Goal: Information Seeking & Learning: Learn about a topic

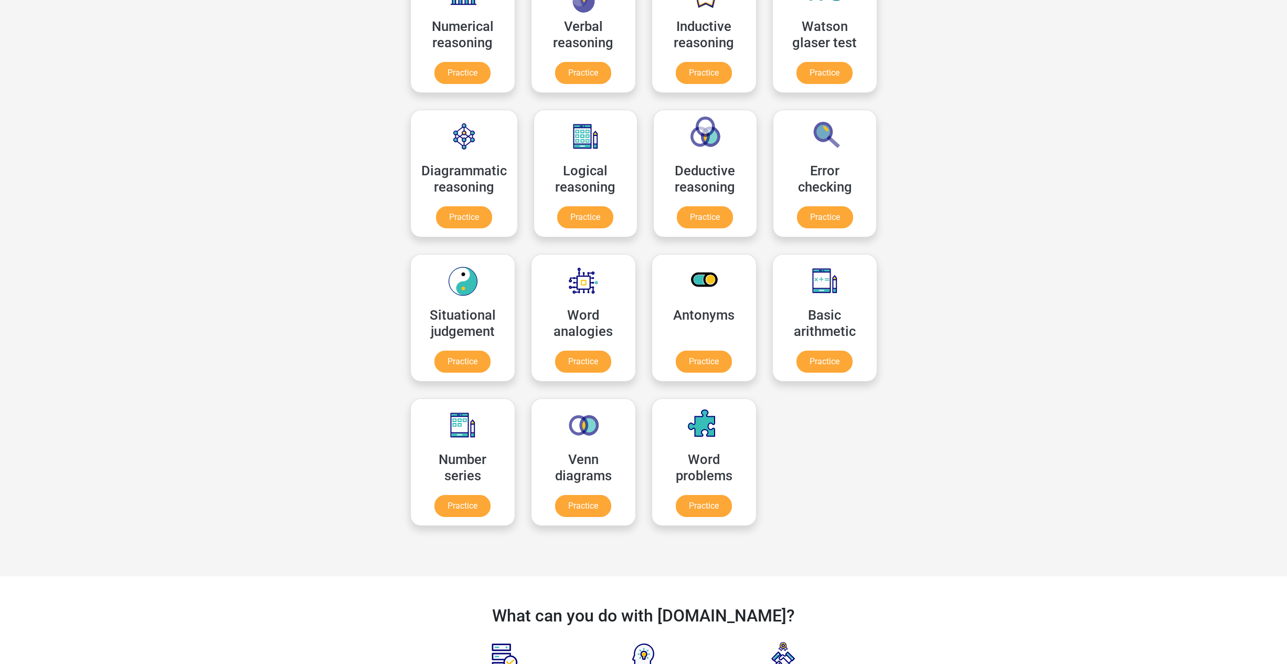
scroll to position [220, 0]
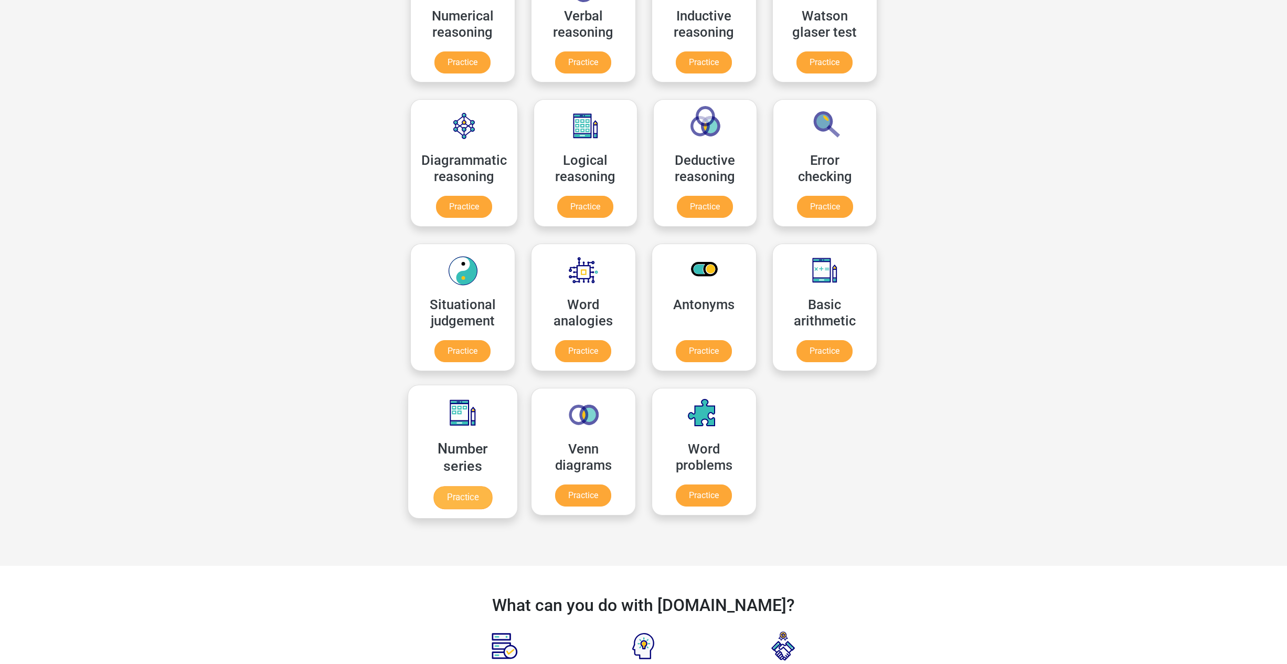
click at [478, 489] on link "Practice" at bounding box center [462, 497] width 59 height 23
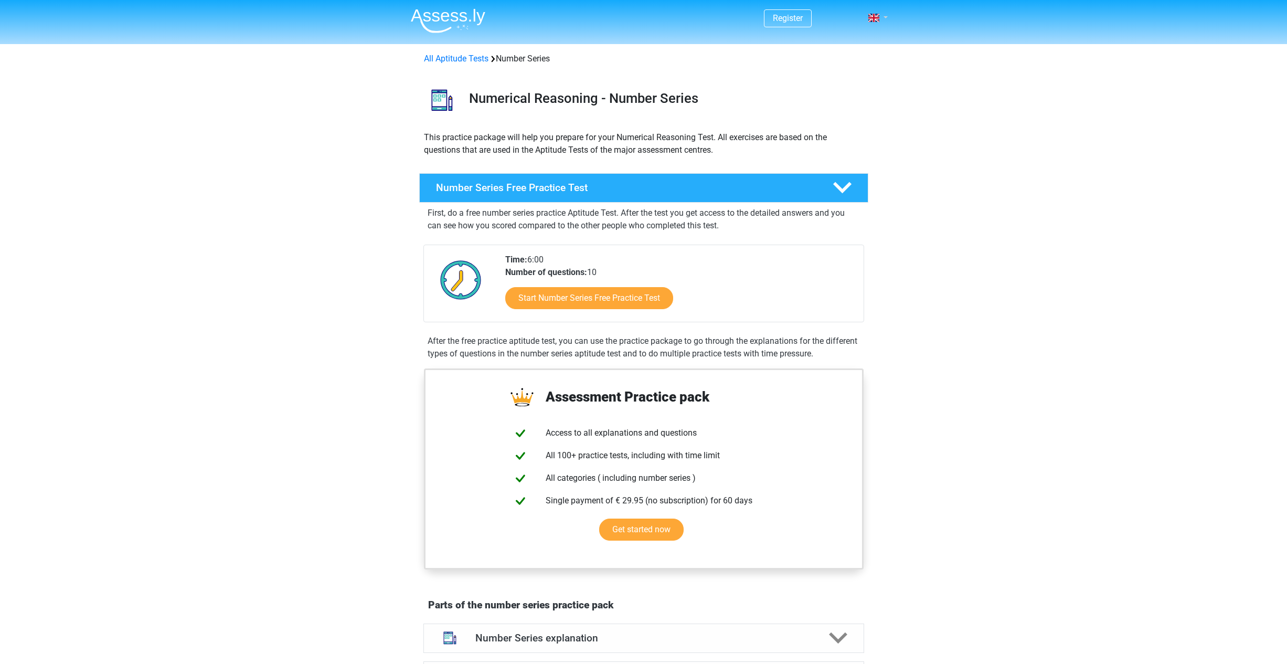
click at [884, 13] on link at bounding box center [874, 18] width 21 height 13
click at [977, 104] on div "Register Nederlands English" at bounding box center [643, 634] width 1287 height 1269
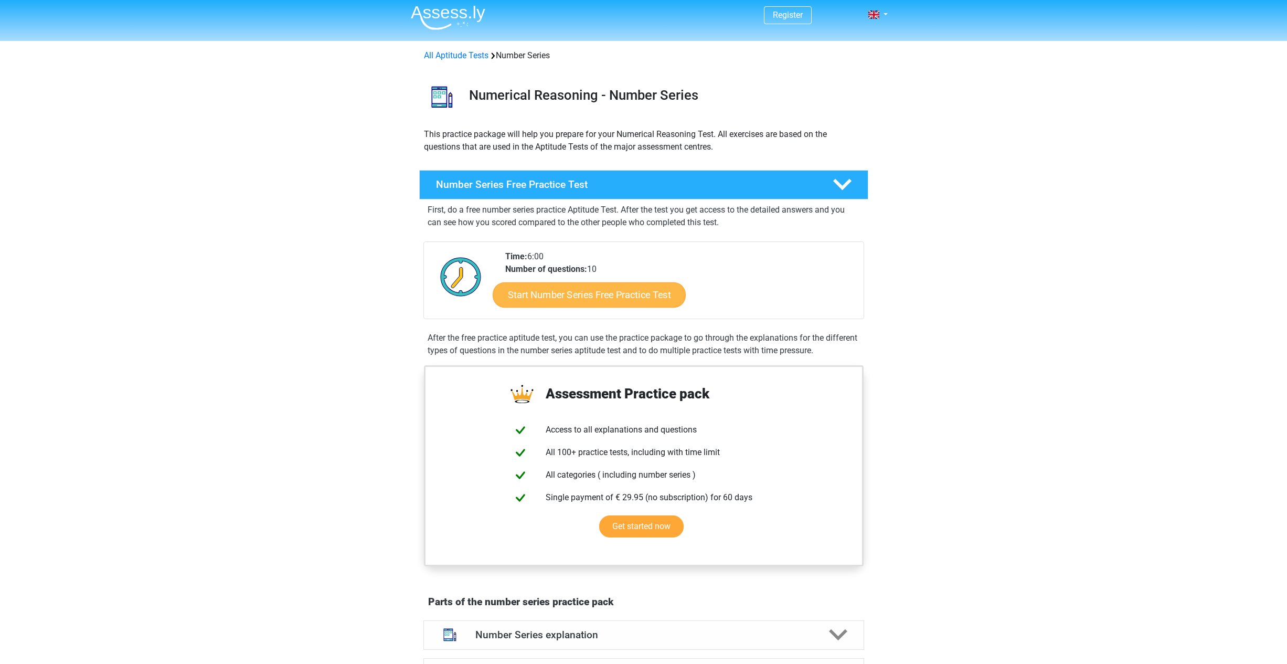
click at [589, 305] on link "Start Number Series Free Practice Test" at bounding box center [589, 294] width 193 height 25
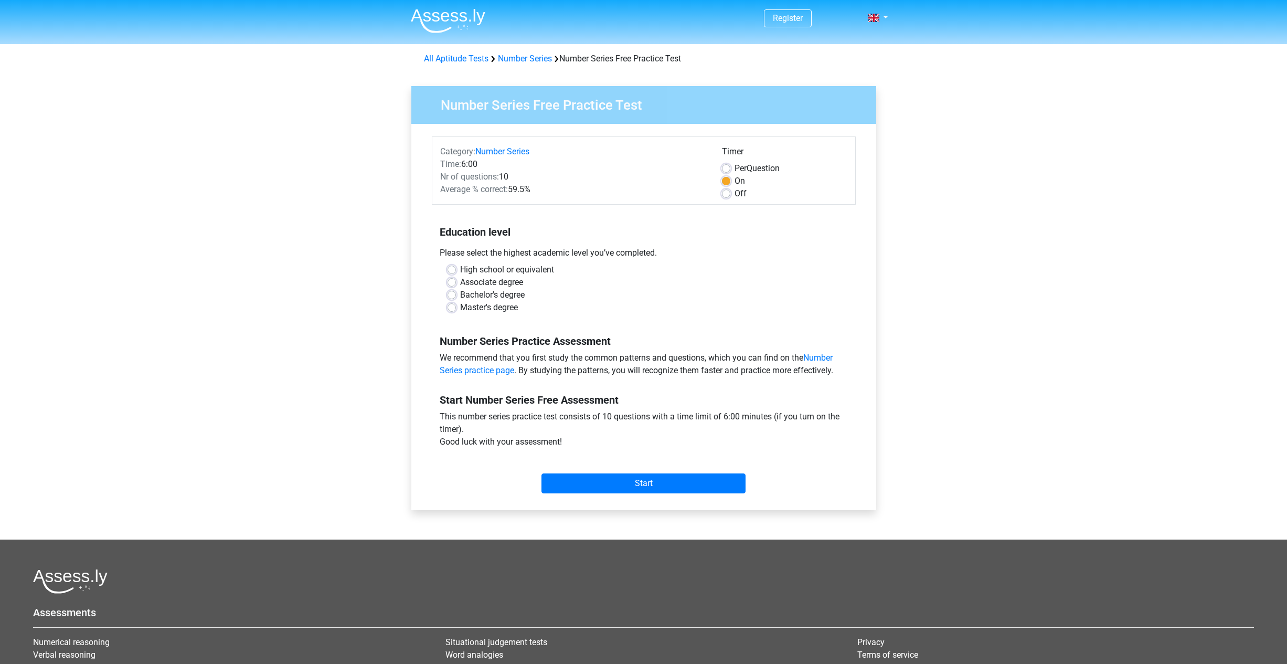
scroll to position [2, 0]
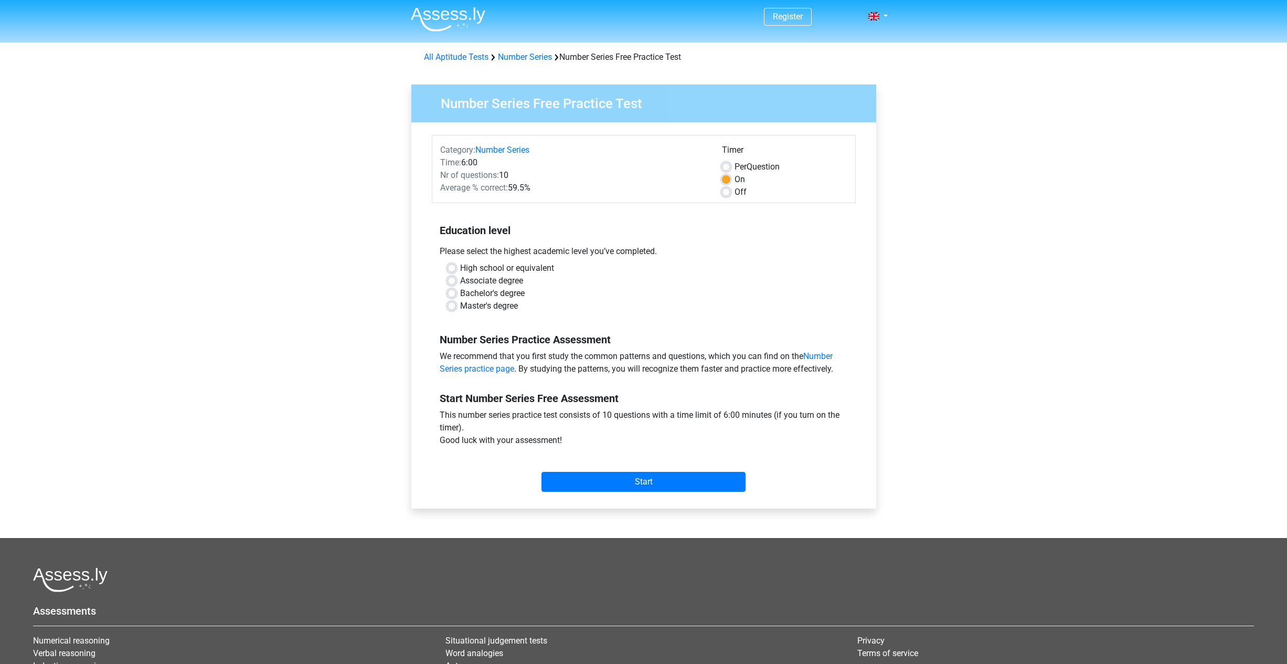
click at [513, 305] on label "Master's degree" at bounding box center [489, 306] width 58 height 13
click at [456, 305] on input "Master's degree" at bounding box center [452, 305] width 8 height 10
radio input "true"
click at [723, 479] on input "Start" at bounding box center [643, 482] width 204 height 20
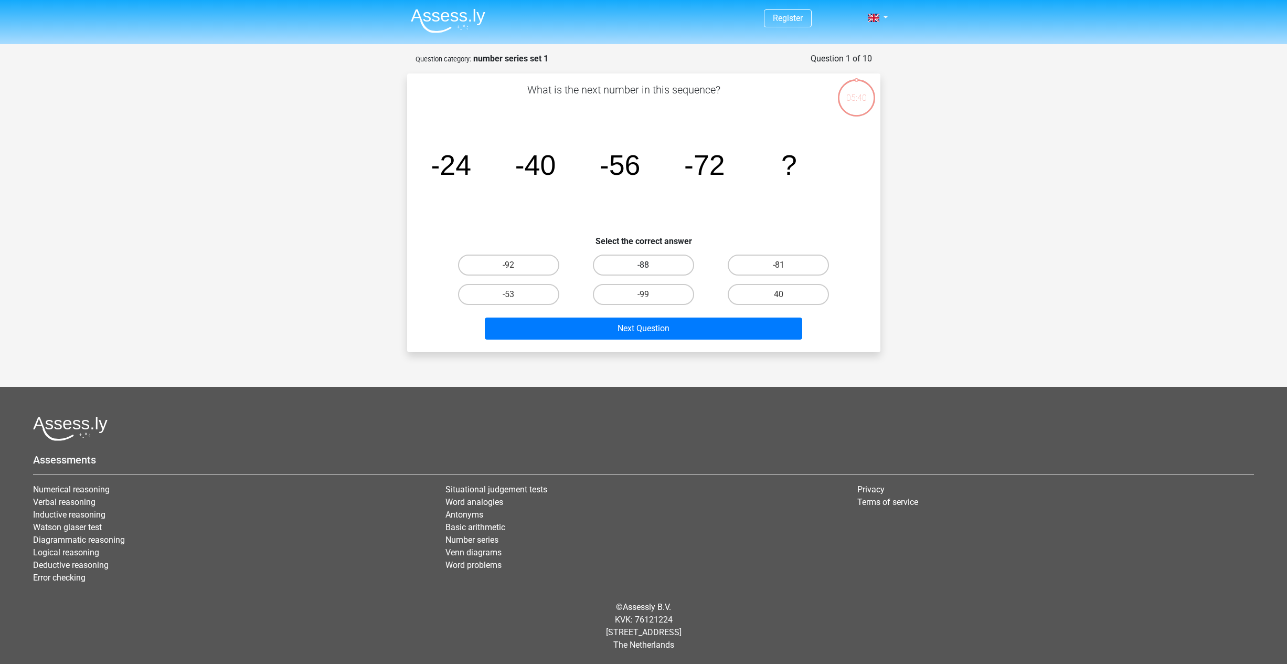
click at [656, 270] on label "-88" at bounding box center [643, 264] width 101 height 21
click at [650, 270] on input "-88" at bounding box center [646, 268] width 7 height 7
radio input "true"
click at [686, 330] on button "Next Question" at bounding box center [643, 328] width 317 height 22
click at [773, 295] on label "-30" at bounding box center [778, 294] width 101 height 21
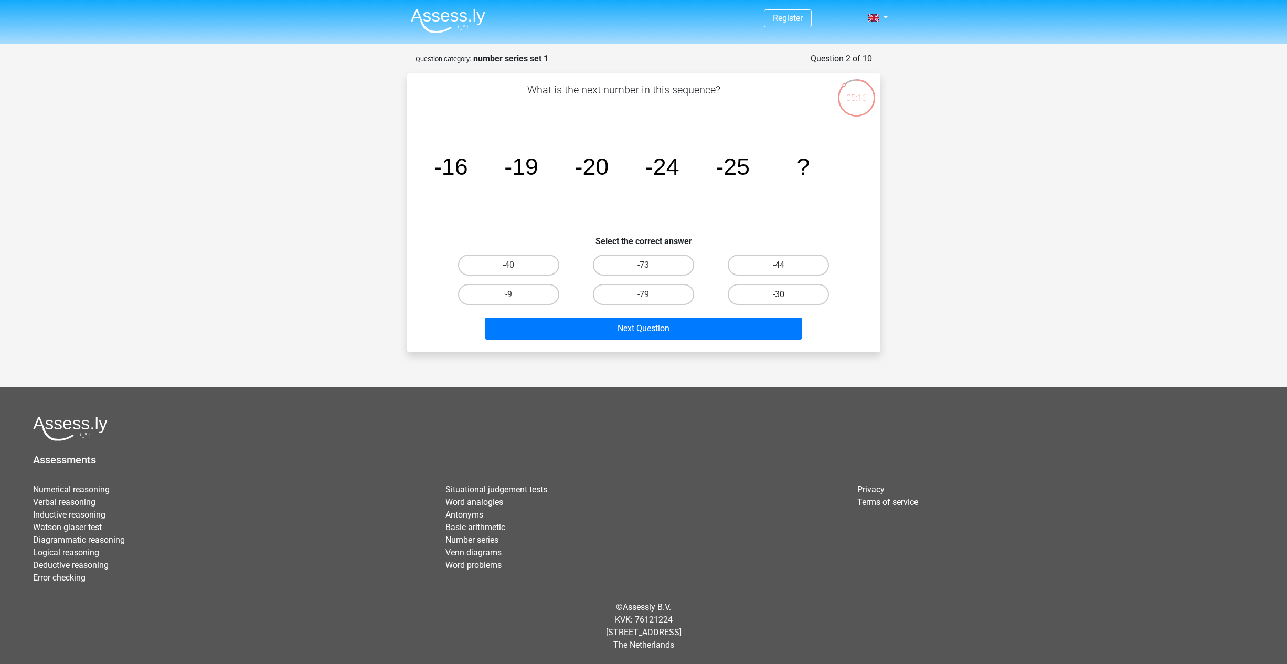
click at [779, 295] on input "-30" at bounding box center [782, 297] width 7 height 7
radio input "true"
click at [749, 324] on button "Next Question" at bounding box center [643, 328] width 317 height 22
click at [811, 267] on label "-82" at bounding box center [778, 264] width 101 height 21
click at [785, 267] on input "-82" at bounding box center [782, 268] width 7 height 7
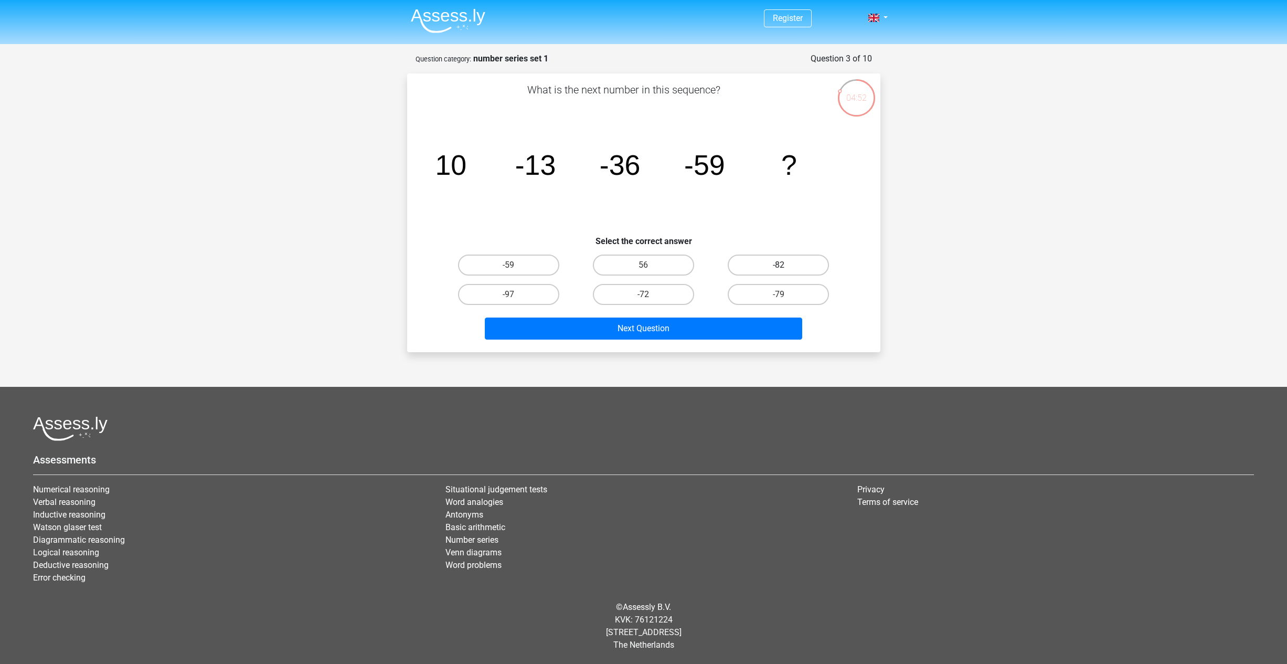
radio input "true"
click at [745, 329] on button "Next Question" at bounding box center [643, 328] width 317 height 22
click at [639, 291] on label "28" at bounding box center [643, 294] width 101 height 21
click at [643, 294] on input "28" at bounding box center [646, 297] width 7 height 7
radio input "true"
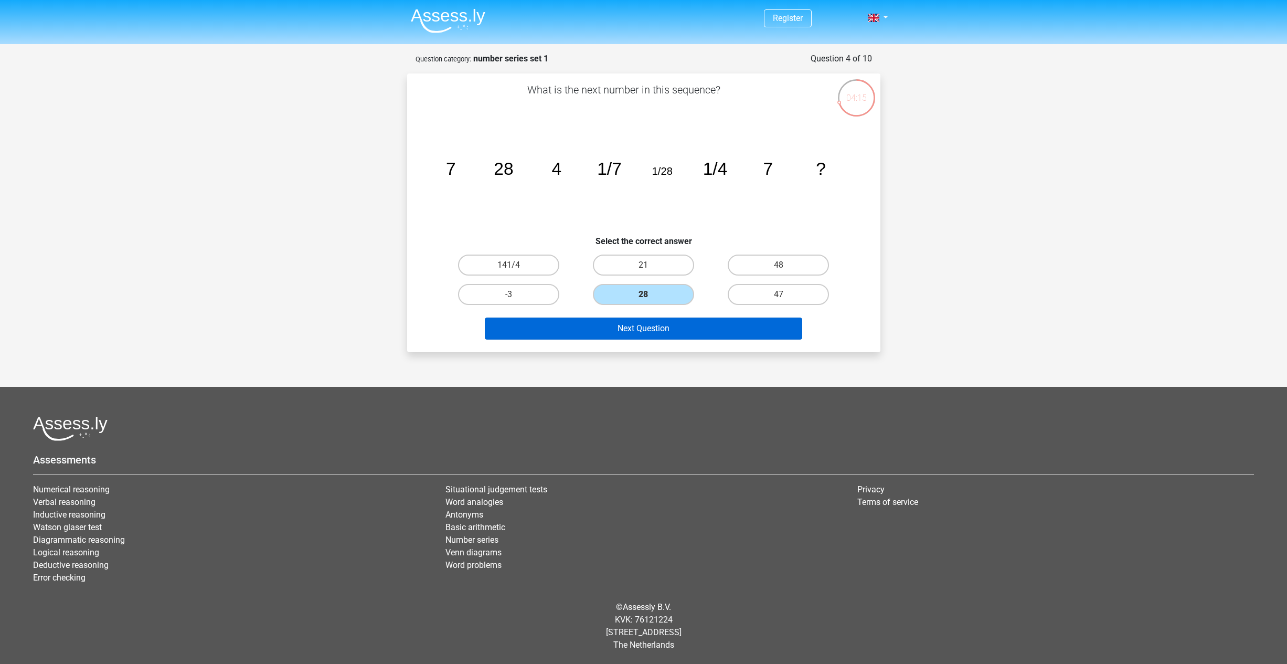
click at [731, 334] on button "Next Question" at bounding box center [643, 328] width 317 height 22
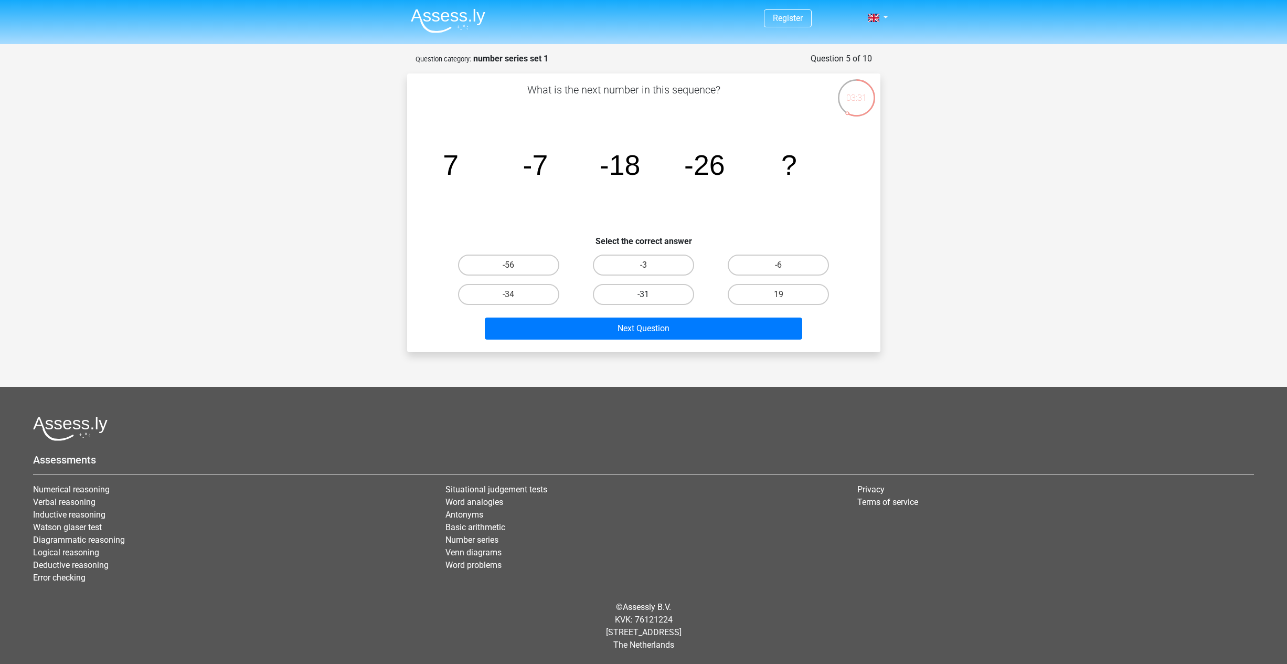
click at [640, 297] on label "-31" at bounding box center [643, 294] width 101 height 21
click at [643, 297] on input "-31" at bounding box center [646, 297] width 7 height 7
radio input "true"
click at [693, 327] on button "Next Question" at bounding box center [643, 328] width 317 height 22
click at [671, 299] on label "-513/625" at bounding box center [643, 294] width 101 height 21
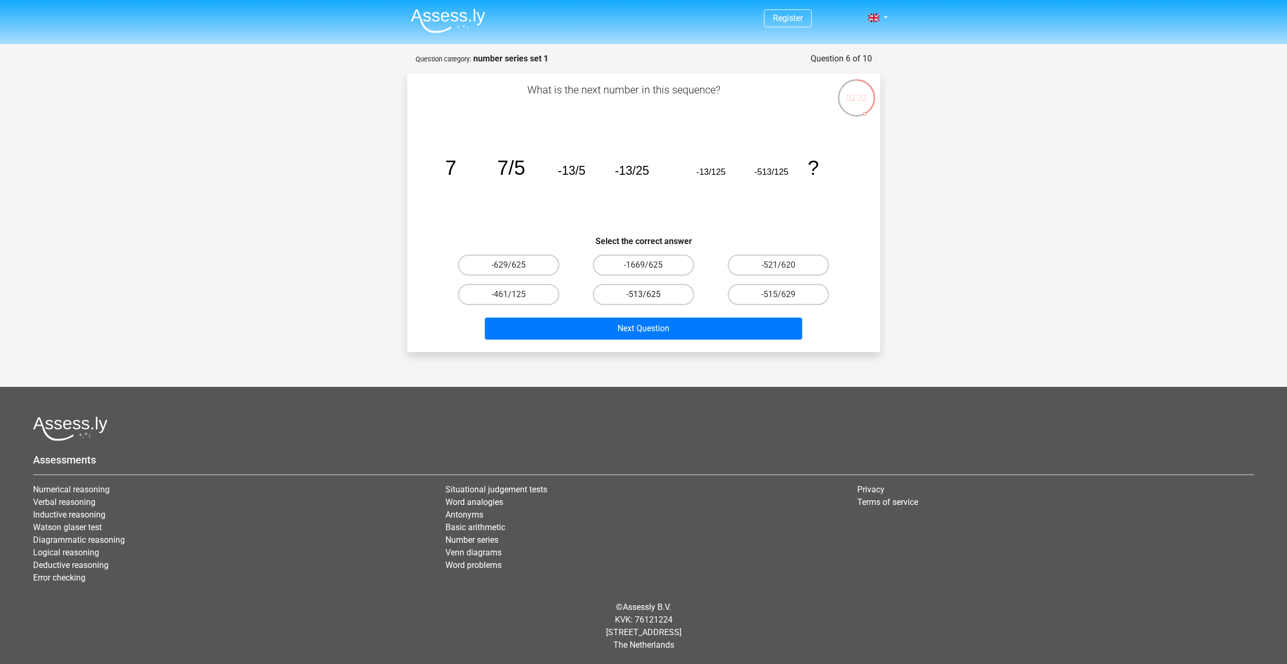
click at [650, 299] on input "-513/625" at bounding box center [646, 297] width 7 height 7
radio input "true"
click at [733, 332] on button "Next Question" at bounding box center [643, 328] width 317 height 22
click at [528, 294] on label "-11/8" at bounding box center [508, 294] width 101 height 21
click at [515, 294] on input "-11/8" at bounding box center [511, 297] width 7 height 7
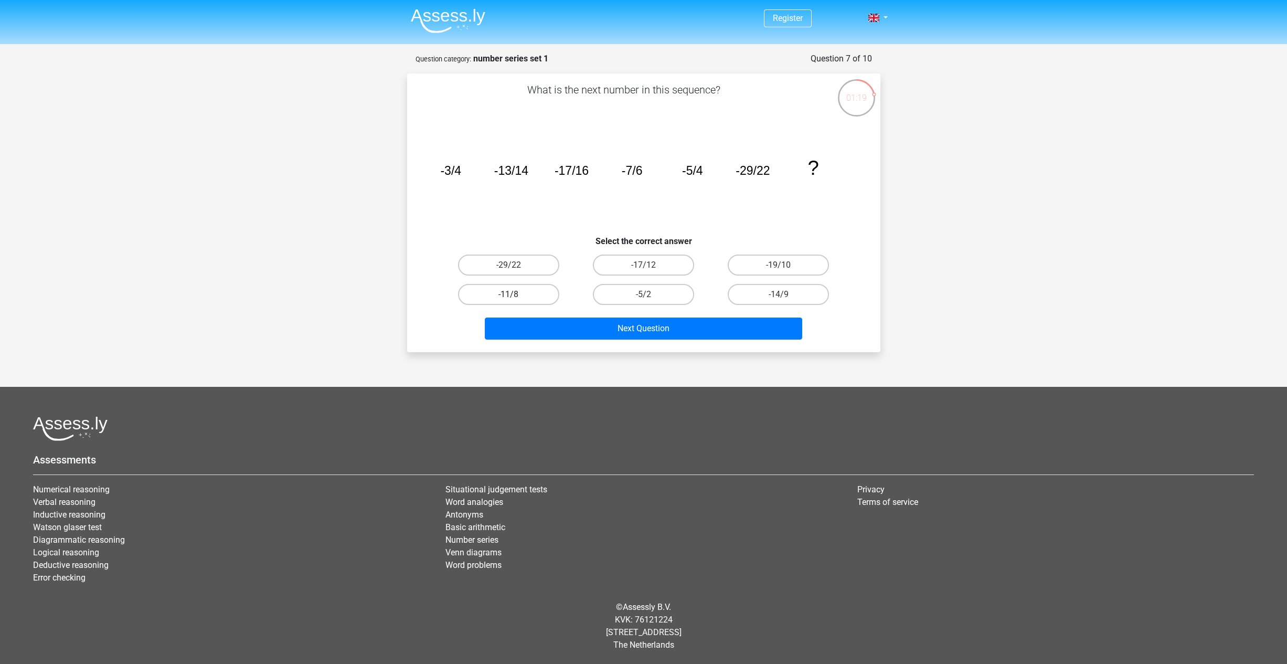
radio input "true"
click at [668, 327] on button "Next Question" at bounding box center [643, 328] width 317 height 22
click at [495, 262] on label "10" at bounding box center [508, 264] width 101 height 21
click at [508, 265] on input "10" at bounding box center [511, 268] width 7 height 7
radio input "true"
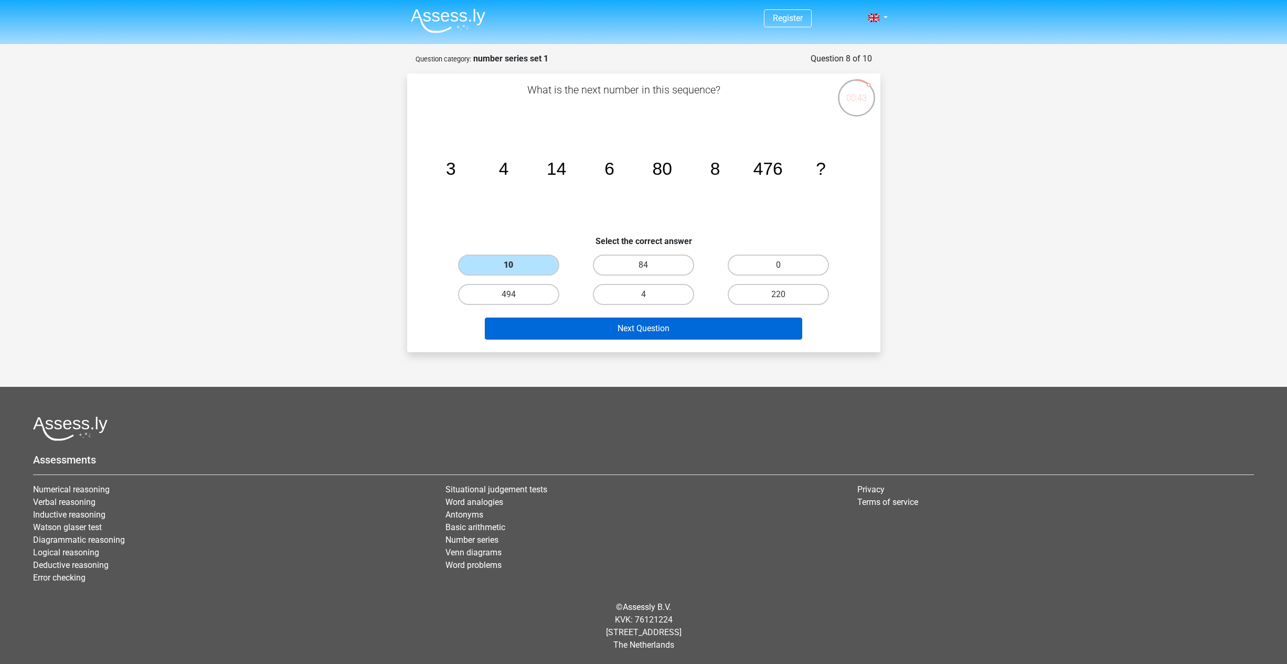
click at [685, 324] on button "Next Question" at bounding box center [643, 328] width 317 height 22
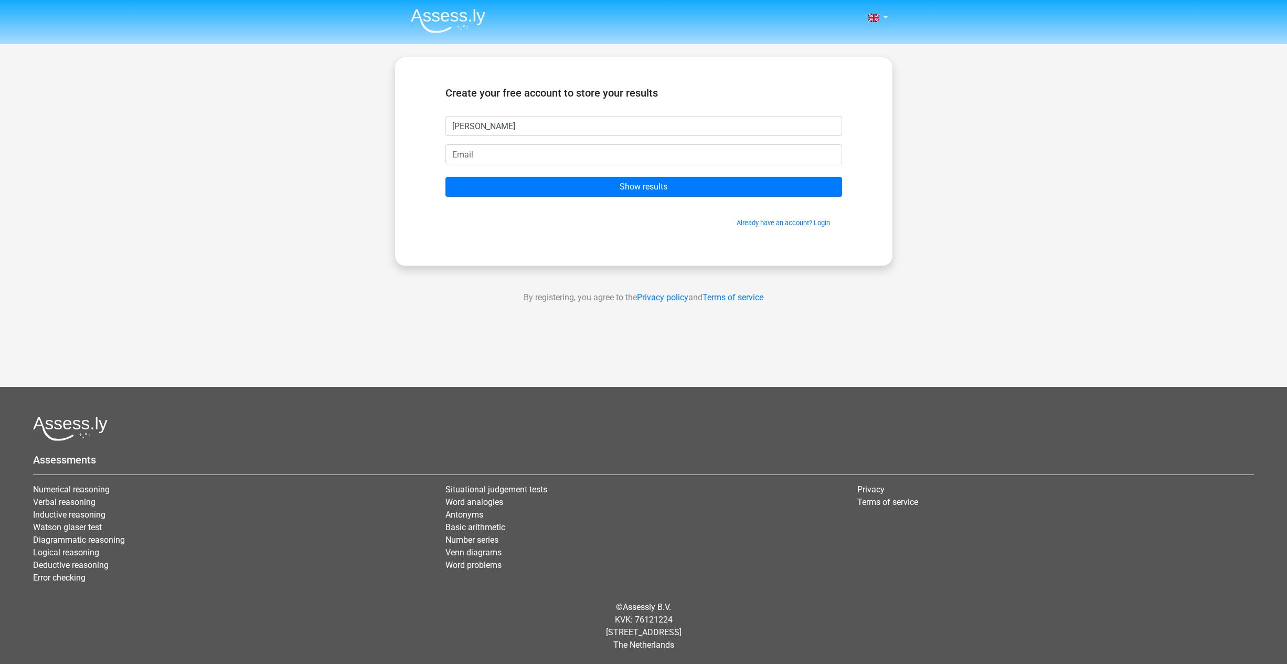
type input "[PERSON_NAME]"
click at [684, 182] on input "Show results" at bounding box center [643, 187] width 397 height 20
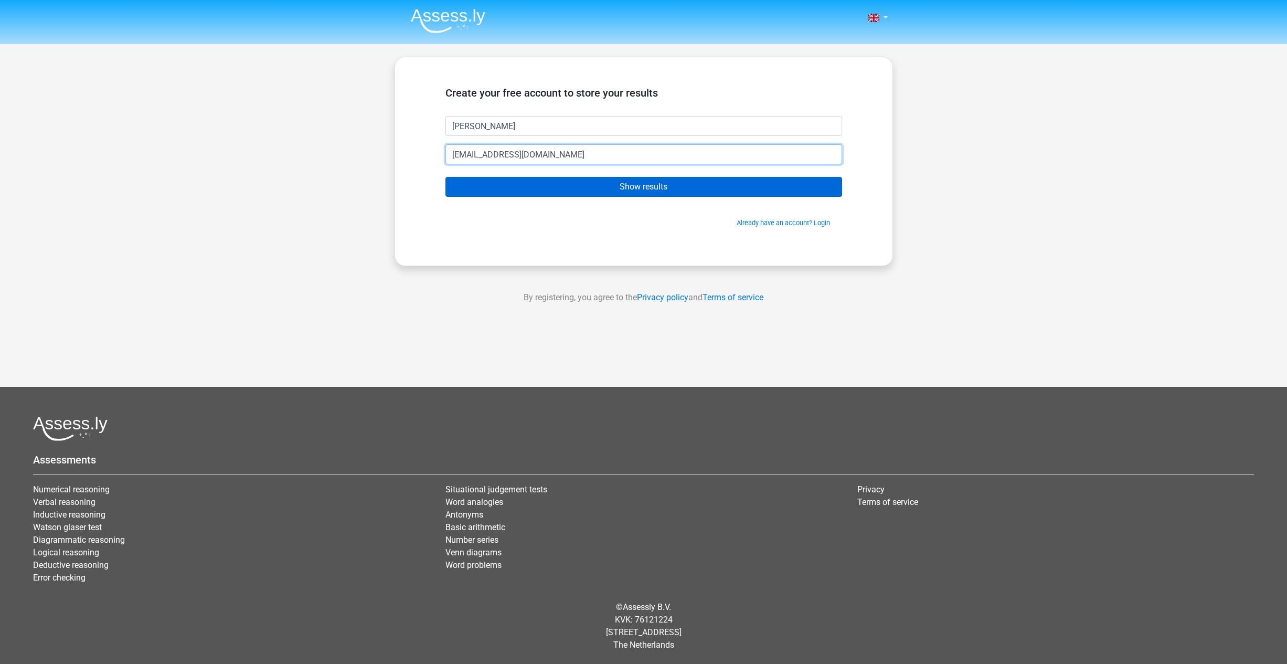
type input "[EMAIL_ADDRESS][DOMAIN_NAME]"
click at [677, 189] on input "Show results" at bounding box center [643, 187] width 397 height 20
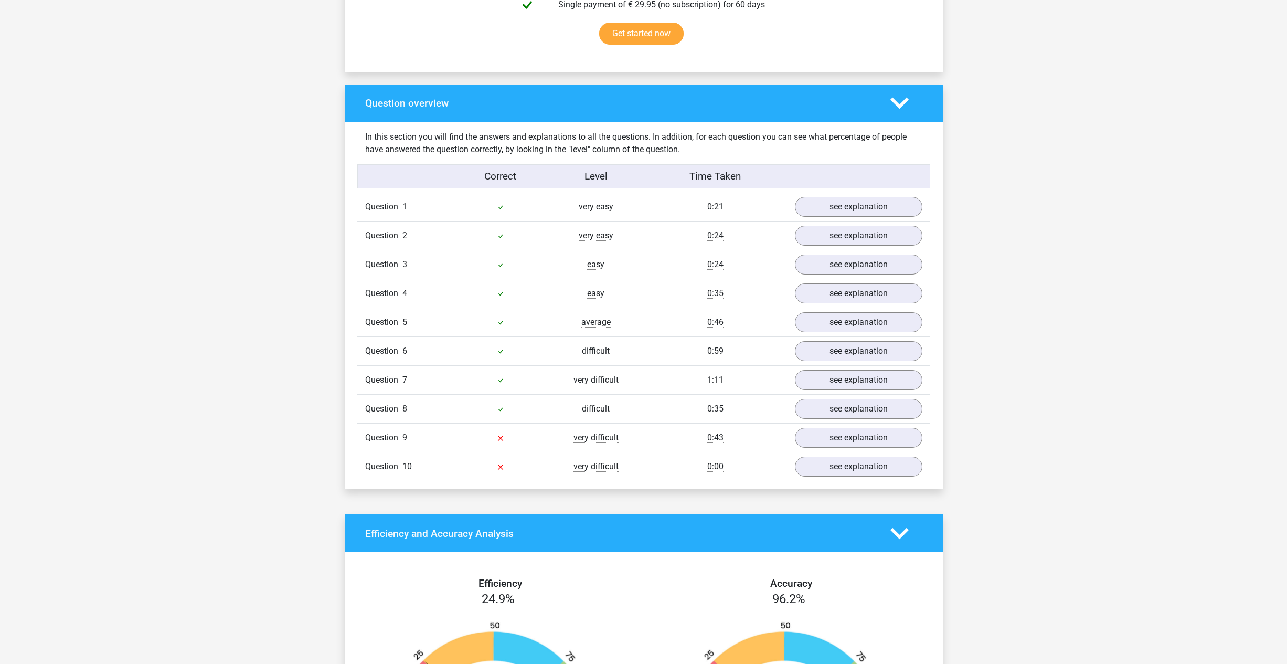
scroll to position [702, 0]
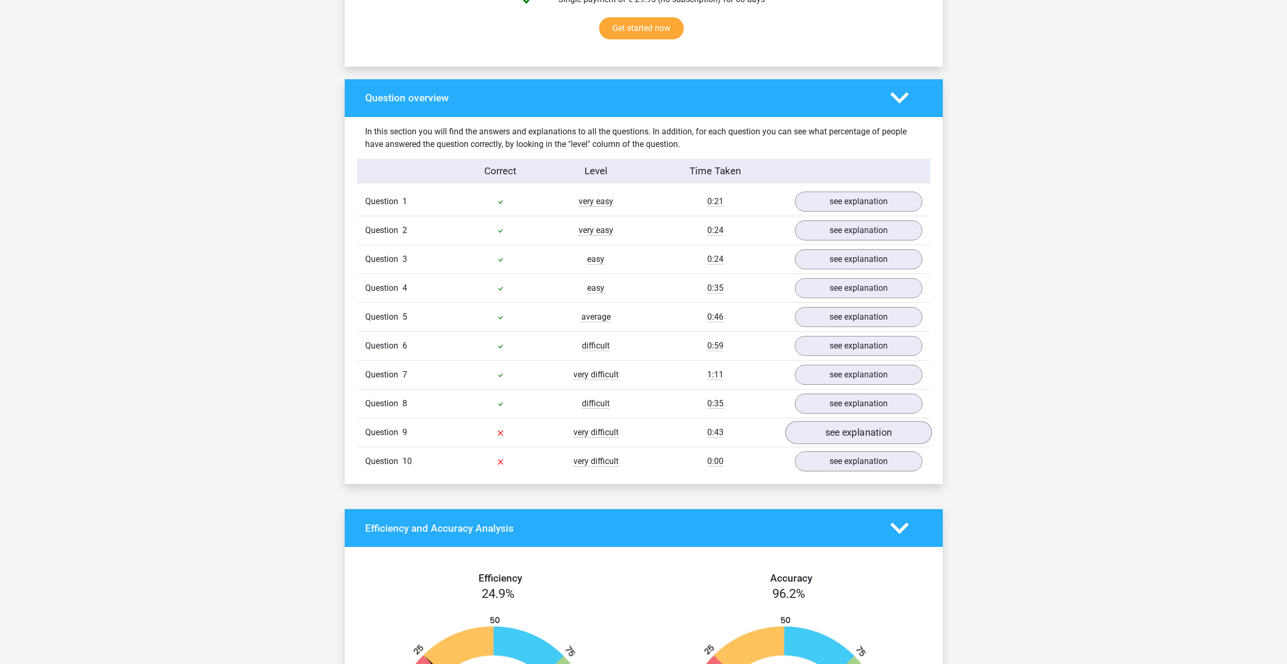
click at [862, 437] on link "see explanation" at bounding box center [858, 432] width 146 height 23
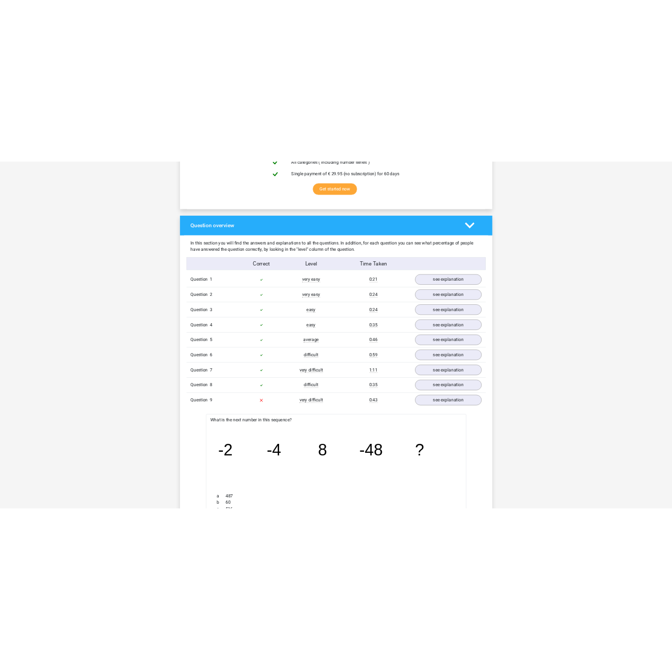
scroll to position [676, 0]
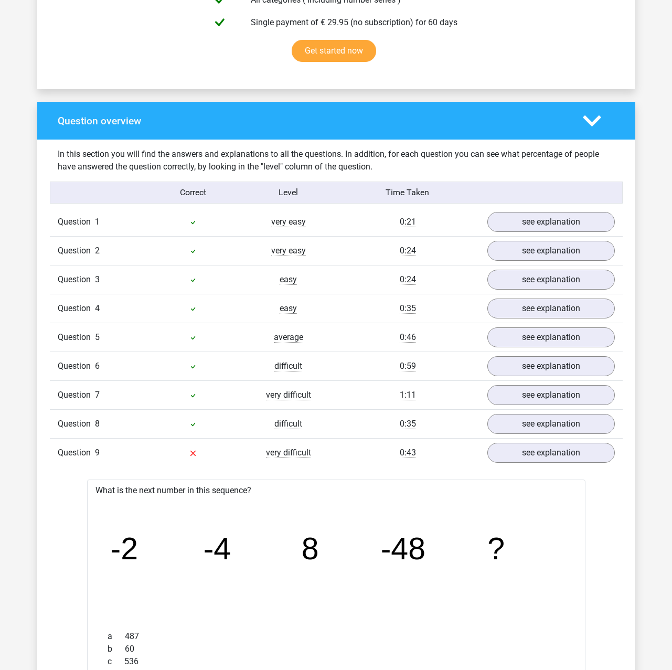
drag, startPoint x: 112, startPoint y: 549, endPoint x: 429, endPoint y: 553, distance: 316.4
click at [429, 553] on icon "image/svg+xml -2 -4 8 -48 ?" at bounding box center [336, 559] width 465 height 116
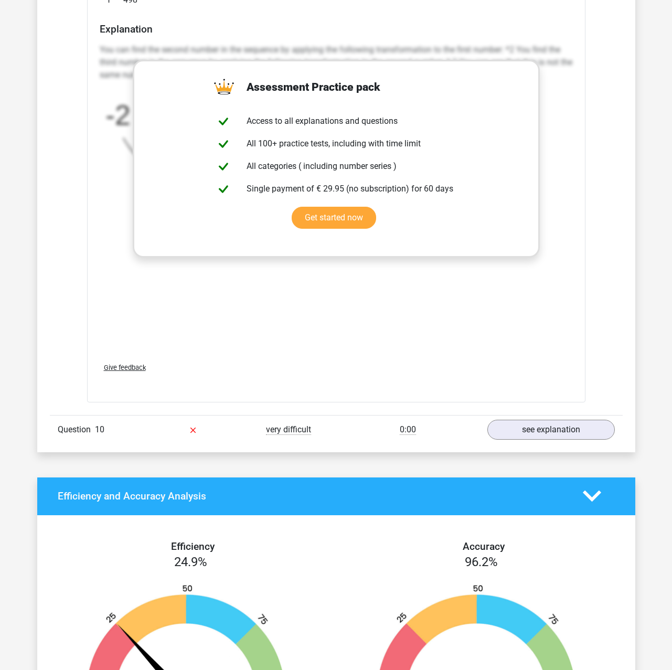
scroll to position [1441, 0]
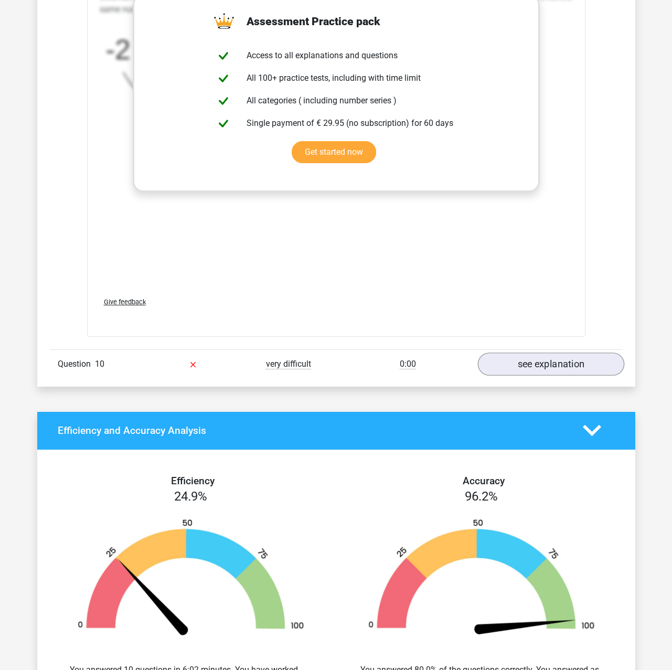
click at [597, 370] on link "see explanation" at bounding box center [550, 364] width 146 height 23
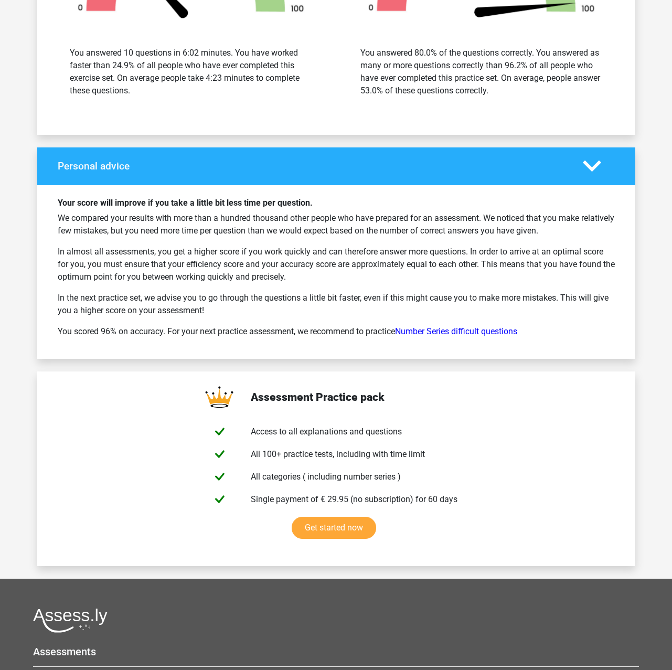
scroll to position [2729, 0]
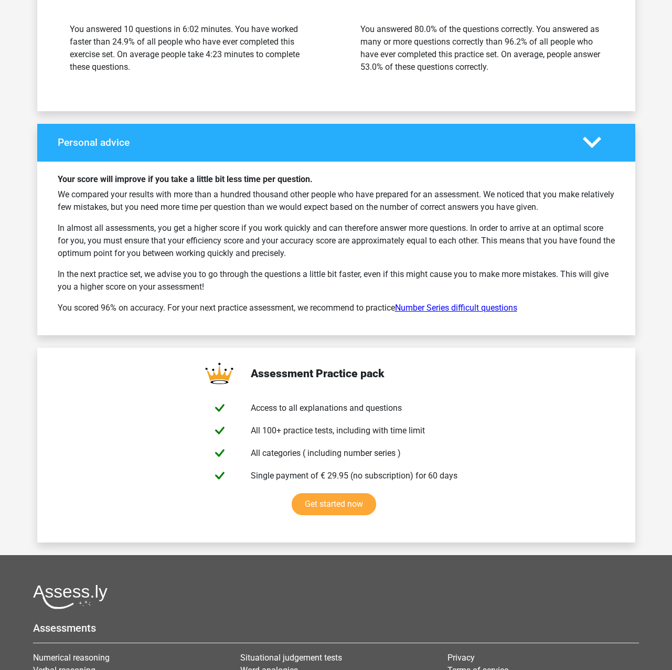
click at [495, 310] on link "Number Series difficult questions" at bounding box center [456, 308] width 122 height 10
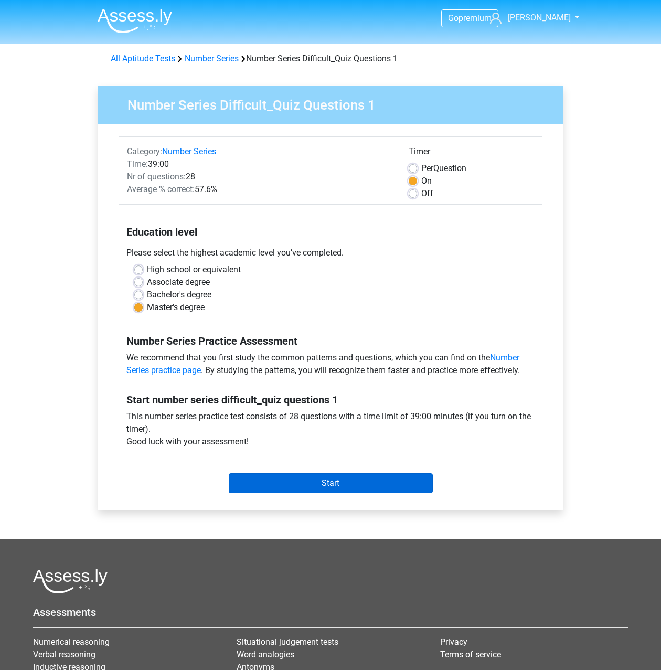
click at [345, 484] on input "Start" at bounding box center [331, 483] width 204 height 20
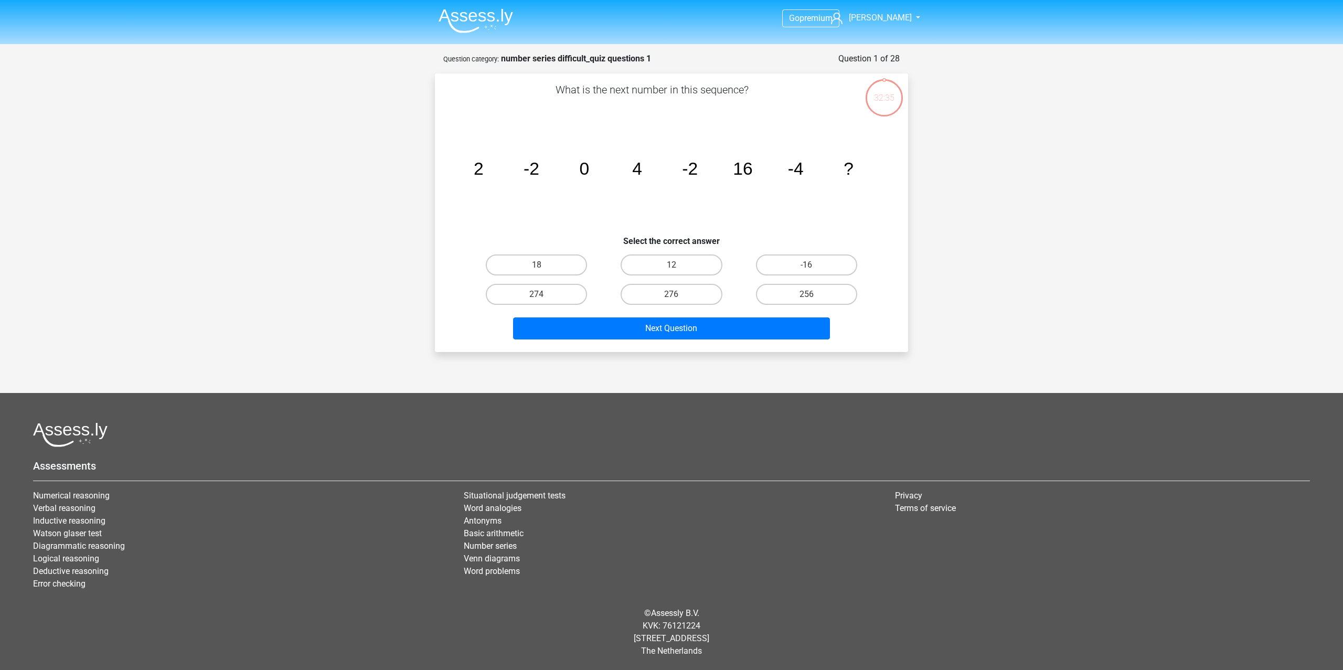
click at [661, 299] on input "256" at bounding box center [809, 297] width 7 height 7
radio input "true"
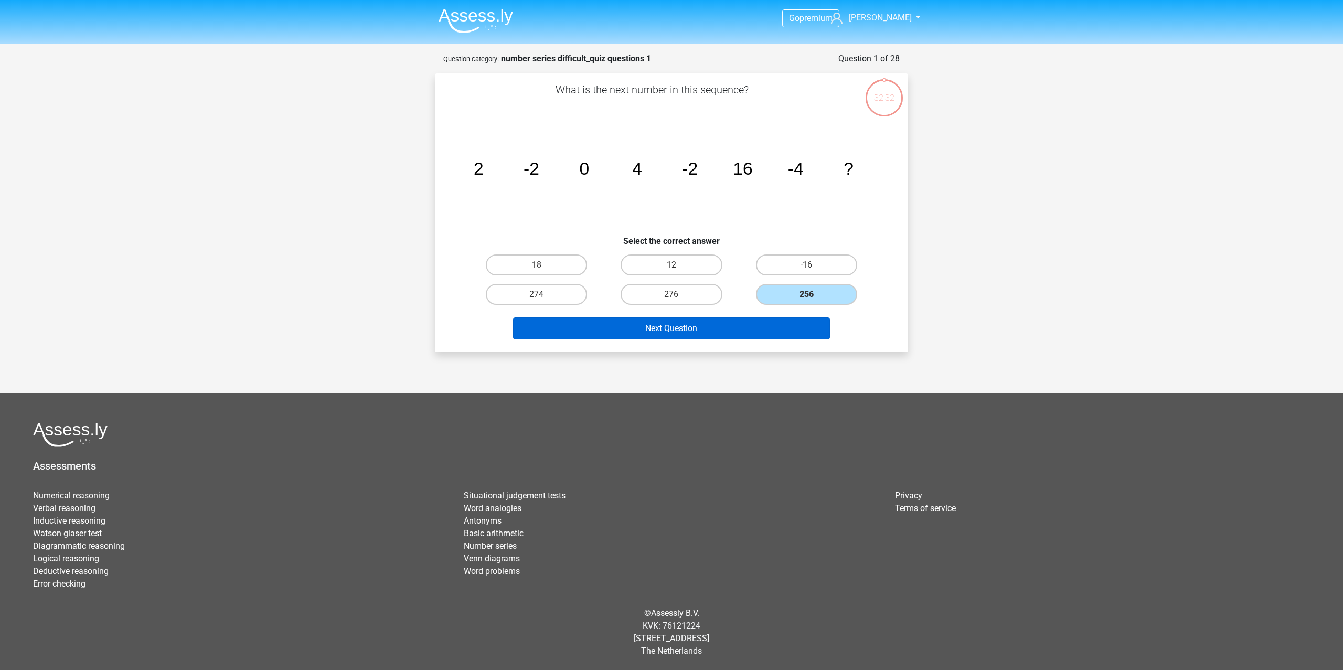
click at [661, 332] on button "Next Question" at bounding box center [671, 328] width 317 height 22
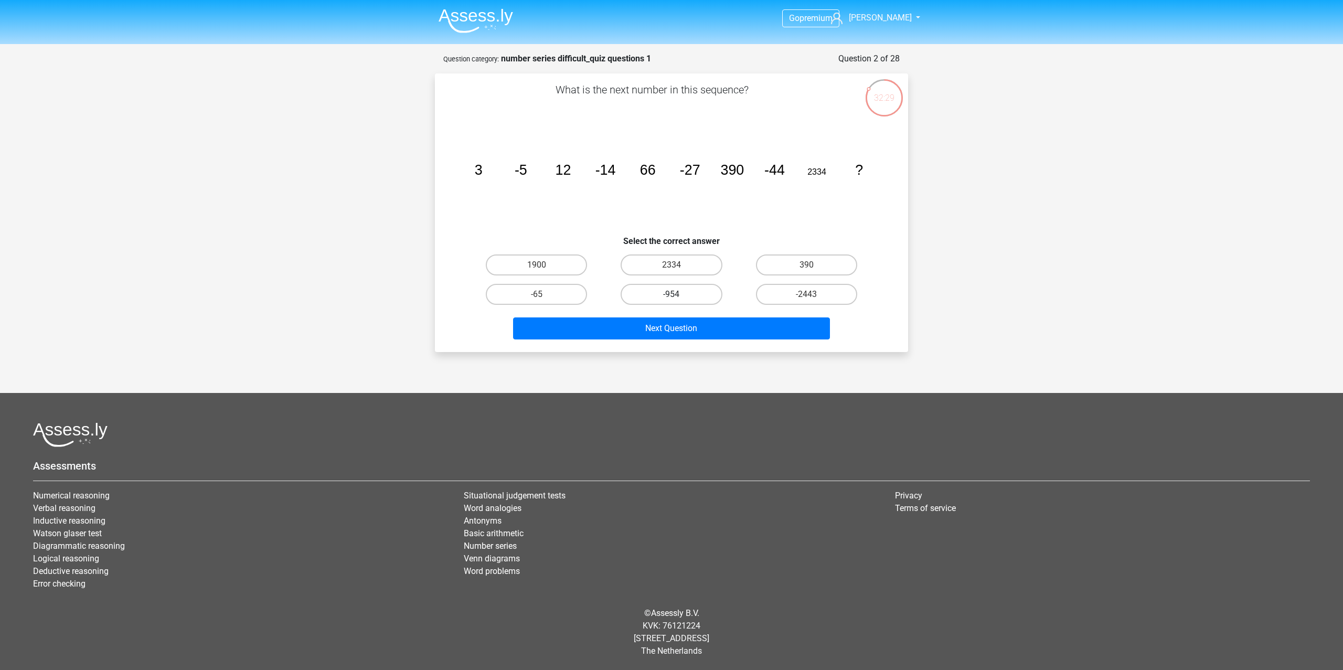
click at [661, 304] on label "-954" at bounding box center [671, 294] width 101 height 21
click at [661, 301] on input "-954" at bounding box center [675, 297] width 7 height 7
radio input "true"
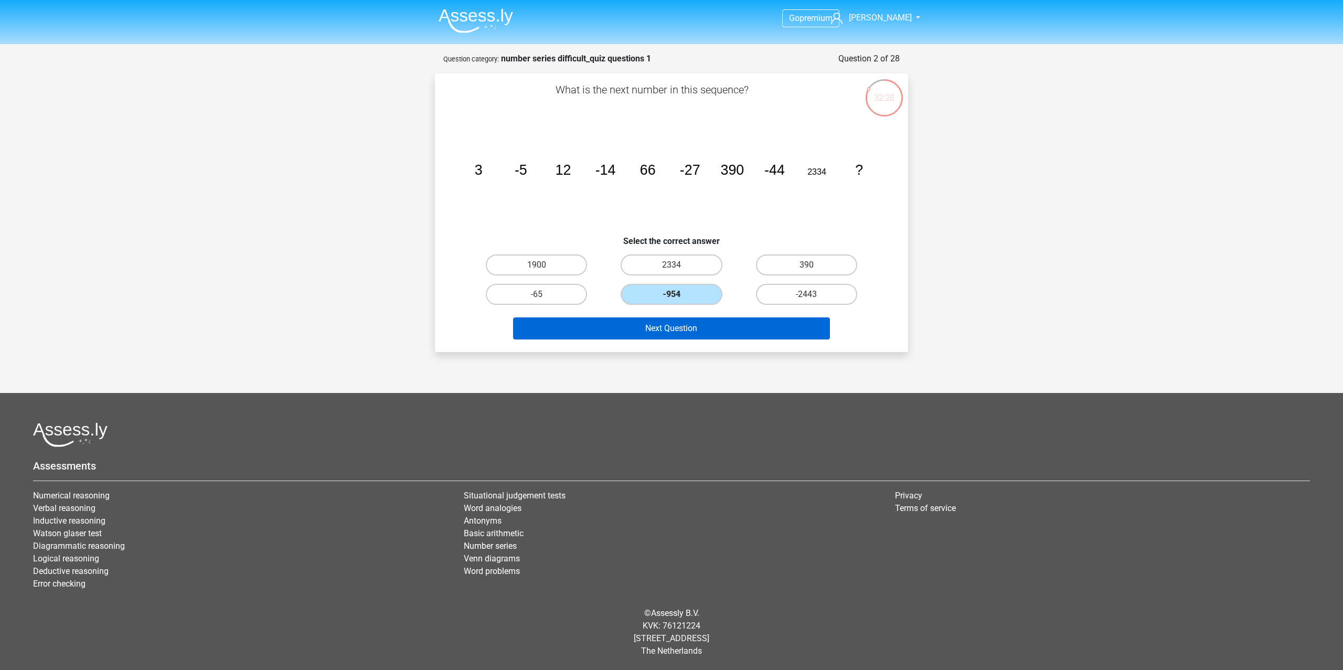
click at [661, 333] on button "Next Question" at bounding box center [671, 328] width 317 height 22
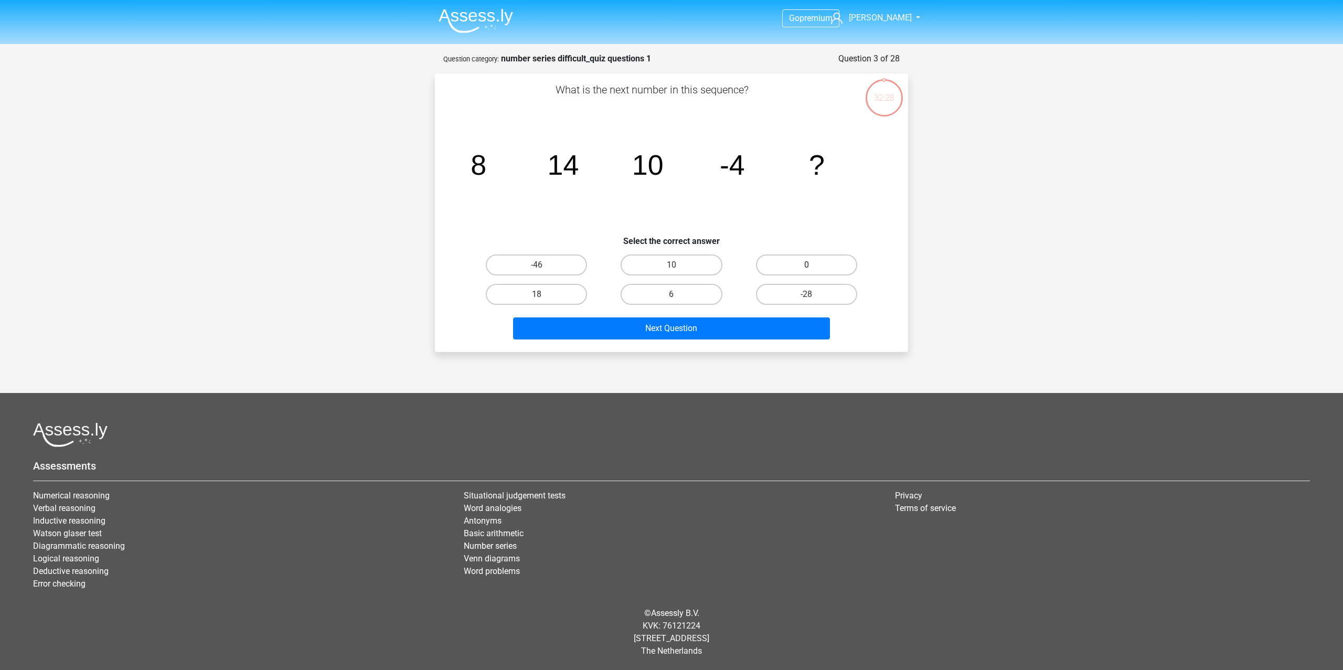
click at [661, 267] on label "0" at bounding box center [806, 264] width 101 height 21
click at [661, 267] on input "0" at bounding box center [809, 268] width 7 height 7
radio input "true"
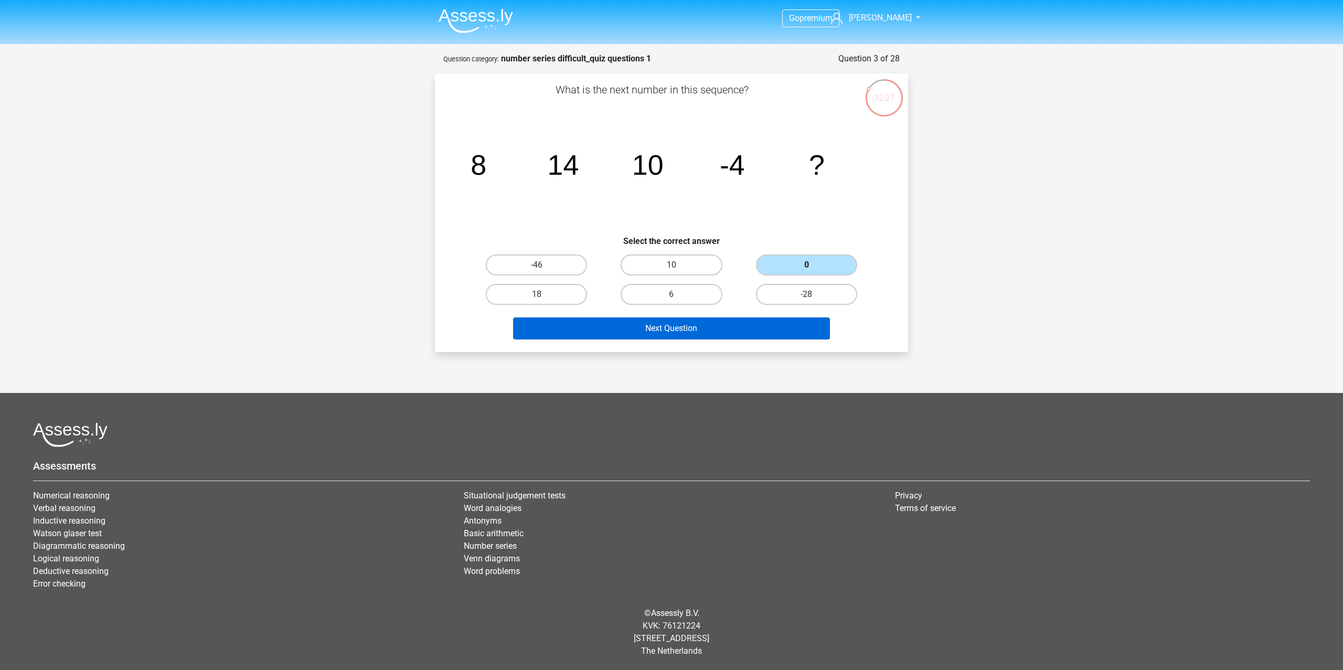
drag, startPoint x: 780, startPoint y: 327, endPoint x: 772, endPoint y: 318, distance: 12.0
click at [661, 327] on button "Next Question" at bounding box center [671, 328] width 317 height 22
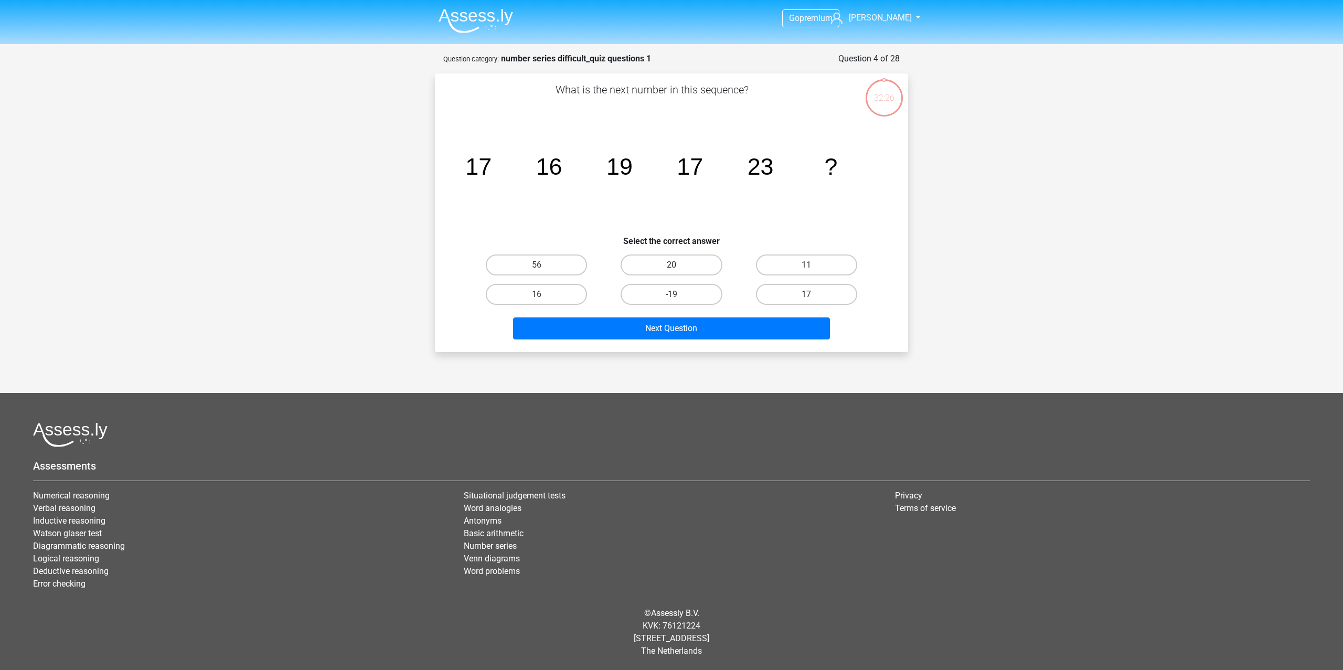
click at [661, 271] on label "20" at bounding box center [671, 264] width 101 height 21
click at [661, 271] on input "20" at bounding box center [675, 268] width 7 height 7
radio input "true"
drag, startPoint x: 787, startPoint y: 332, endPoint x: 790, endPoint y: 306, distance: 26.4
click at [661, 332] on button "Next Question" at bounding box center [671, 328] width 317 height 22
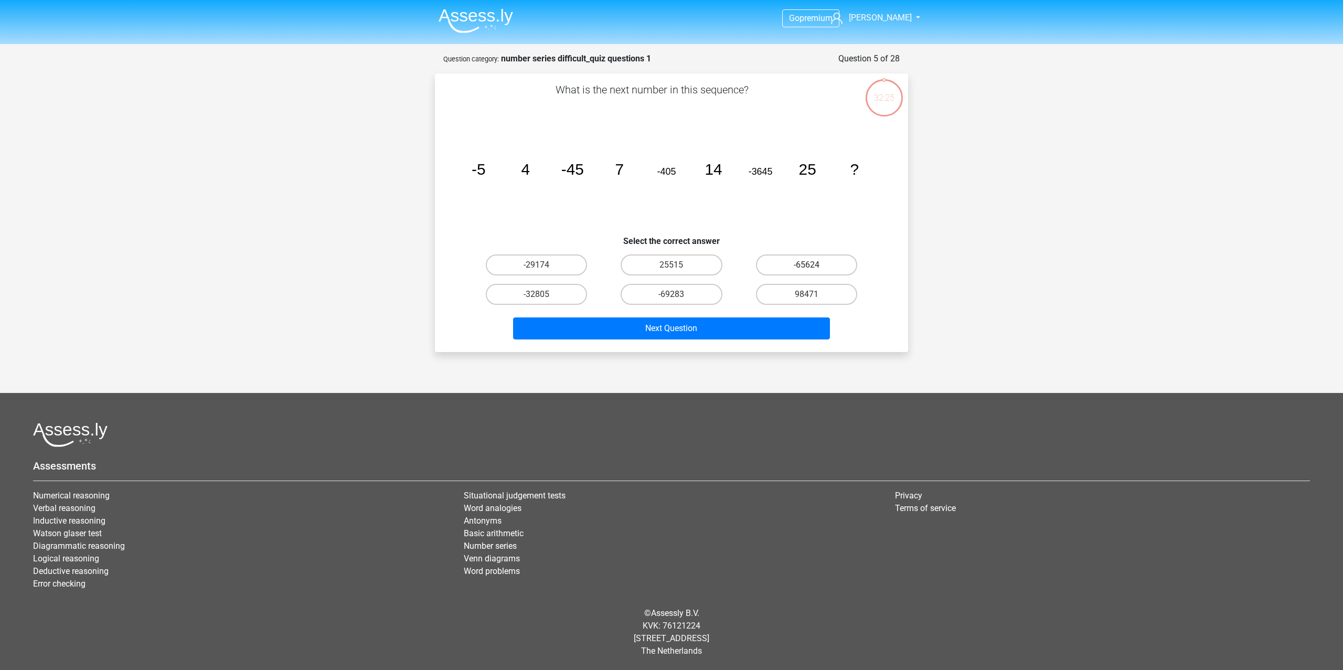
click at [661, 270] on label "-65624" at bounding box center [806, 264] width 101 height 21
click at [661, 270] on input "-65624" at bounding box center [809, 268] width 7 height 7
radio input "true"
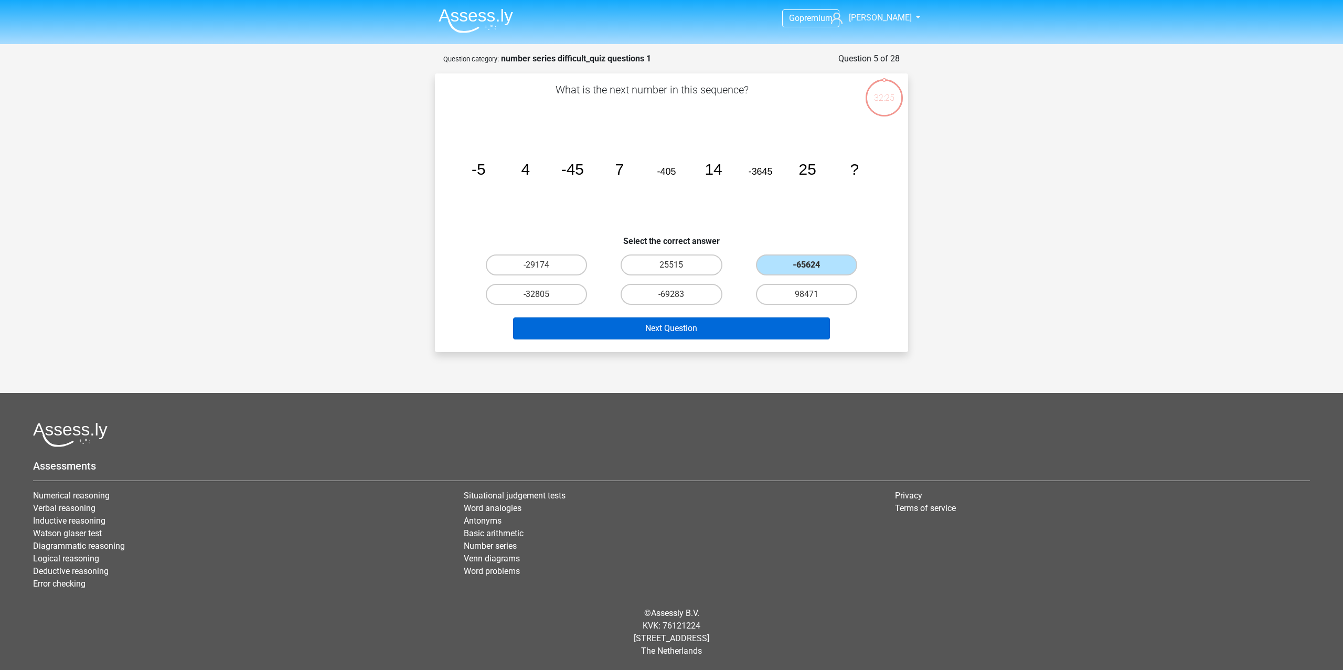
click at [661, 326] on button "Next Question" at bounding box center [671, 328] width 317 height 22
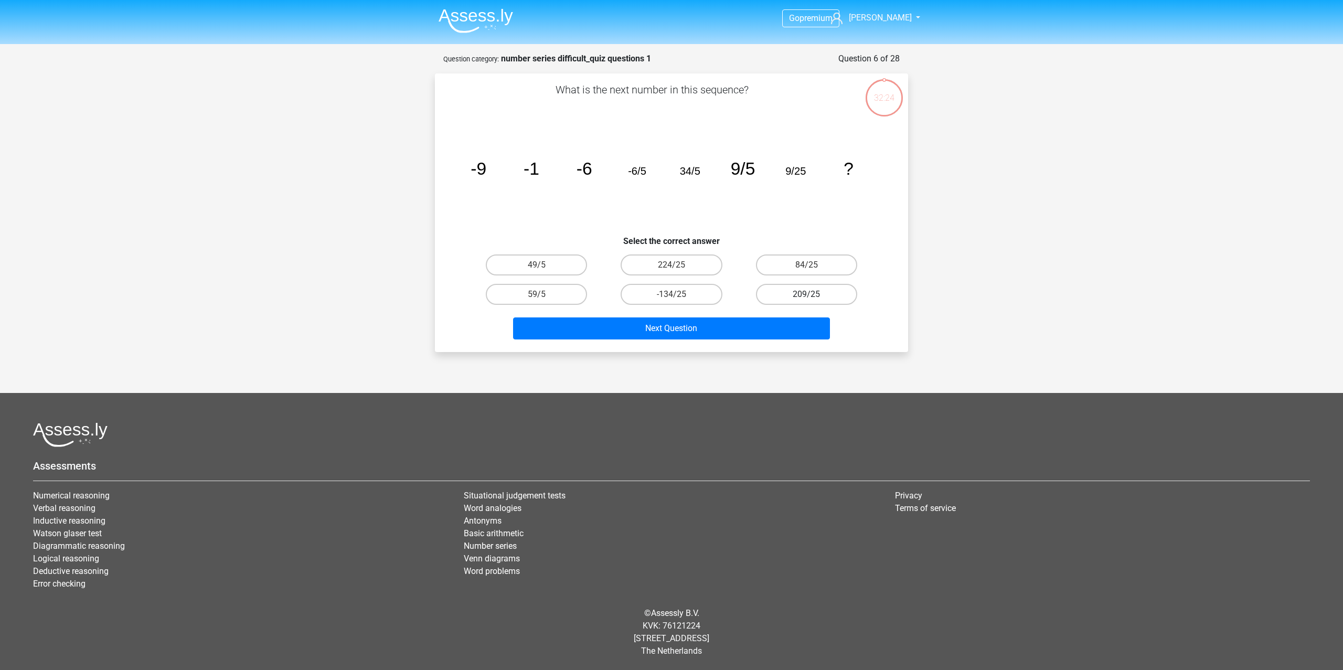
click at [661, 292] on label "209/25" at bounding box center [806, 294] width 101 height 21
click at [661, 294] on input "209/25" at bounding box center [809, 297] width 7 height 7
radio input "true"
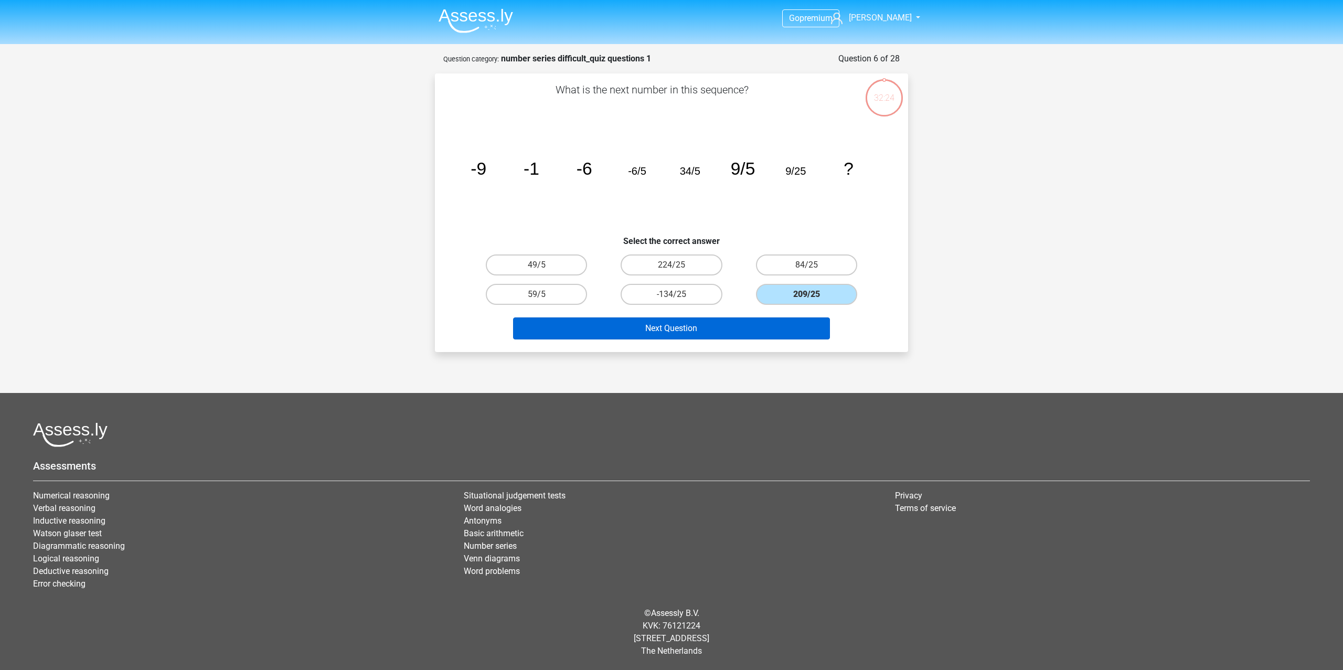
click at [661, 329] on button "Next Question" at bounding box center [671, 328] width 317 height 22
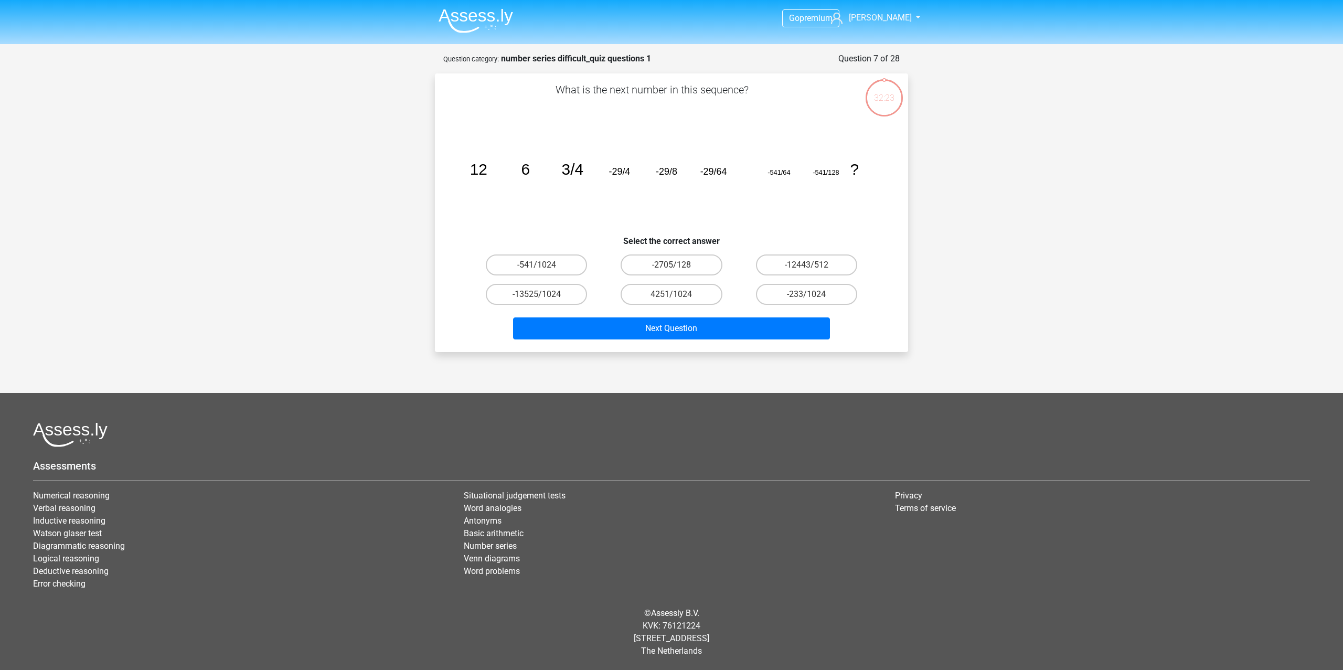
click at [661, 269] on input "-2705/128" at bounding box center [675, 268] width 7 height 7
radio input "true"
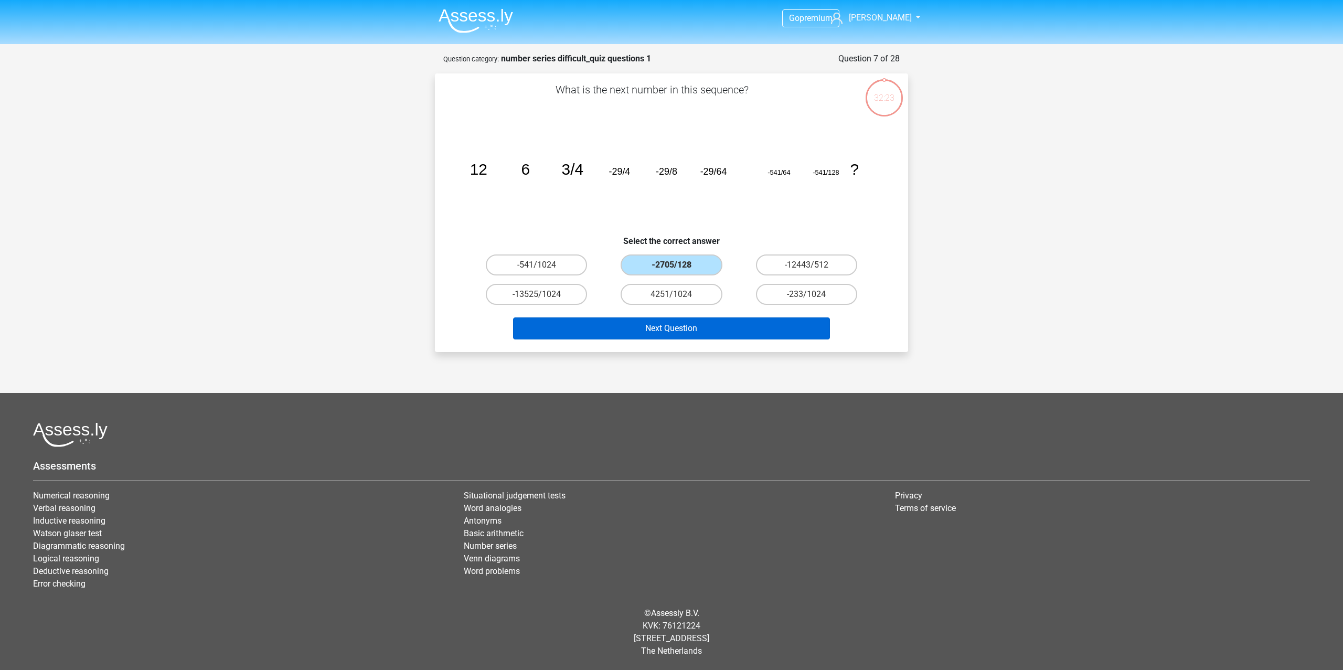
click at [661, 339] on div "Next Question" at bounding box center [671, 330] width 405 height 26
click at [661, 335] on button "Next Question" at bounding box center [671, 328] width 317 height 22
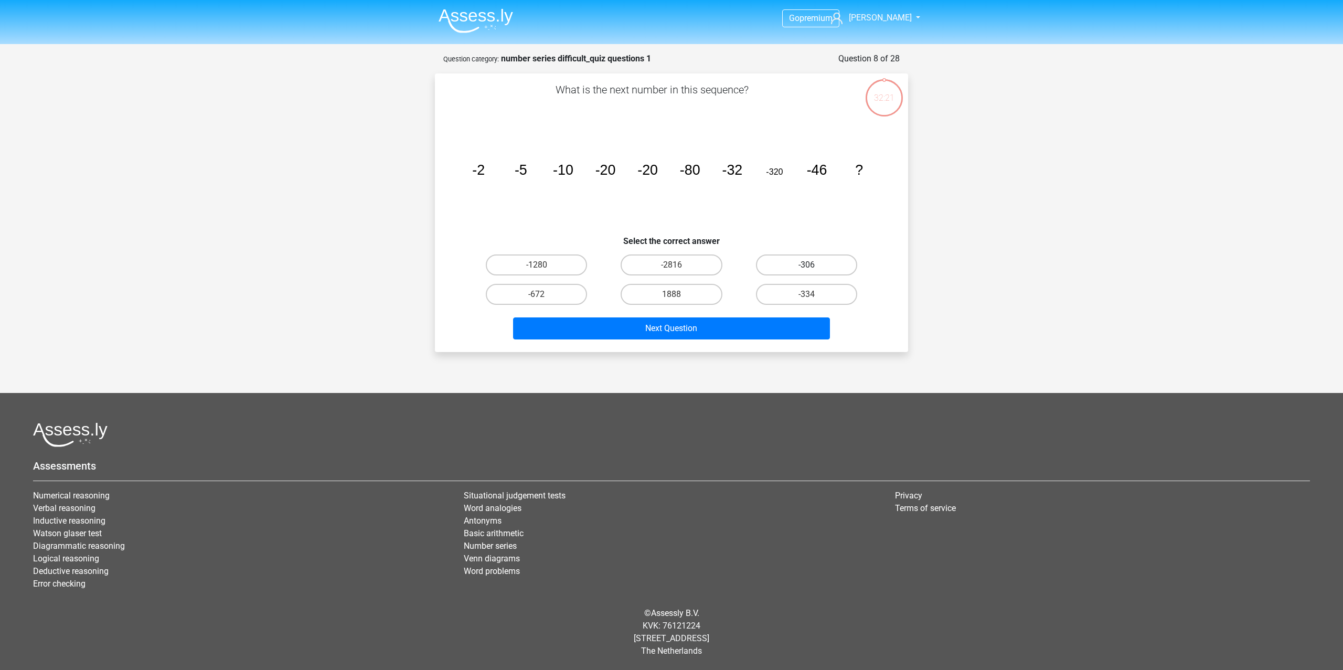
click at [661, 267] on label "-306" at bounding box center [806, 264] width 101 height 21
click at [661, 267] on input "-306" at bounding box center [809, 268] width 7 height 7
radio input "true"
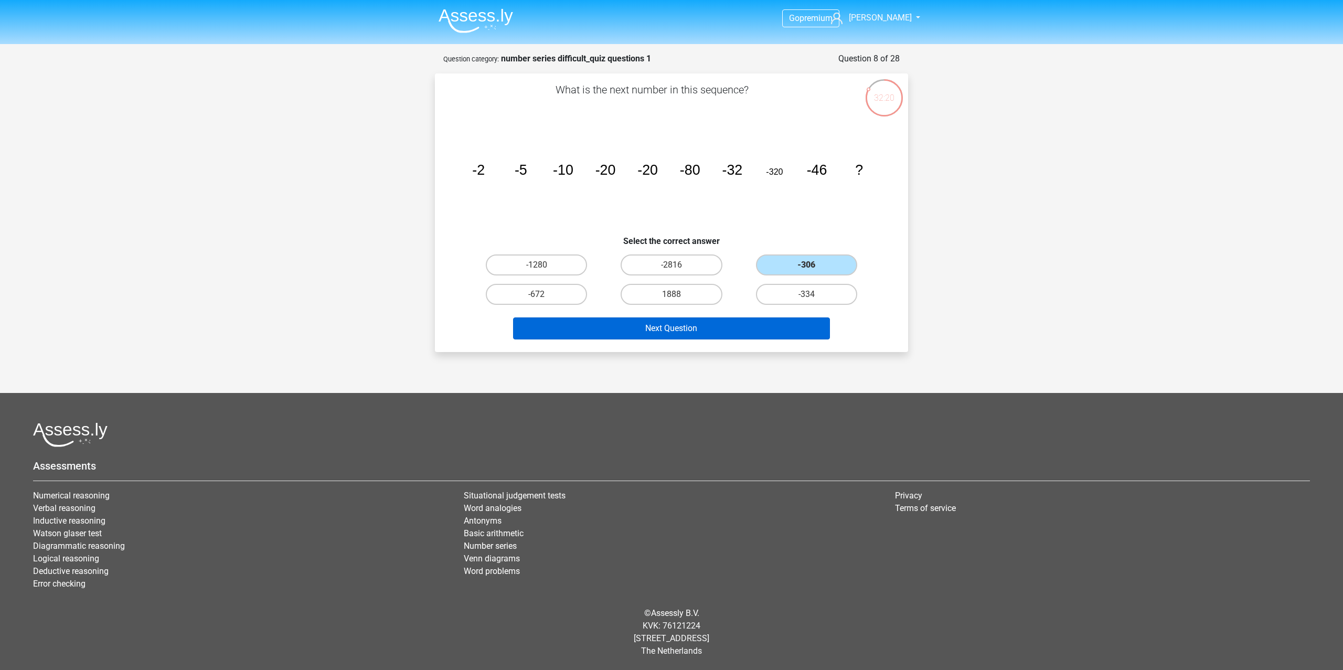
click at [661, 327] on button "Next Question" at bounding box center [671, 328] width 317 height 22
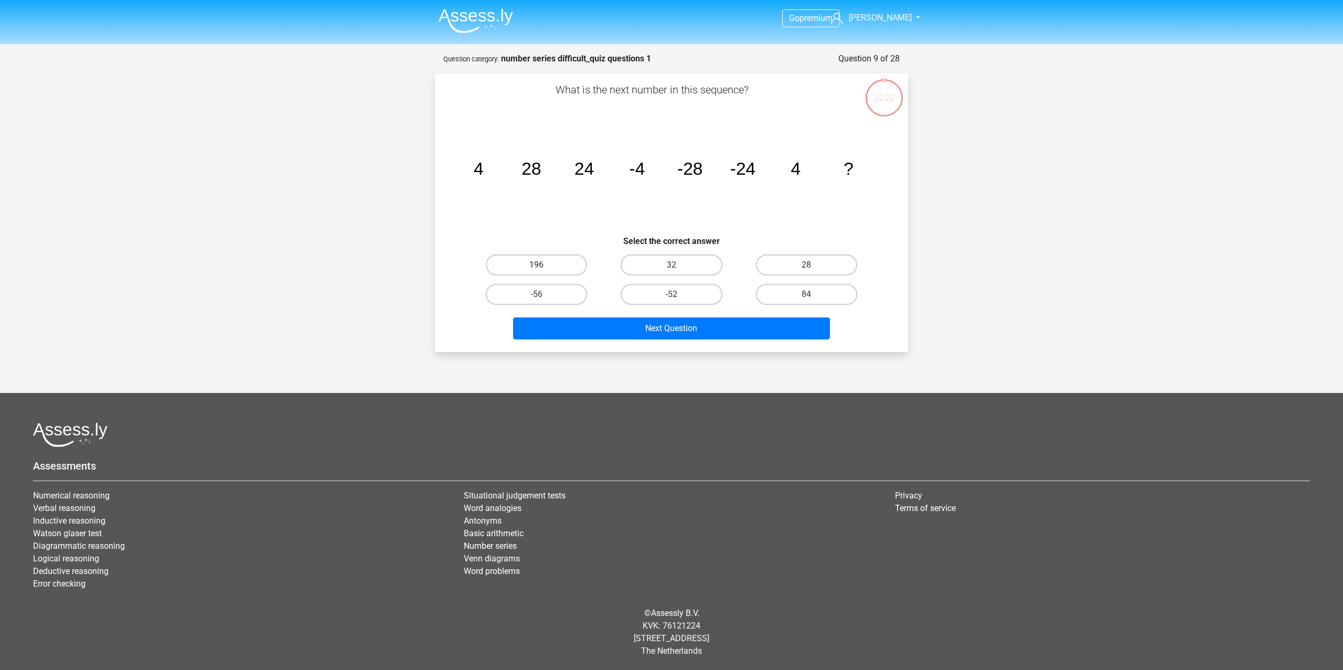
click at [545, 259] on label "196" at bounding box center [536, 264] width 101 height 21
click at [544, 265] on input "196" at bounding box center [540, 268] width 7 height 7
radio input "true"
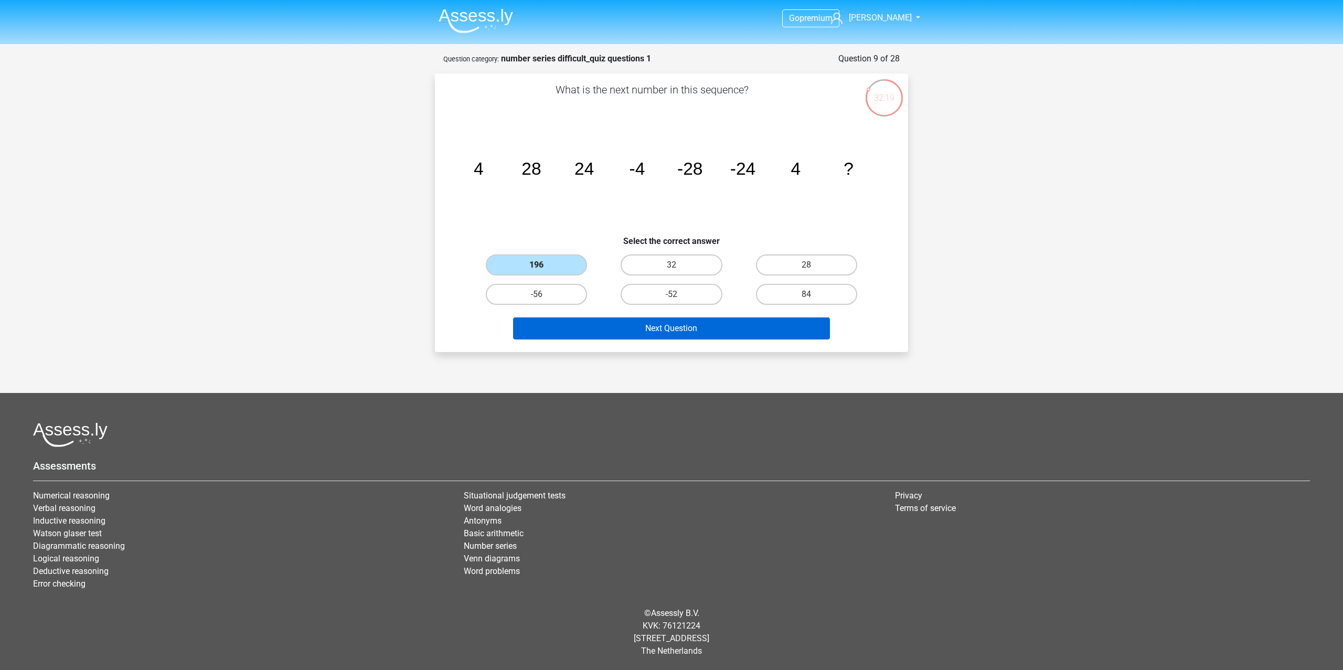
click at [661, 335] on button "Next Question" at bounding box center [671, 328] width 317 height 22
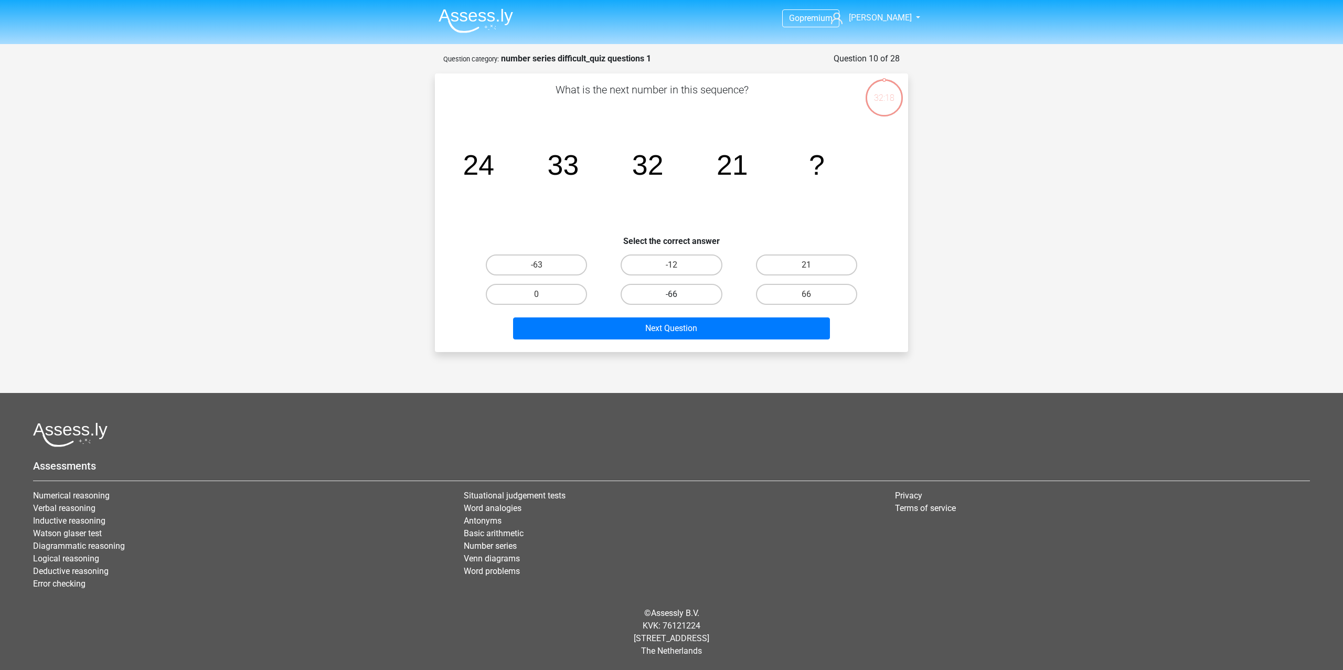
click at [661, 288] on label "-66" at bounding box center [671, 294] width 101 height 21
click at [661, 294] on input "-66" at bounding box center [675, 297] width 7 height 7
radio input "true"
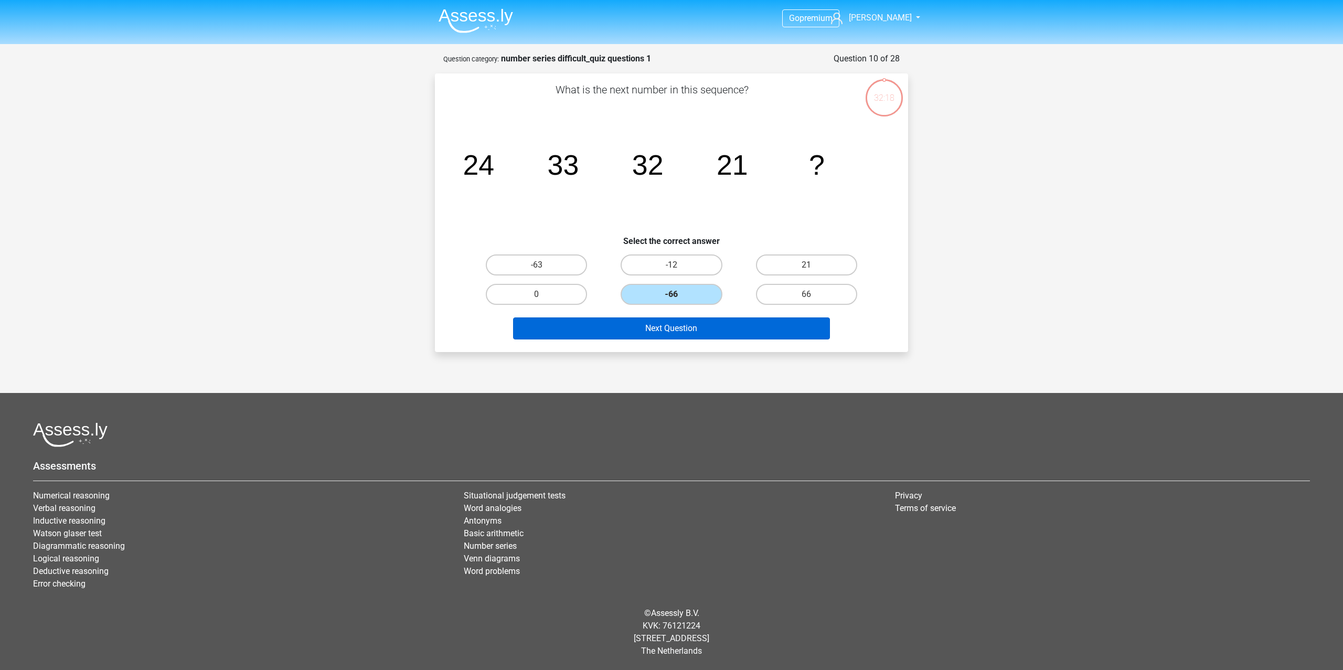
click at [661, 327] on button "Next Question" at bounding box center [671, 328] width 317 height 22
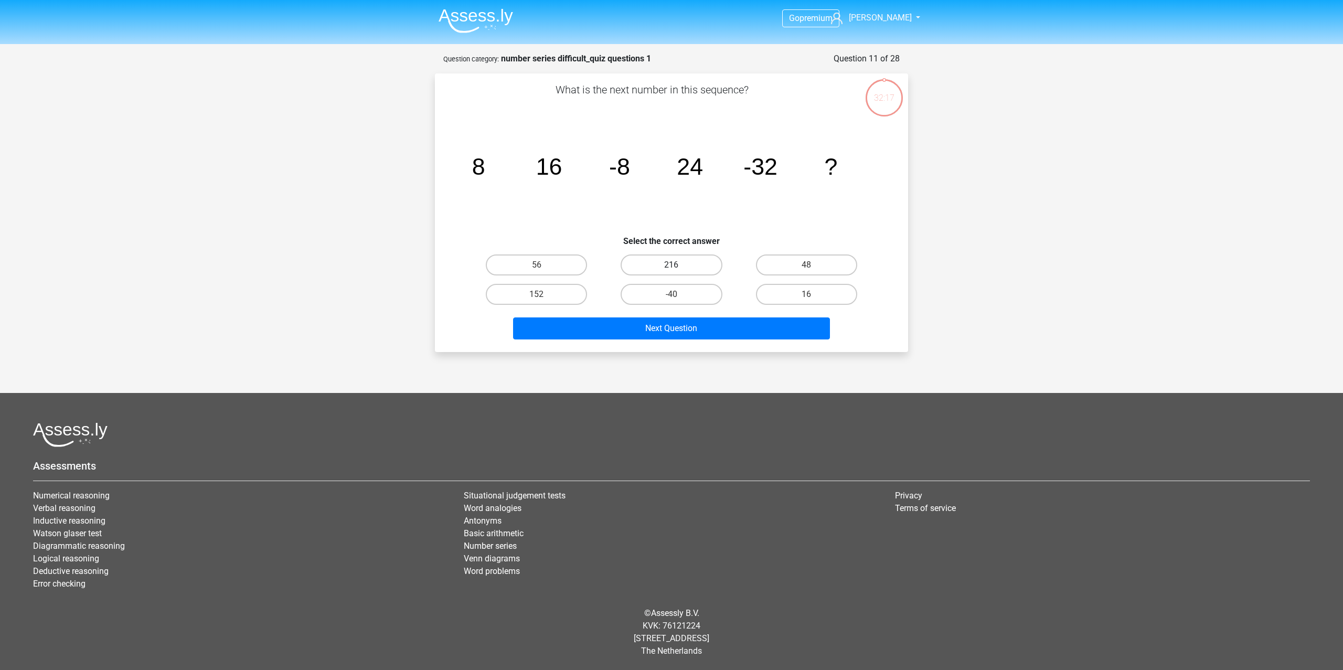
click at [661, 266] on label "216" at bounding box center [671, 264] width 101 height 21
click at [661, 266] on input "216" at bounding box center [675, 268] width 7 height 7
radio input "true"
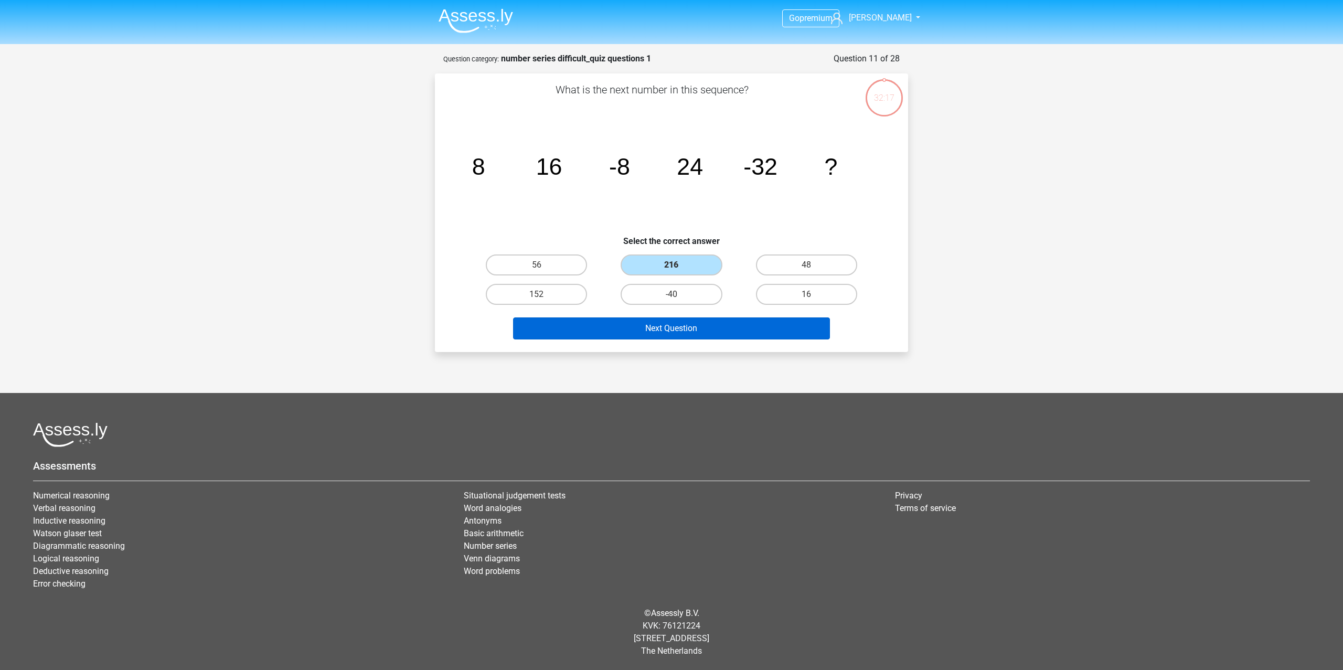
click at [661, 335] on button "Next Question" at bounding box center [671, 328] width 317 height 22
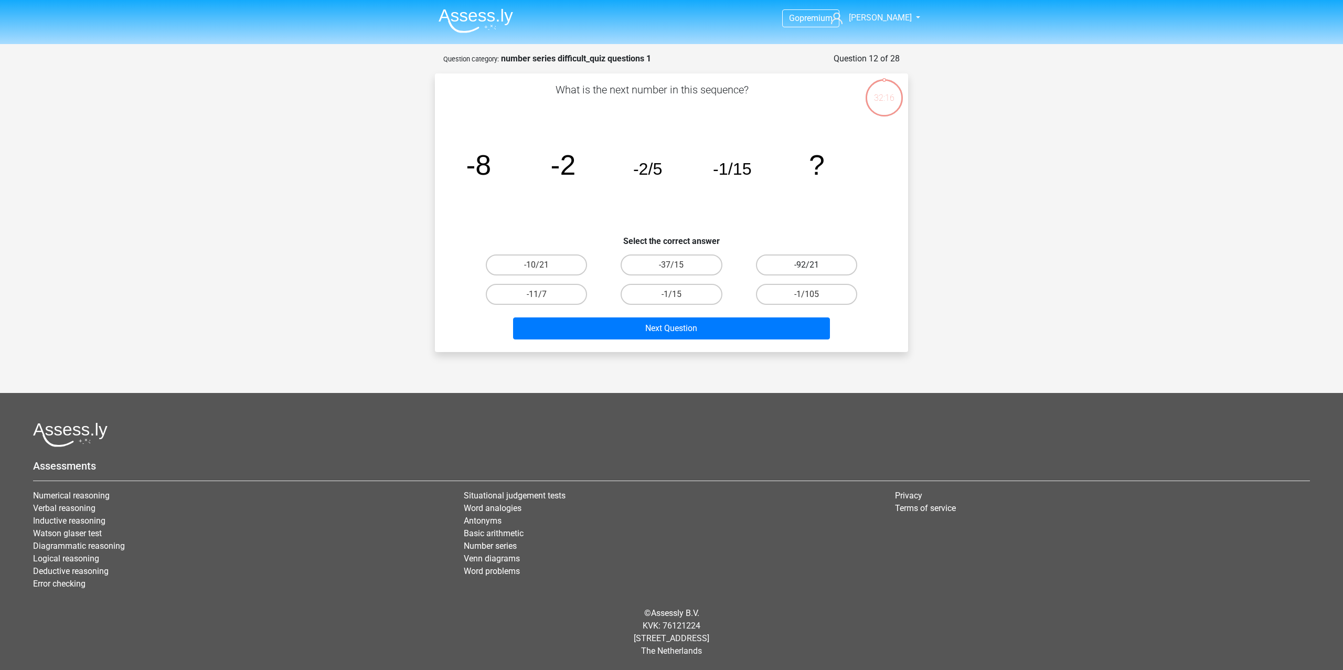
click at [661, 265] on label "-92/21" at bounding box center [806, 264] width 101 height 21
click at [661, 265] on input "-92/21" at bounding box center [809, 268] width 7 height 7
radio input "true"
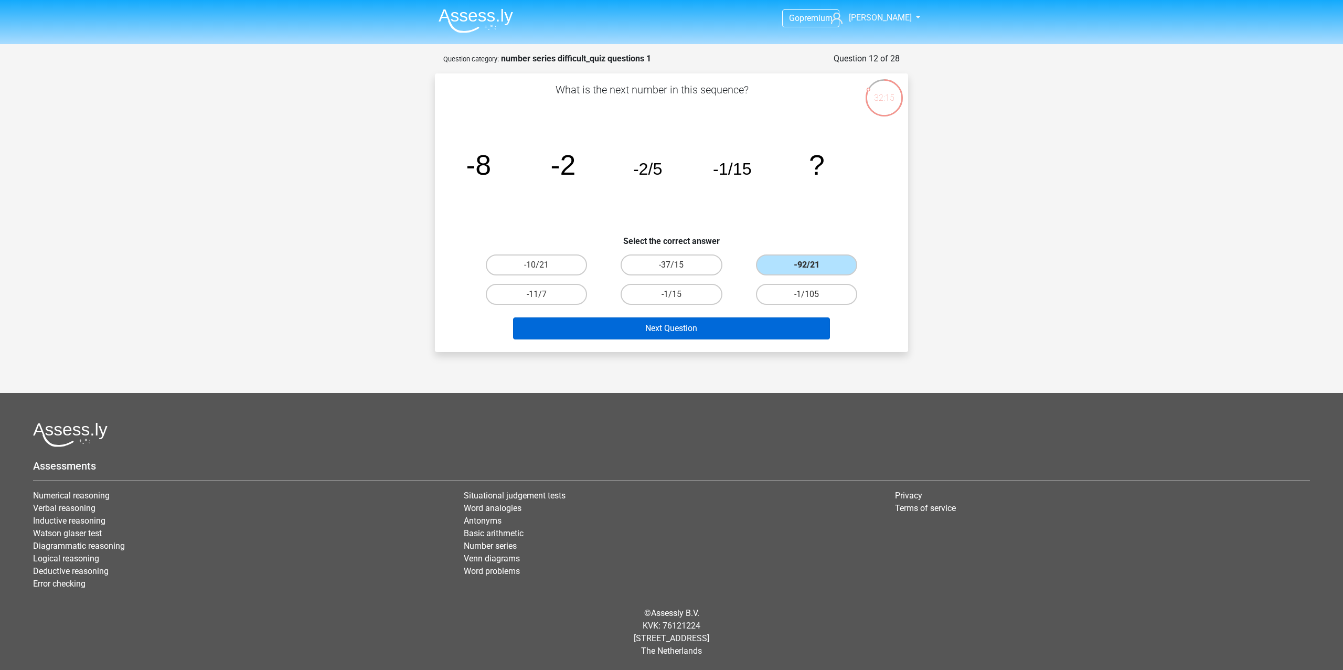
click at [661, 327] on button "Next Question" at bounding box center [671, 328] width 317 height 22
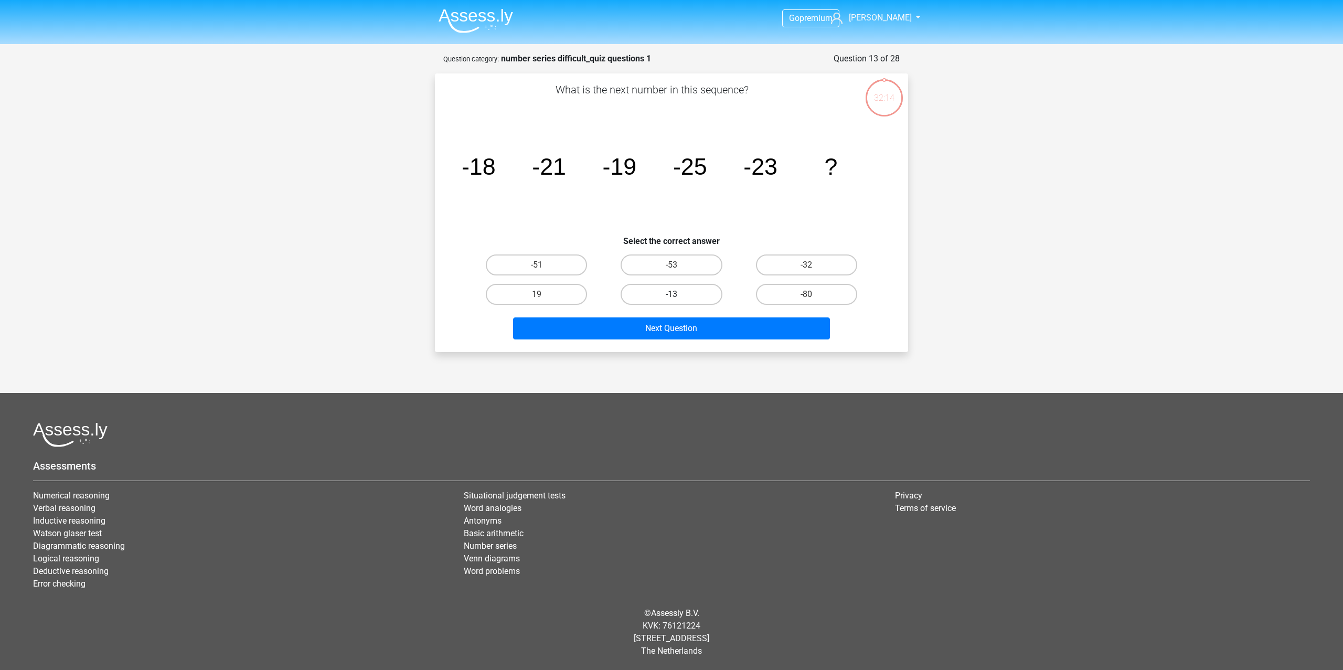
click at [661, 288] on label "-13" at bounding box center [671, 294] width 101 height 21
click at [661, 294] on input "-13" at bounding box center [675, 297] width 7 height 7
radio input "true"
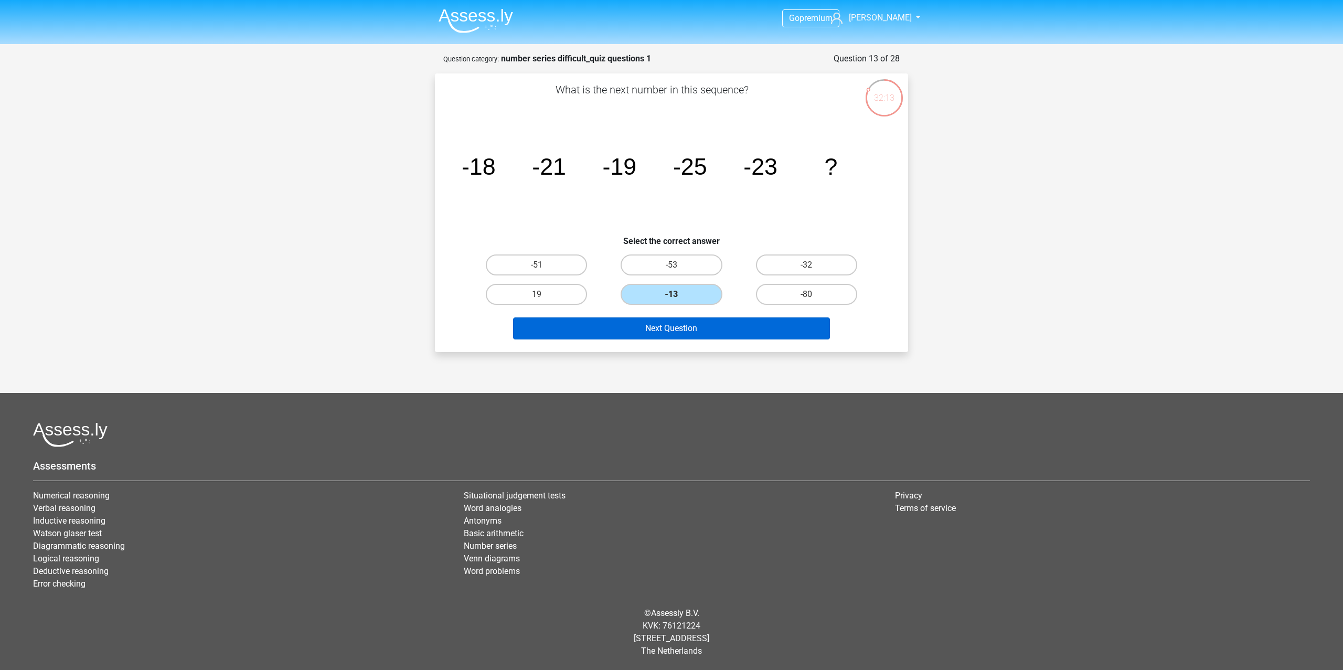
click at [661, 330] on button "Next Question" at bounding box center [671, 328] width 317 height 22
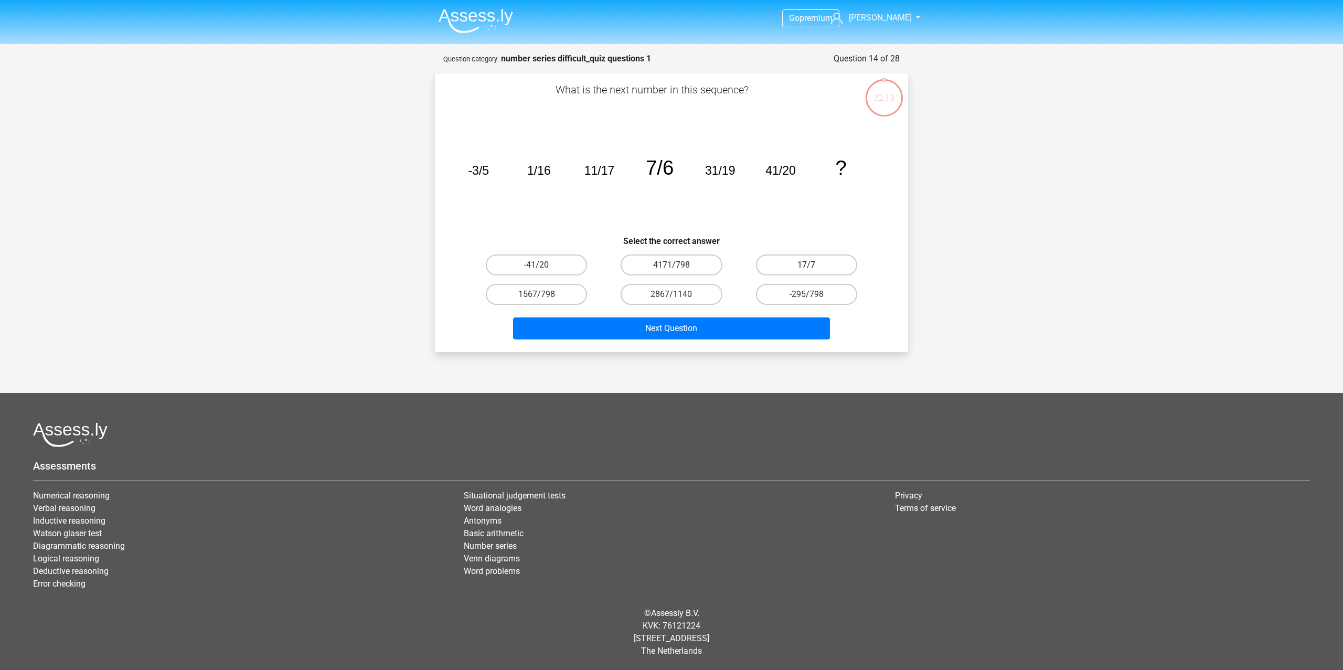
click at [661, 264] on label "17/7" at bounding box center [806, 264] width 101 height 21
click at [661, 265] on input "17/7" at bounding box center [809, 268] width 7 height 7
radio input "true"
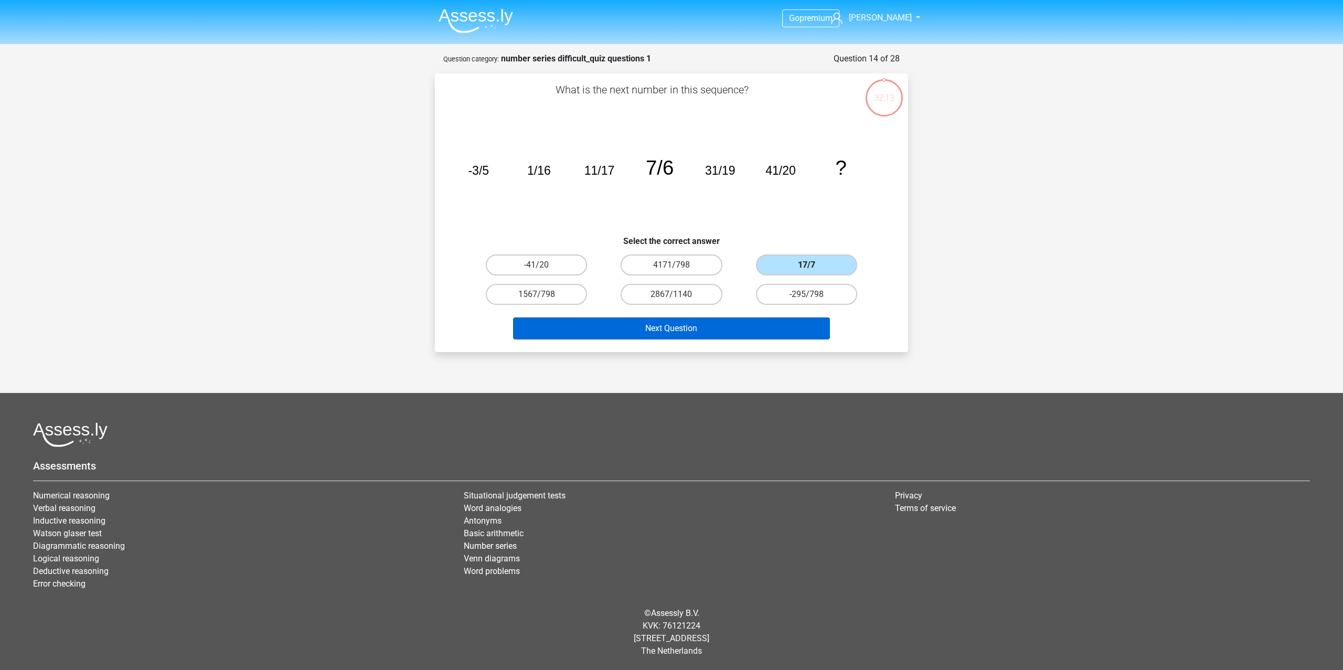
click at [661, 323] on button "Next Question" at bounding box center [671, 328] width 317 height 22
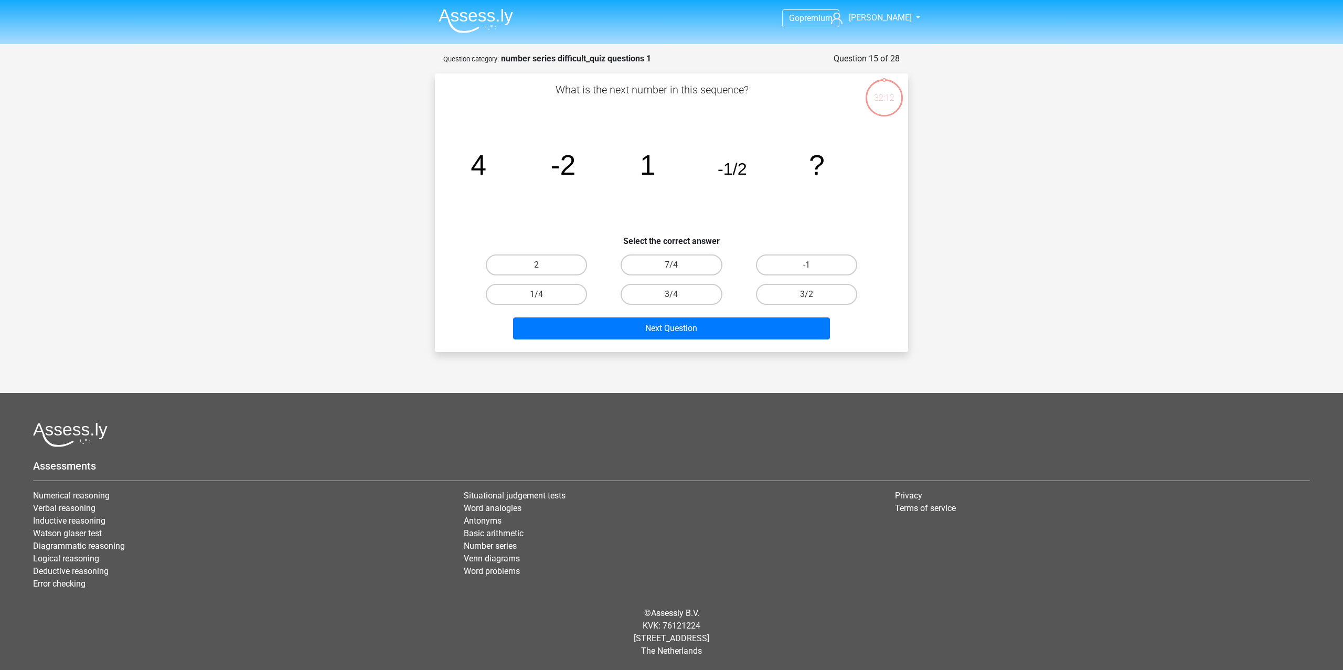
drag, startPoint x: 659, startPoint y: 270, endPoint x: 676, endPoint y: 314, distance: 46.9
click at [659, 271] on label "7/4" at bounding box center [671, 264] width 101 height 21
click at [661, 271] on input "7/4" at bounding box center [675, 268] width 7 height 7
radio input "true"
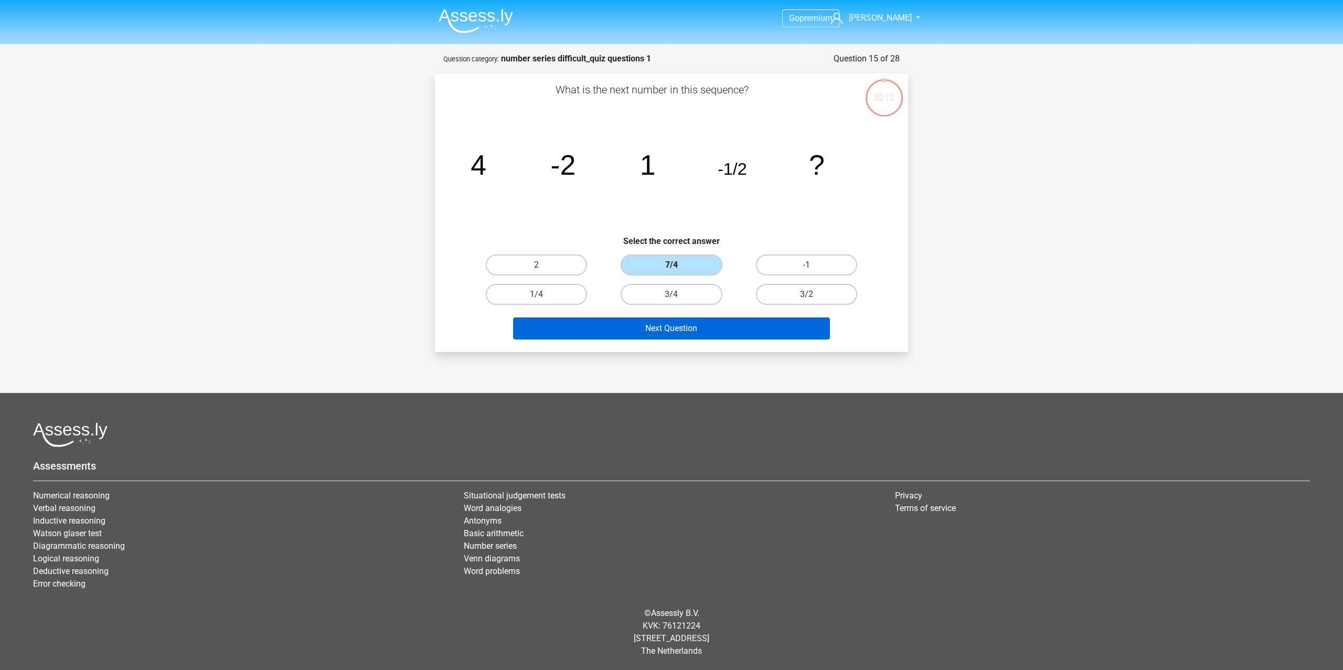
click at [661, 328] on button "Next Question" at bounding box center [671, 328] width 317 height 22
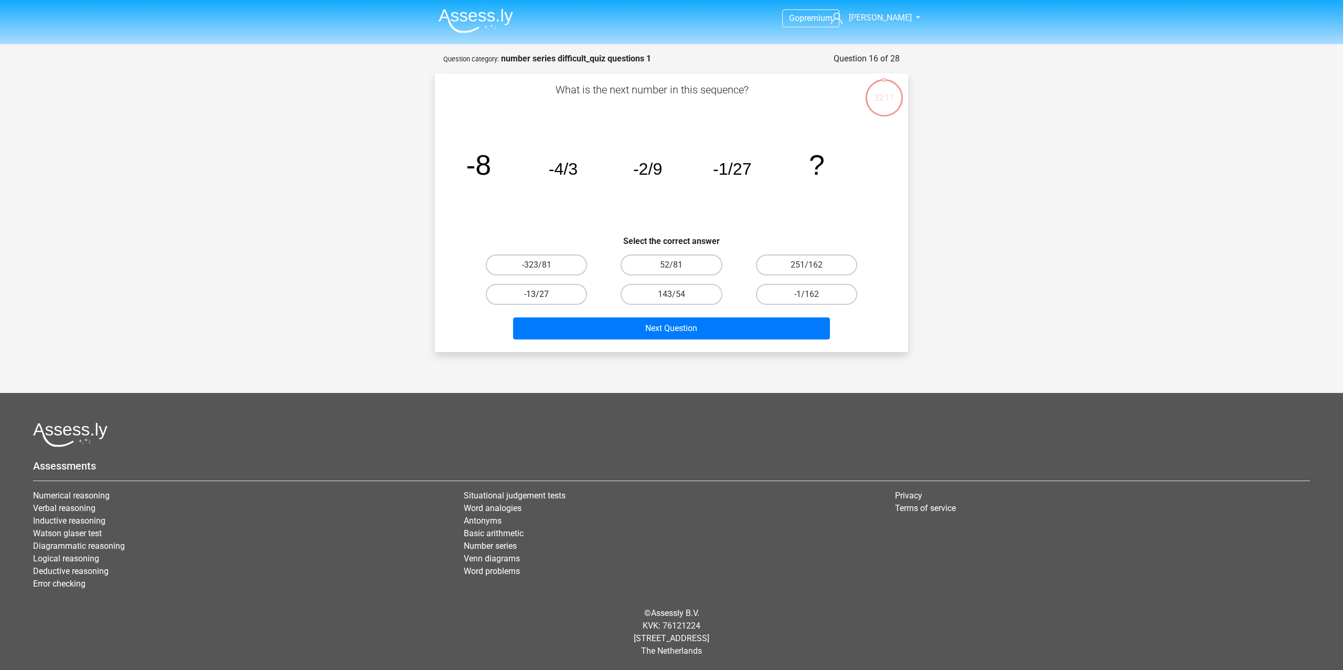
click at [533, 298] on label "-13/27" at bounding box center [536, 294] width 101 height 21
click at [537, 298] on input "-13/27" at bounding box center [540, 297] width 7 height 7
radio input "true"
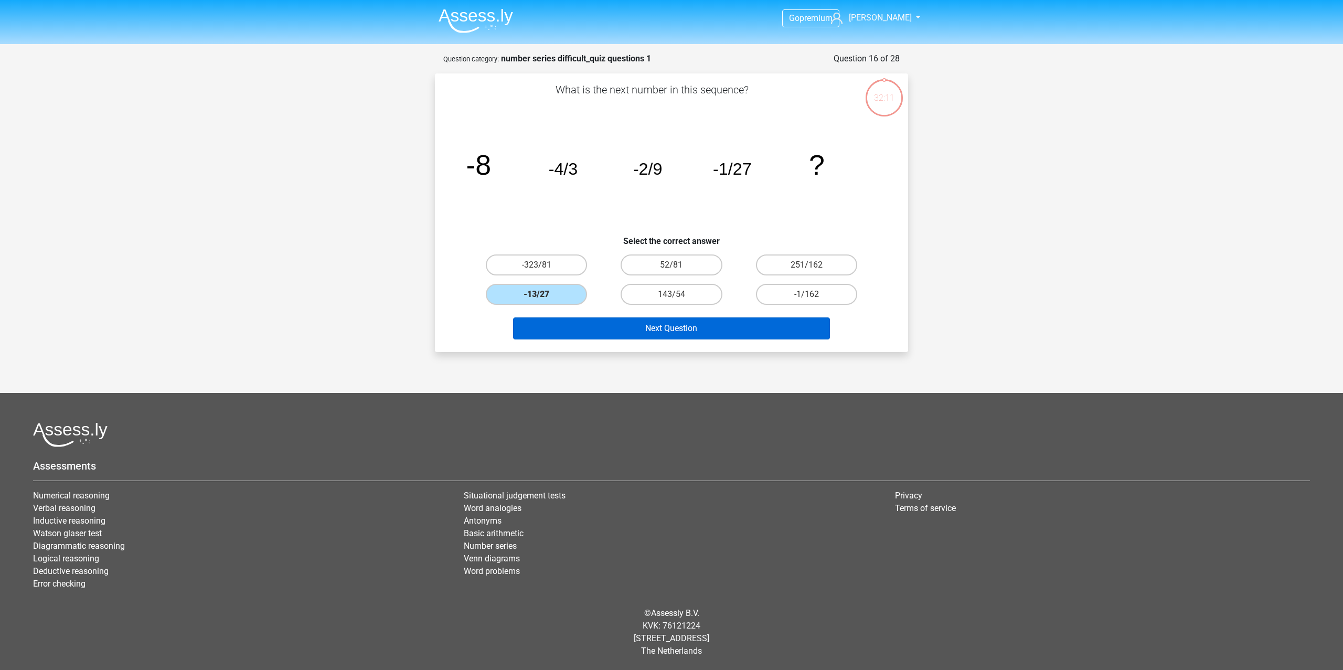
click at [568, 329] on button "Next Question" at bounding box center [671, 328] width 317 height 22
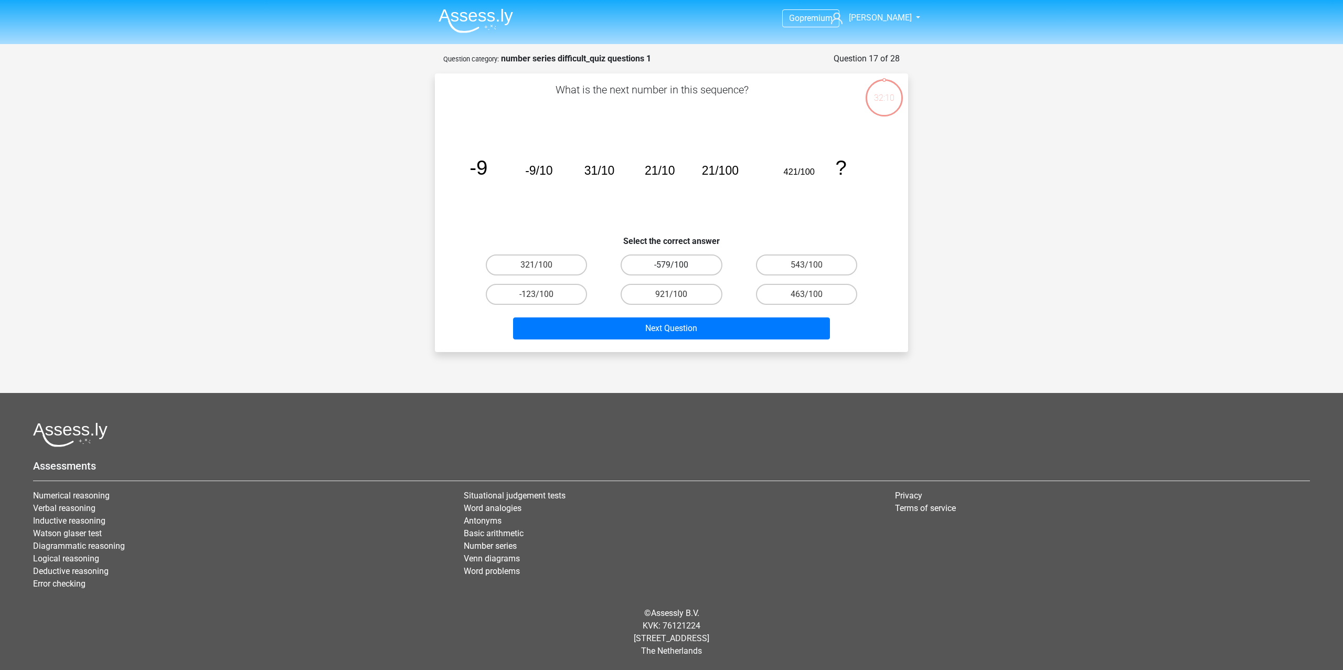
click at [661, 272] on label "-579/100" at bounding box center [671, 264] width 101 height 21
click at [661, 272] on input "-579/100" at bounding box center [675, 268] width 7 height 7
radio input "true"
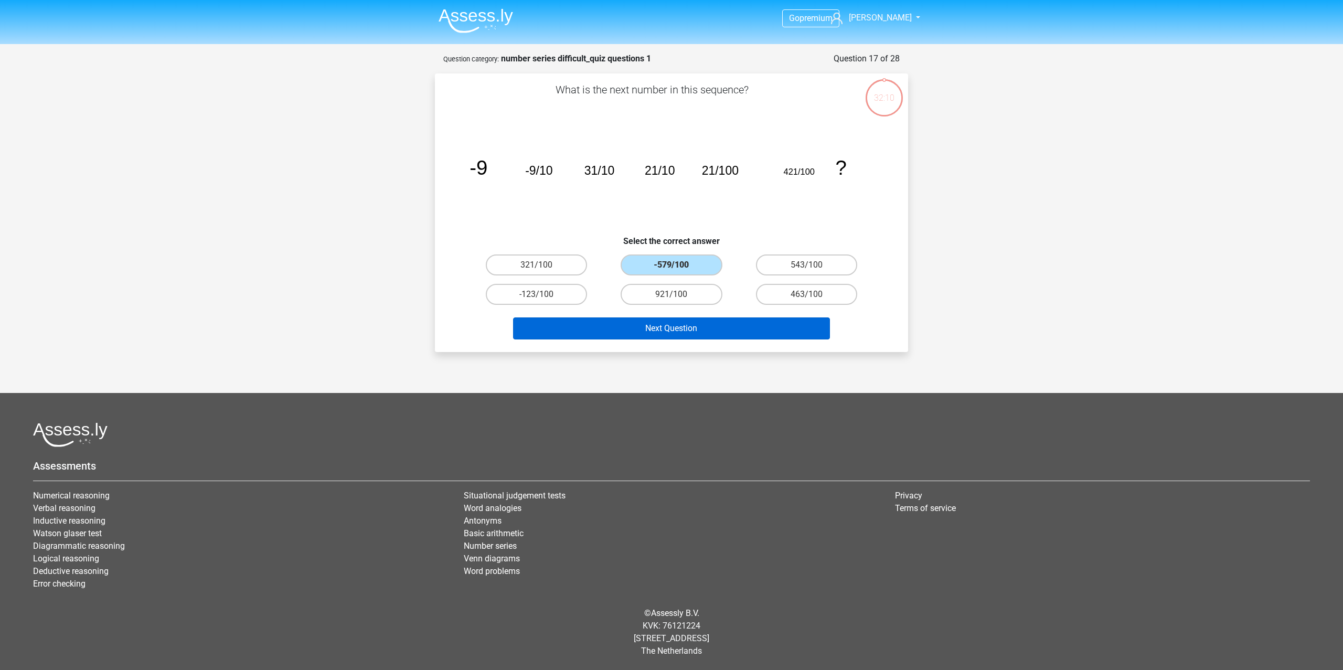
click at [661, 333] on button "Next Question" at bounding box center [671, 328] width 317 height 22
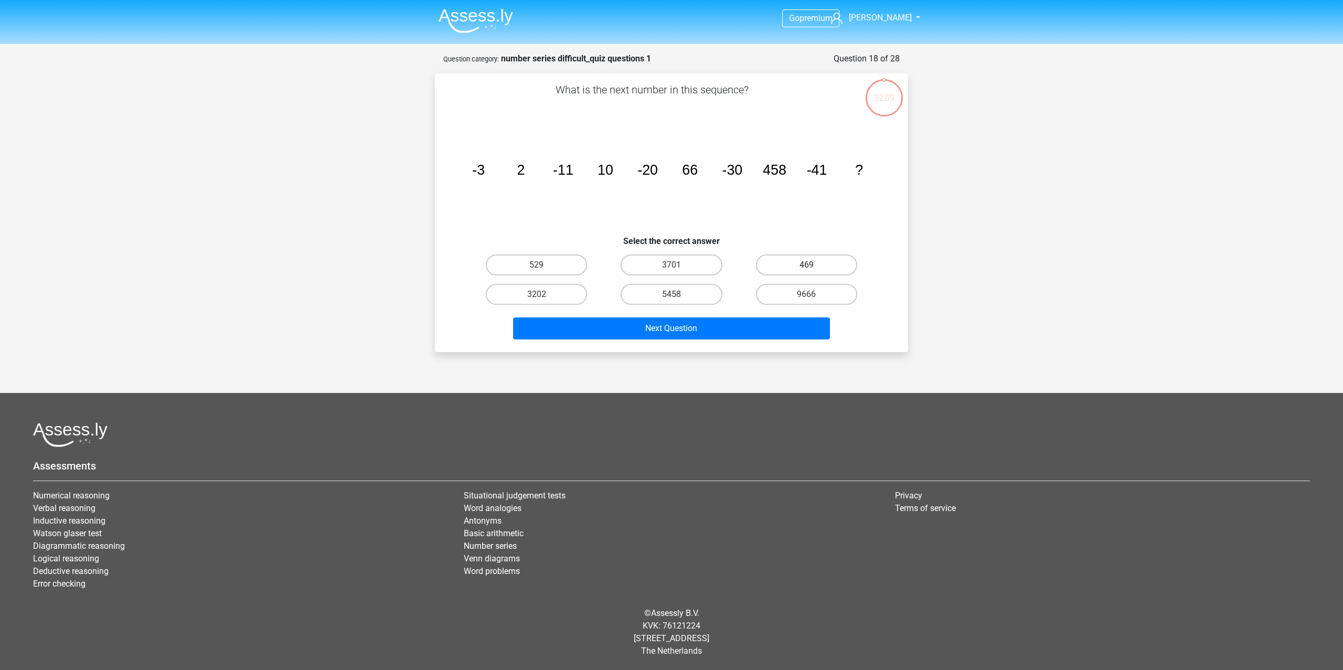
click at [661, 270] on label "469" at bounding box center [806, 264] width 101 height 21
click at [661, 270] on input "469" at bounding box center [809, 268] width 7 height 7
radio input "true"
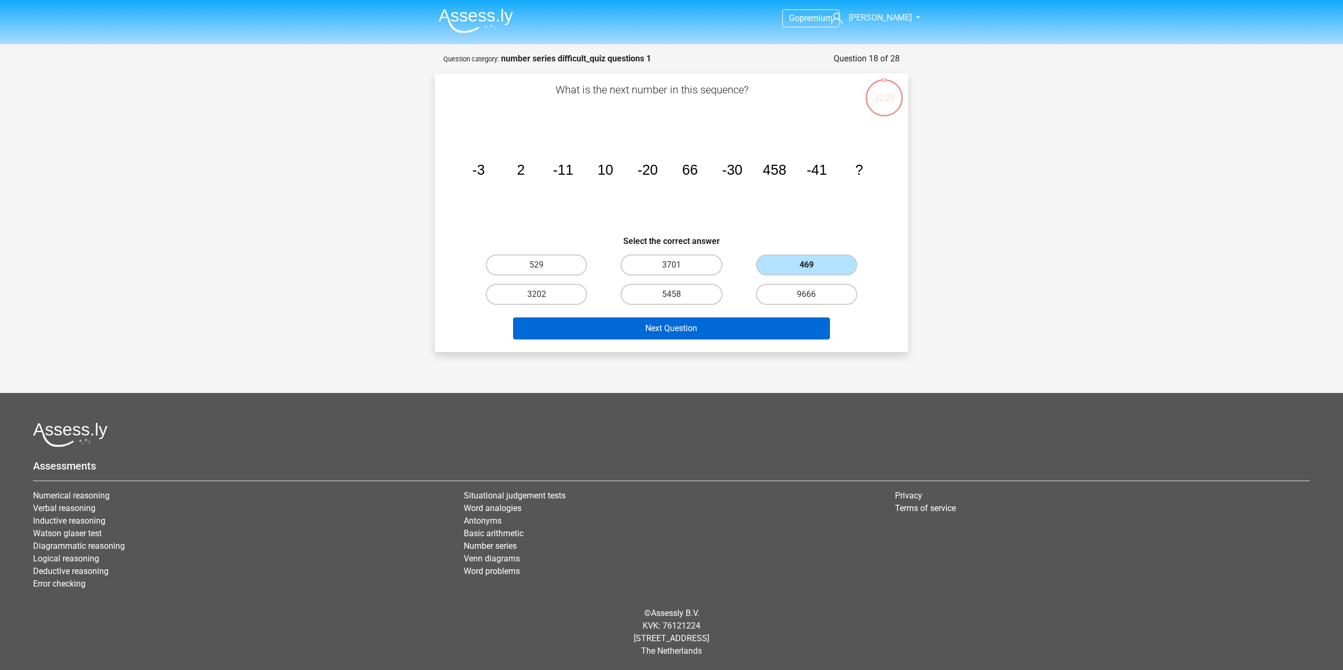
click at [661, 330] on button "Next Question" at bounding box center [671, 328] width 317 height 22
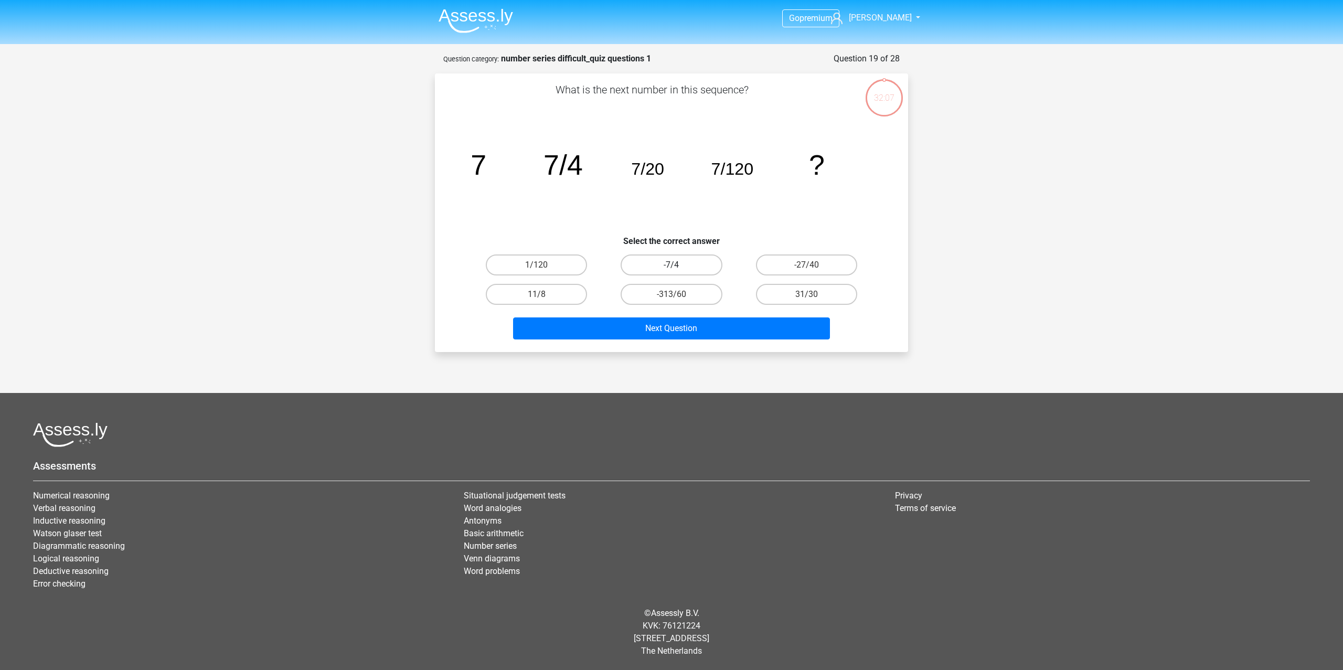
click at [648, 263] on label "-7/4" at bounding box center [671, 264] width 101 height 21
click at [661, 265] on input "-7/4" at bounding box center [675, 268] width 7 height 7
radio input "true"
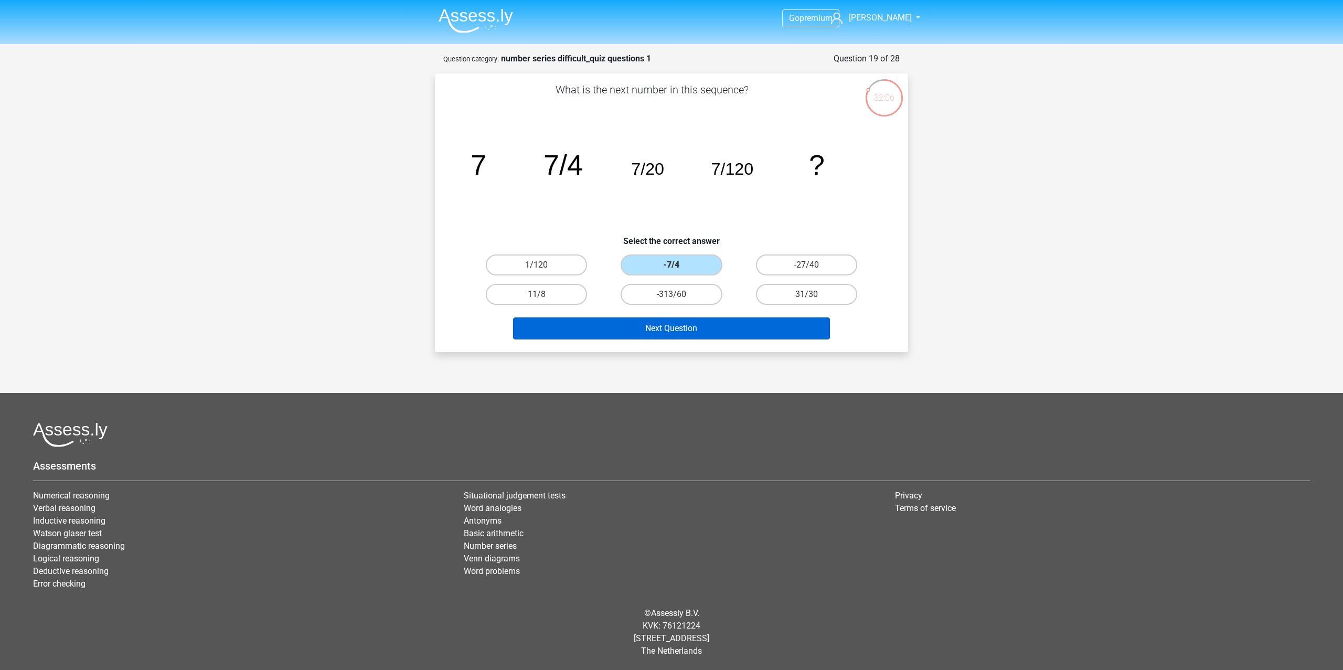
drag, startPoint x: 692, startPoint y: 323, endPoint x: 705, endPoint y: 330, distance: 15.0
click at [661, 326] on button "Next Question" at bounding box center [671, 328] width 317 height 22
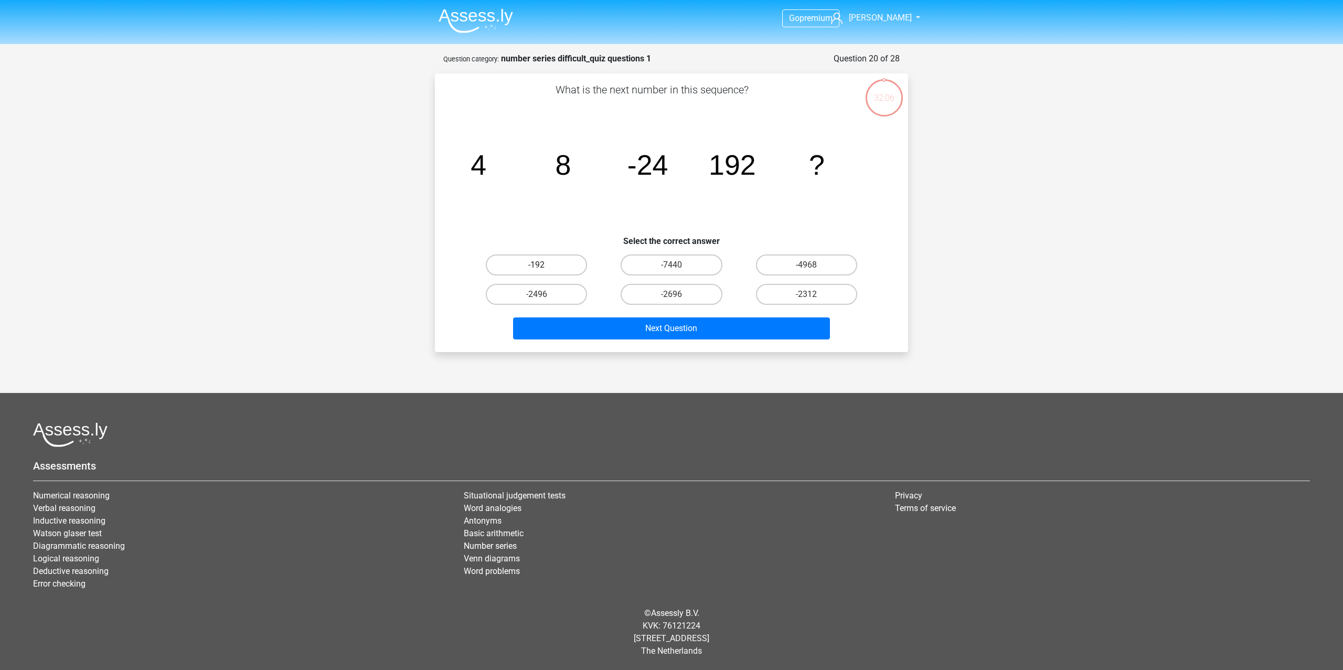
click at [573, 259] on label "-192" at bounding box center [536, 264] width 101 height 21
click at [544, 265] on input "-192" at bounding box center [540, 268] width 7 height 7
radio input "true"
click at [661, 343] on div "Next Question" at bounding box center [671, 330] width 405 height 26
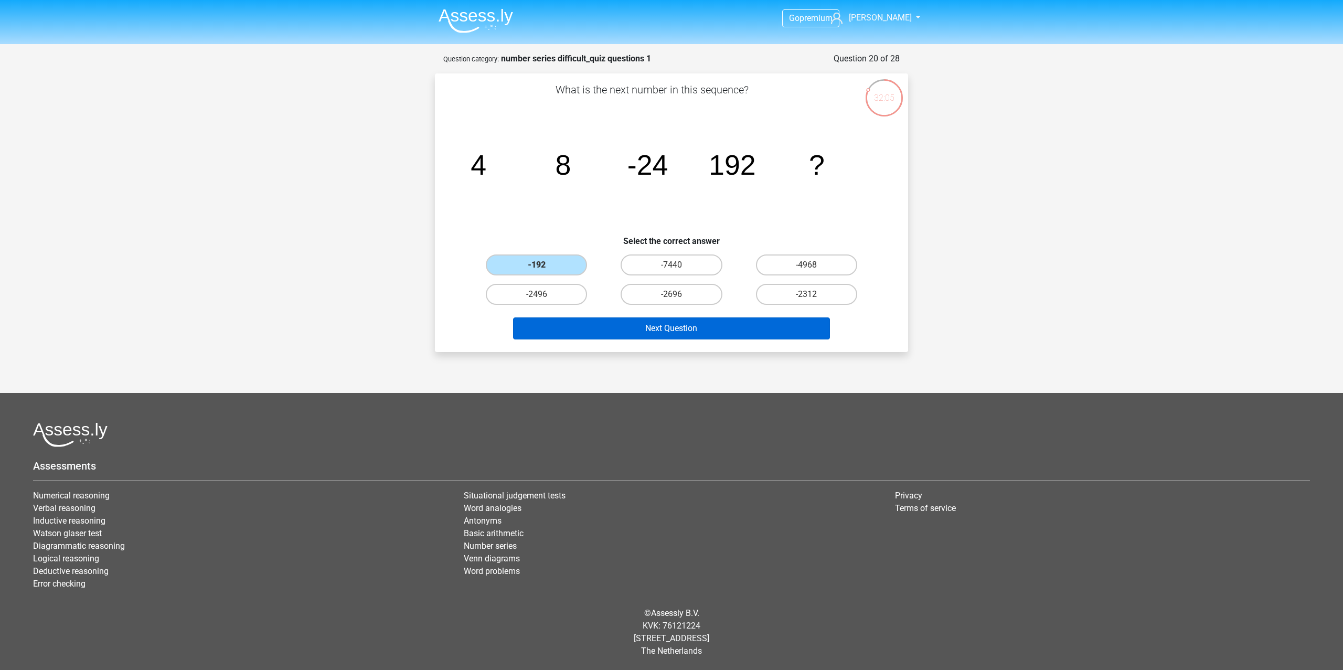
click at [661, 336] on button "Next Question" at bounding box center [671, 328] width 317 height 22
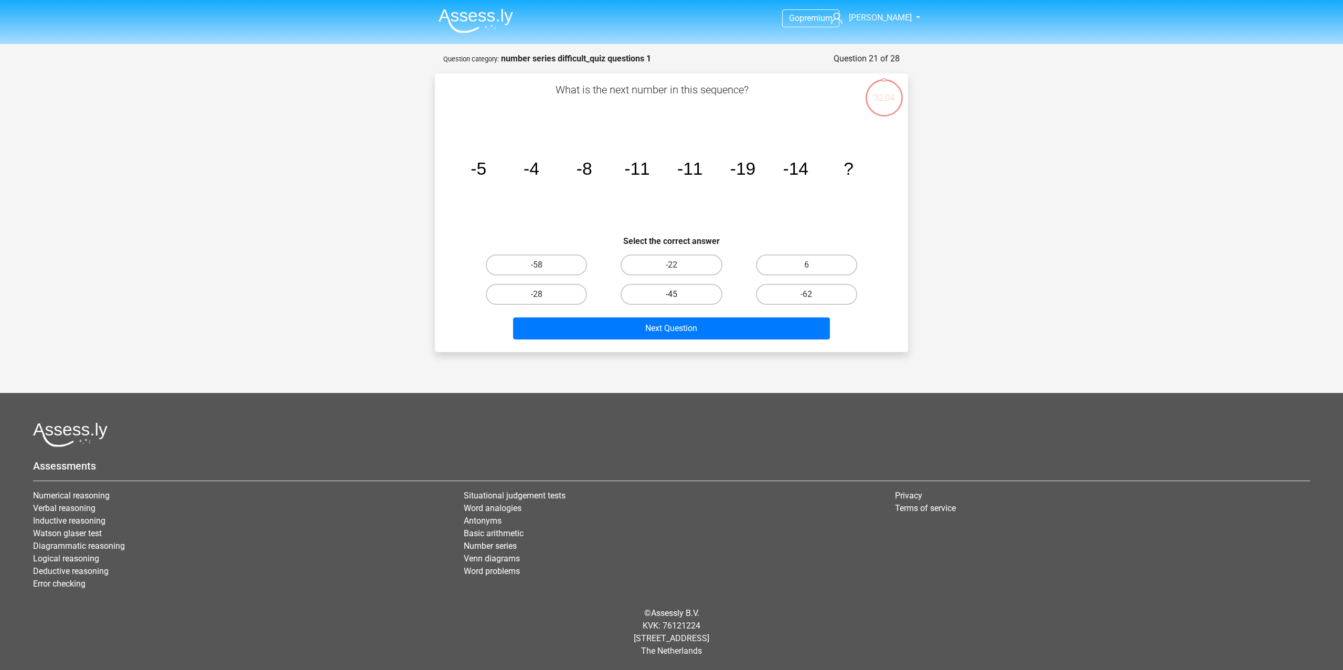
click at [661, 289] on label "-45" at bounding box center [671, 294] width 101 height 21
click at [661, 294] on input "-45" at bounding box center [675, 297] width 7 height 7
radio input "true"
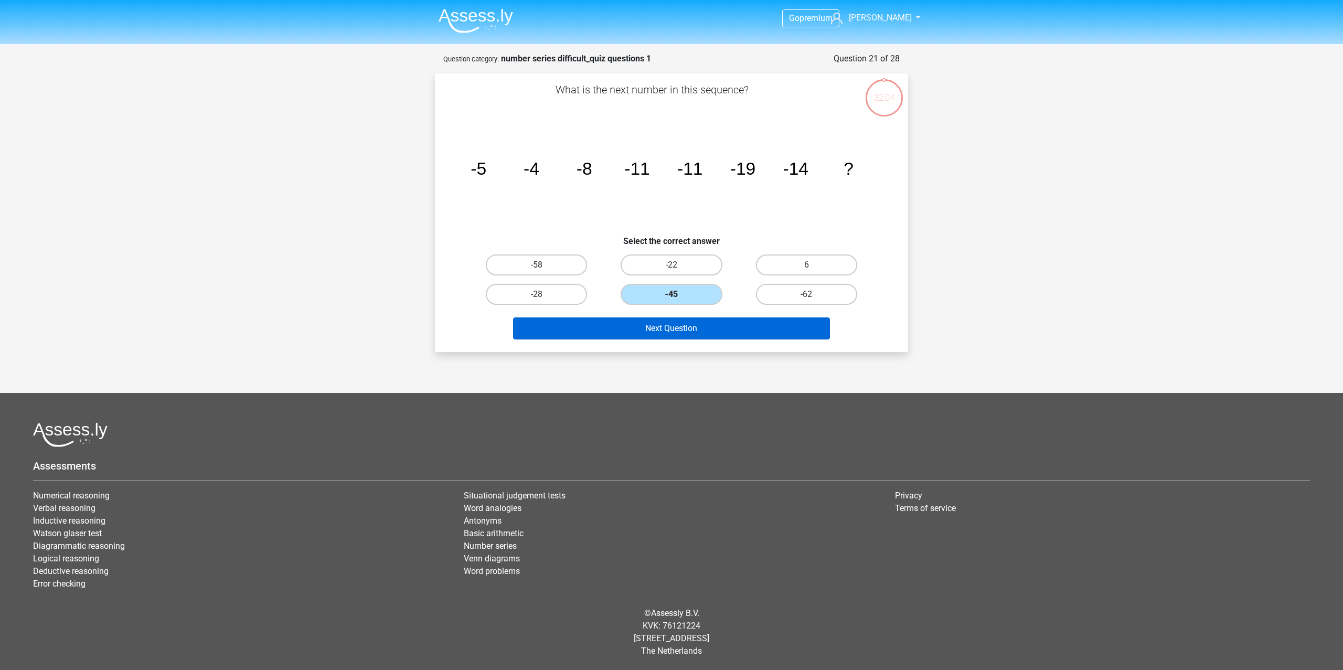
click at [661, 334] on button "Next Question" at bounding box center [671, 328] width 317 height 22
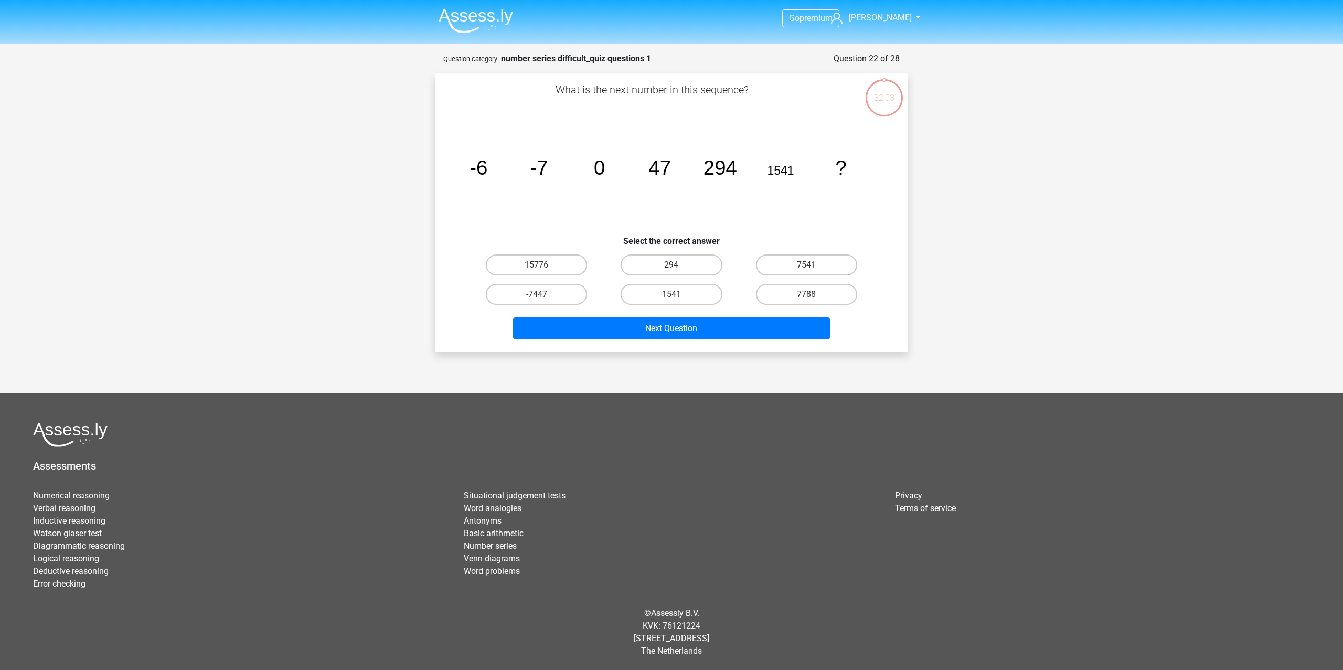
click at [661, 263] on label "294" at bounding box center [671, 264] width 101 height 21
click at [661, 265] on input "294" at bounding box center [675, 268] width 7 height 7
radio input "true"
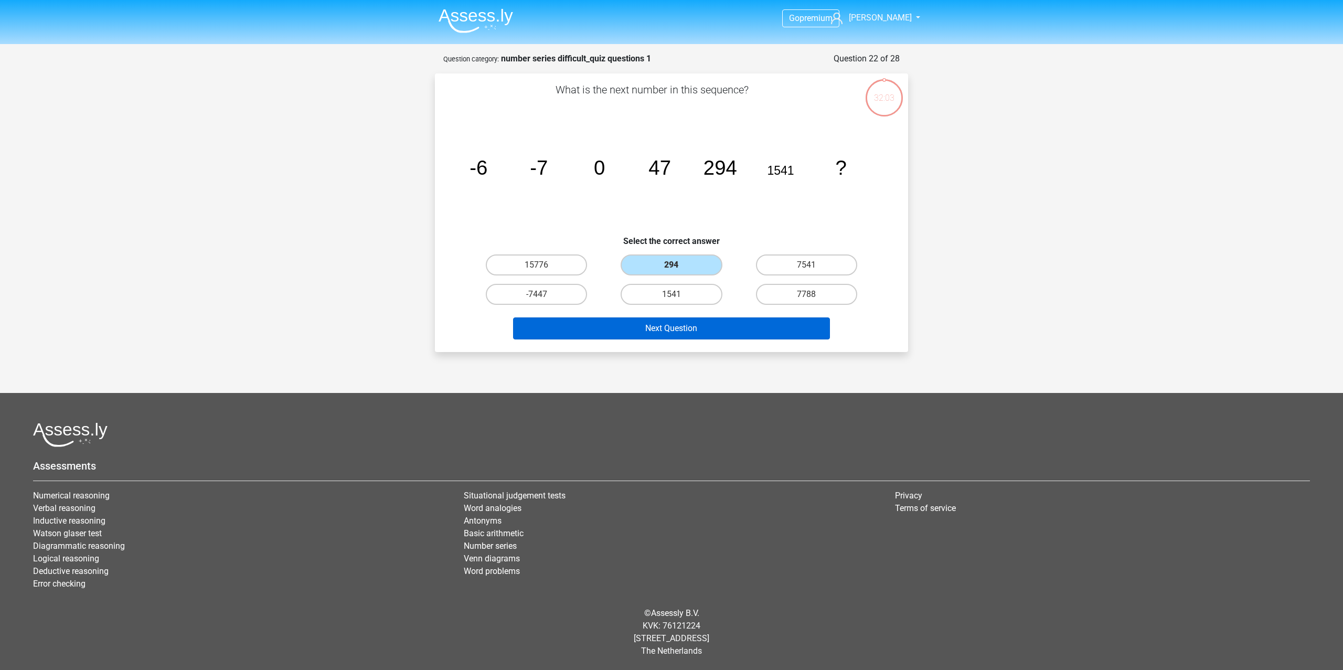
click at [661, 321] on button "Next Question" at bounding box center [671, 328] width 317 height 22
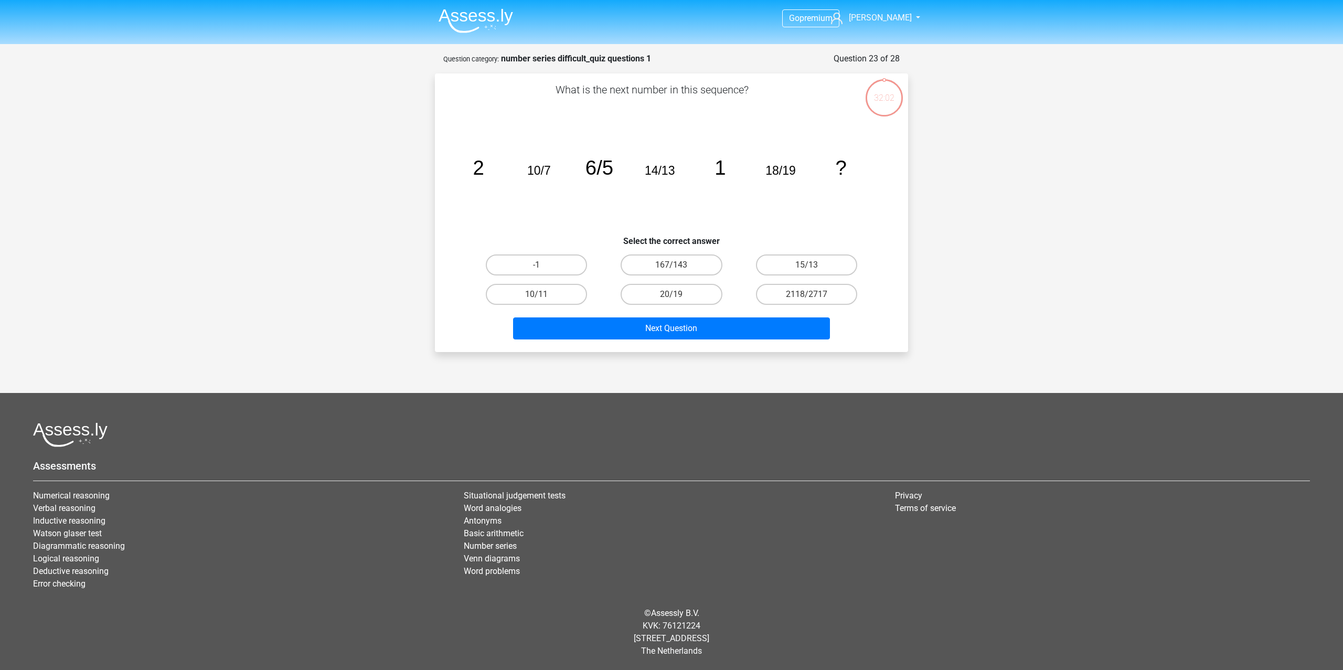
click at [661, 266] on input "15/13" at bounding box center [809, 268] width 7 height 7
radio input "true"
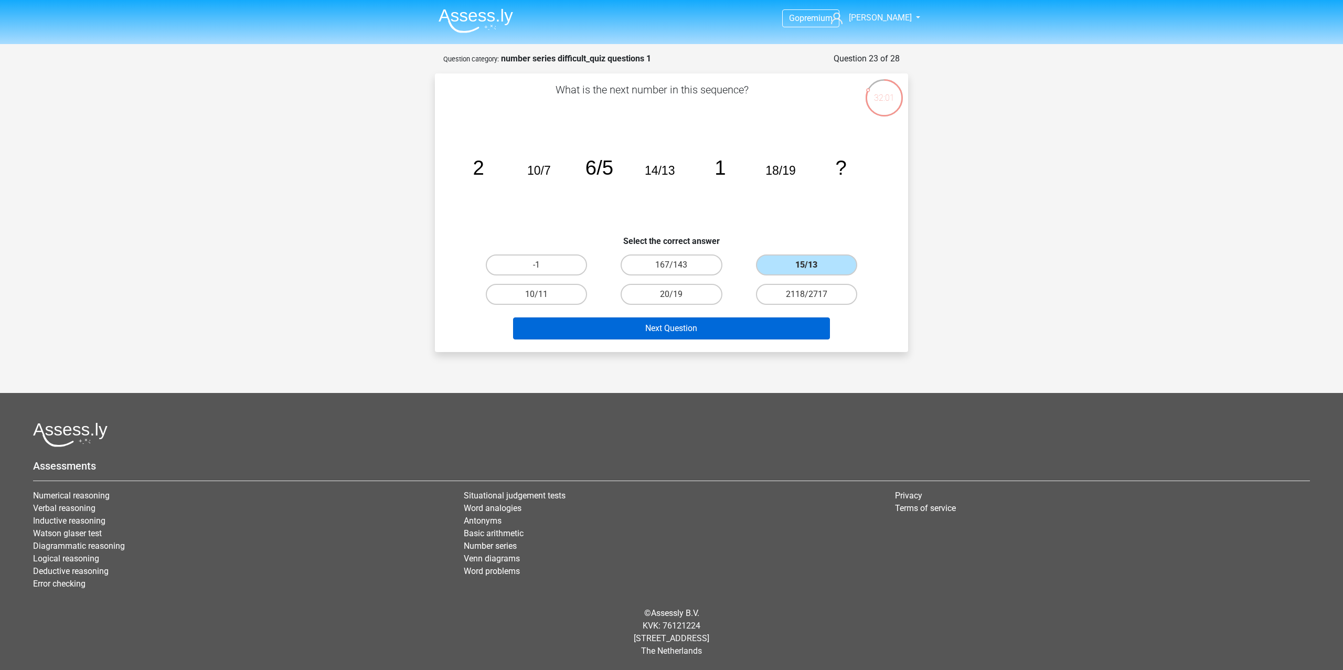
click at [661, 320] on button "Next Question" at bounding box center [671, 328] width 317 height 22
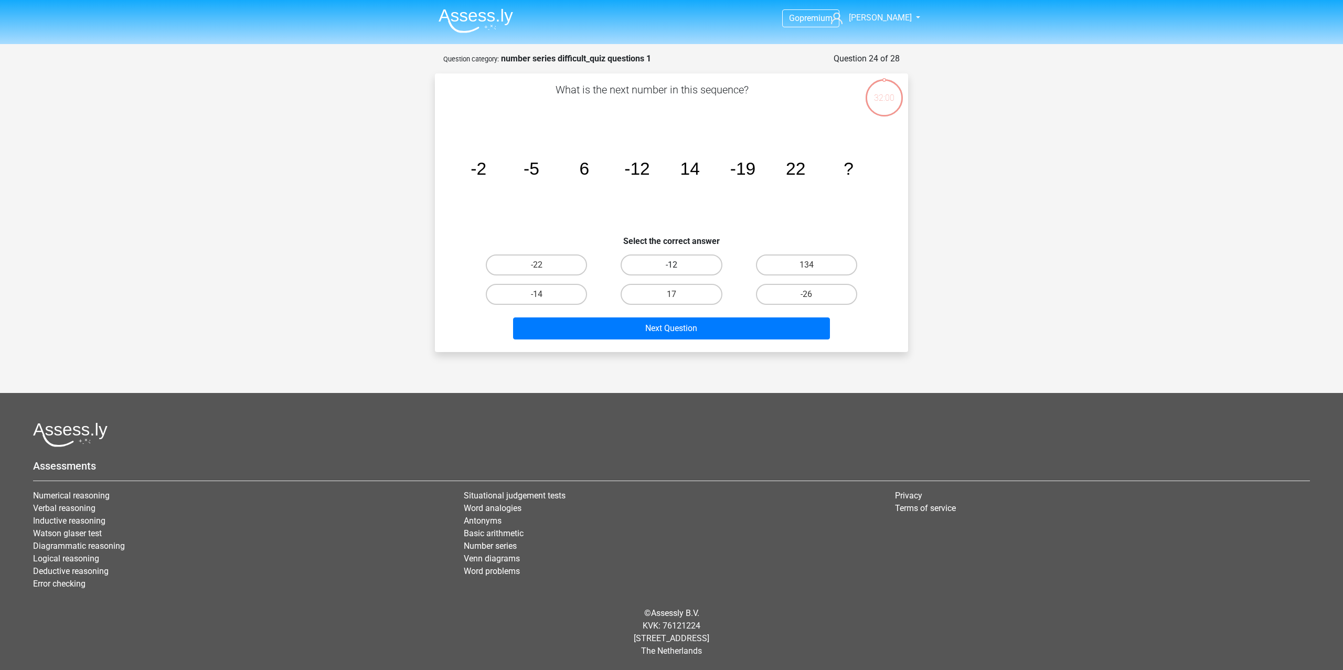
click at [643, 267] on label "-12" at bounding box center [671, 264] width 101 height 21
click at [661, 267] on input "-12" at bounding box center [675, 268] width 7 height 7
radio input "true"
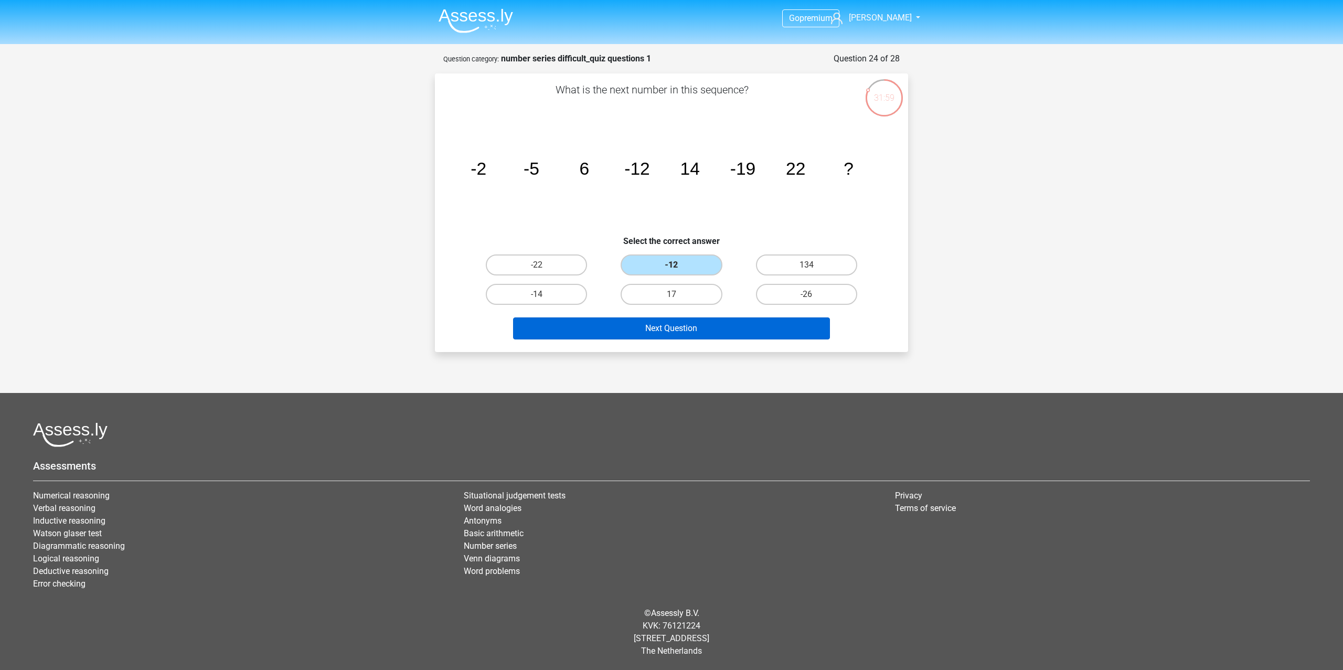
click at [661, 322] on button "Next Question" at bounding box center [671, 328] width 317 height 22
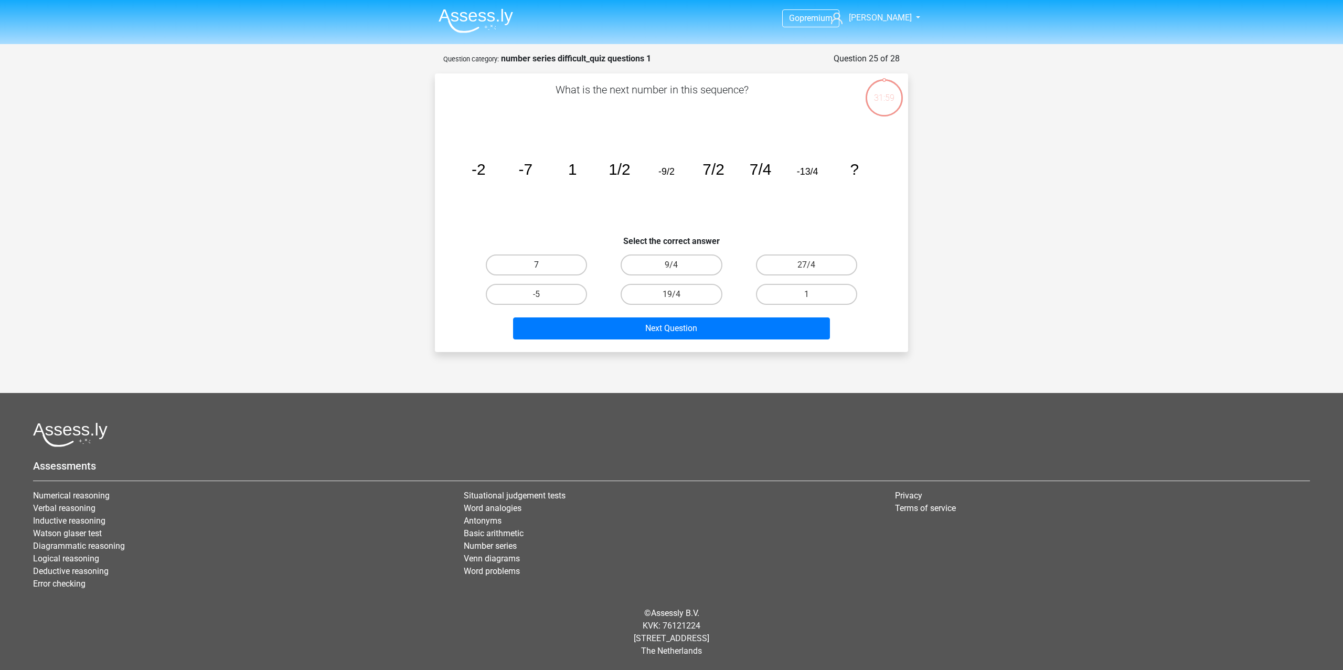
click at [545, 260] on label "7" at bounding box center [536, 264] width 101 height 21
click at [544, 265] on input "7" at bounding box center [540, 268] width 7 height 7
radio input "true"
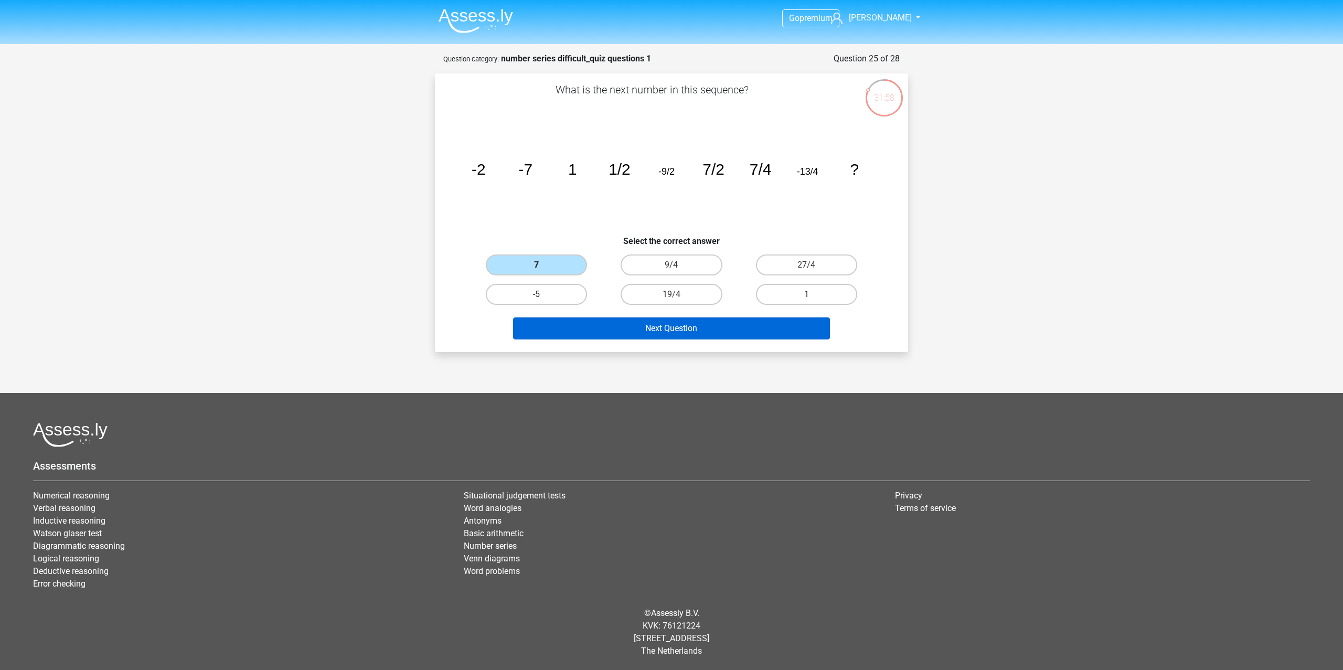
click at [661, 326] on button "Next Question" at bounding box center [671, 328] width 317 height 22
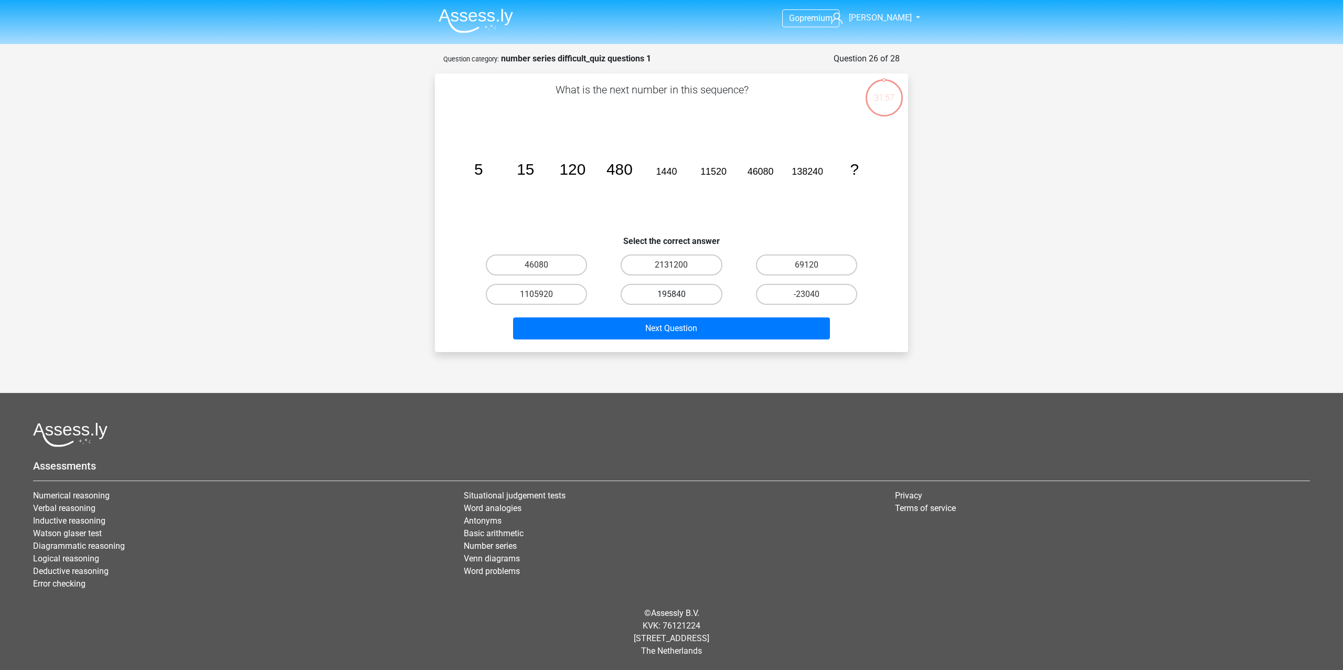
click at [661, 293] on label "195840" at bounding box center [671, 294] width 101 height 21
click at [661, 294] on input "195840" at bounding box center [675, 297] width 7 height 7
radio input "true"
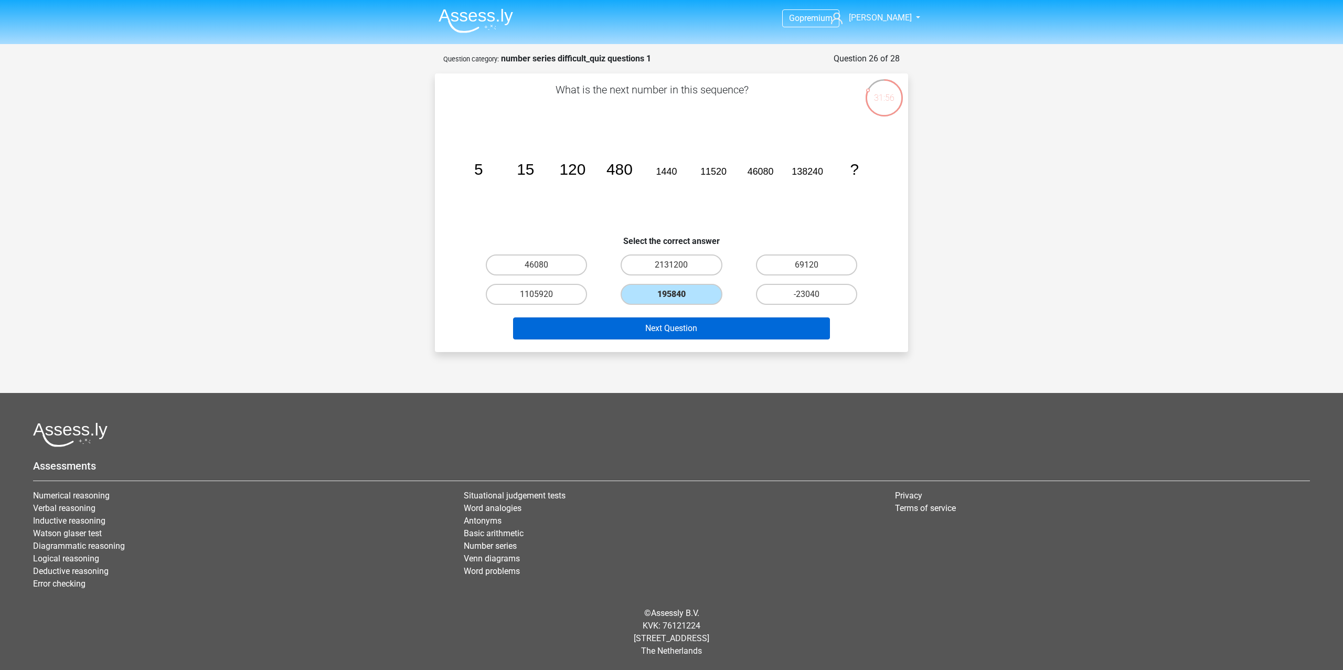
click at [661, 334] on button "Next Question" at bounding box center [671, 328] width 317 height 22
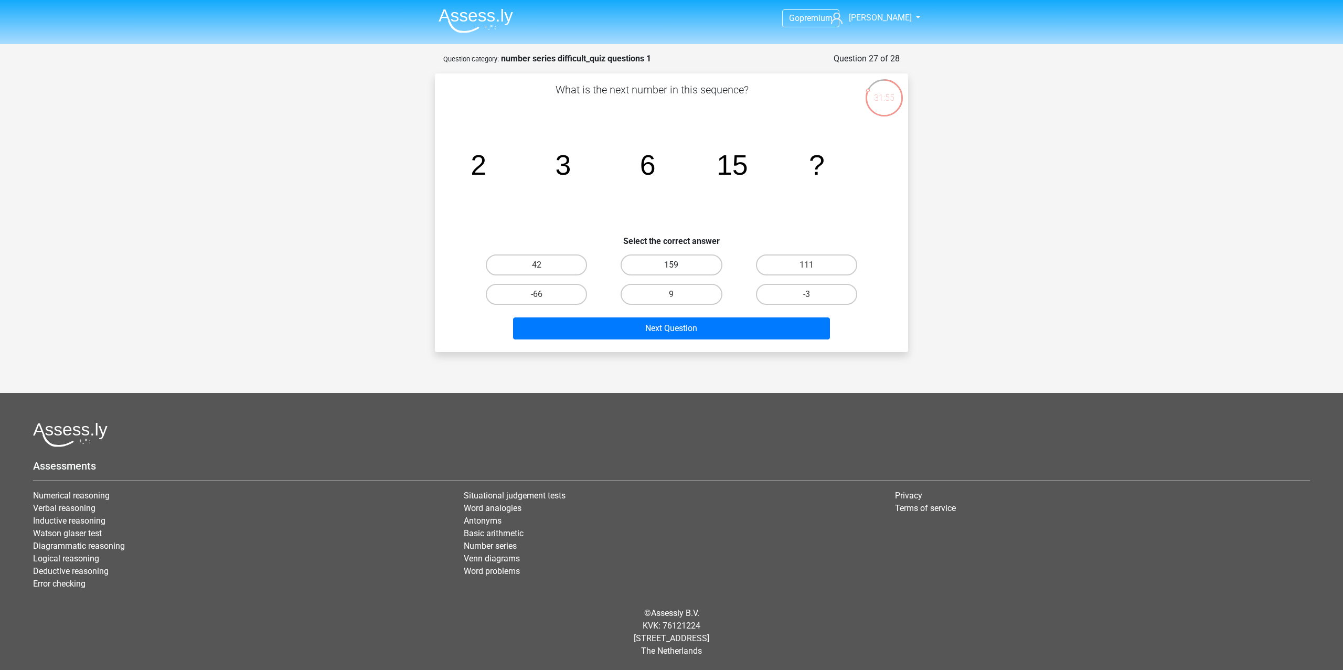
click at [661, 270] on label "159" at bounding box center [671, 264] width 101 height 21
click at [661, 270] on input "159" at bounding box center [675, 268] width 7 height 7
radio input "true"
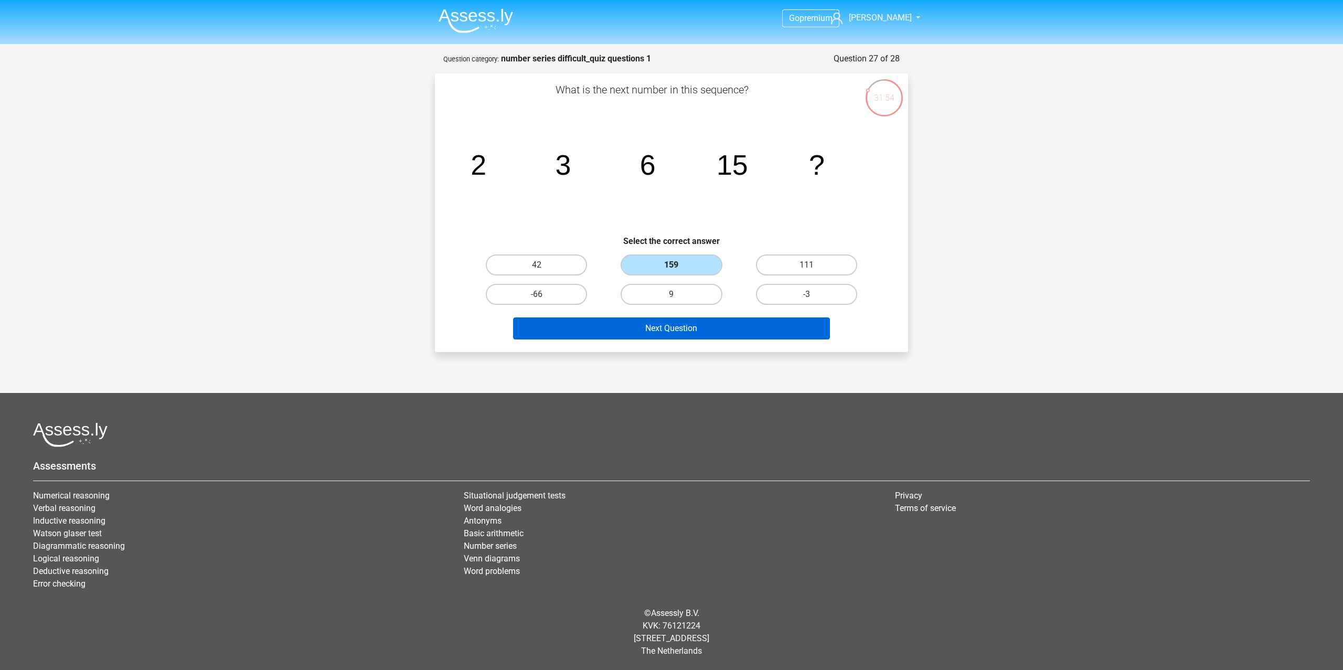
click at [661, 323] on button "Next Question" at bounding box center [671, 328] width 317 height 22
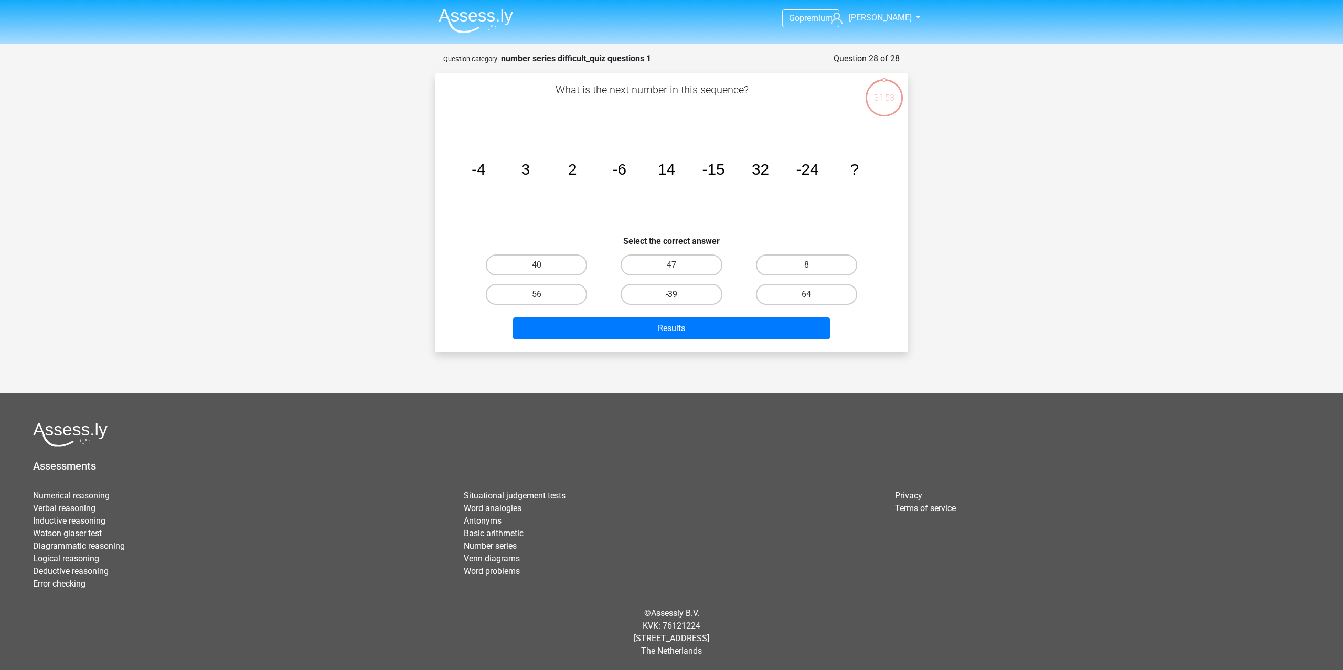
click at [661, 284] on label "-39" at bounding box center [671, 294] width 101 height 21
click at [661, 294] on input "-39" at bounding box center [675, 297] width 7 height 7
radio input "true"
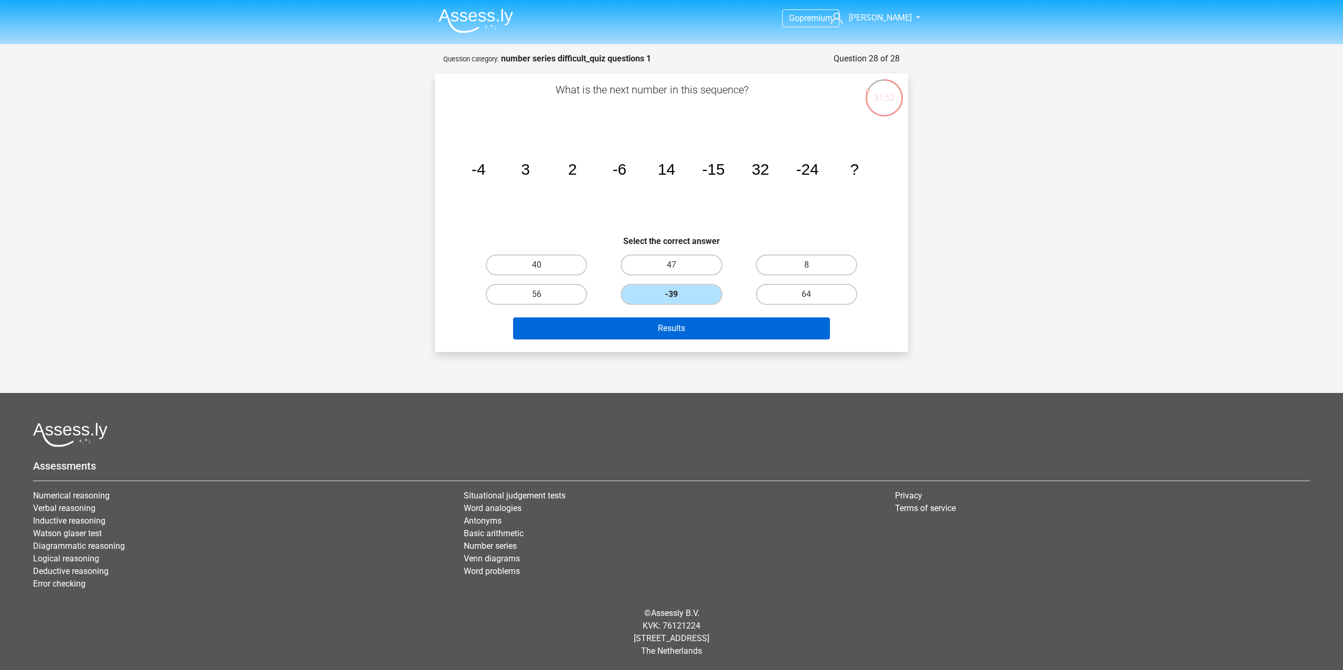
click at [661, 323] on button "Results" at bounding box center [671, 328] width 317 height 22
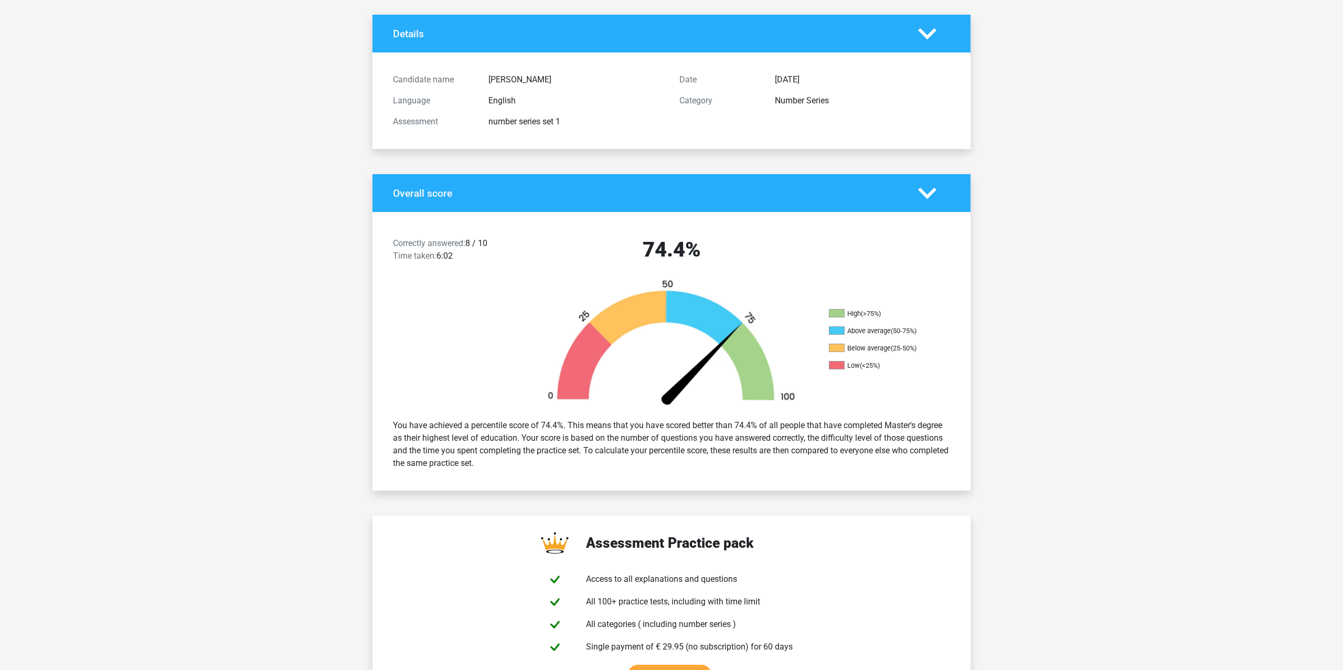
scroll to position [61, 0]
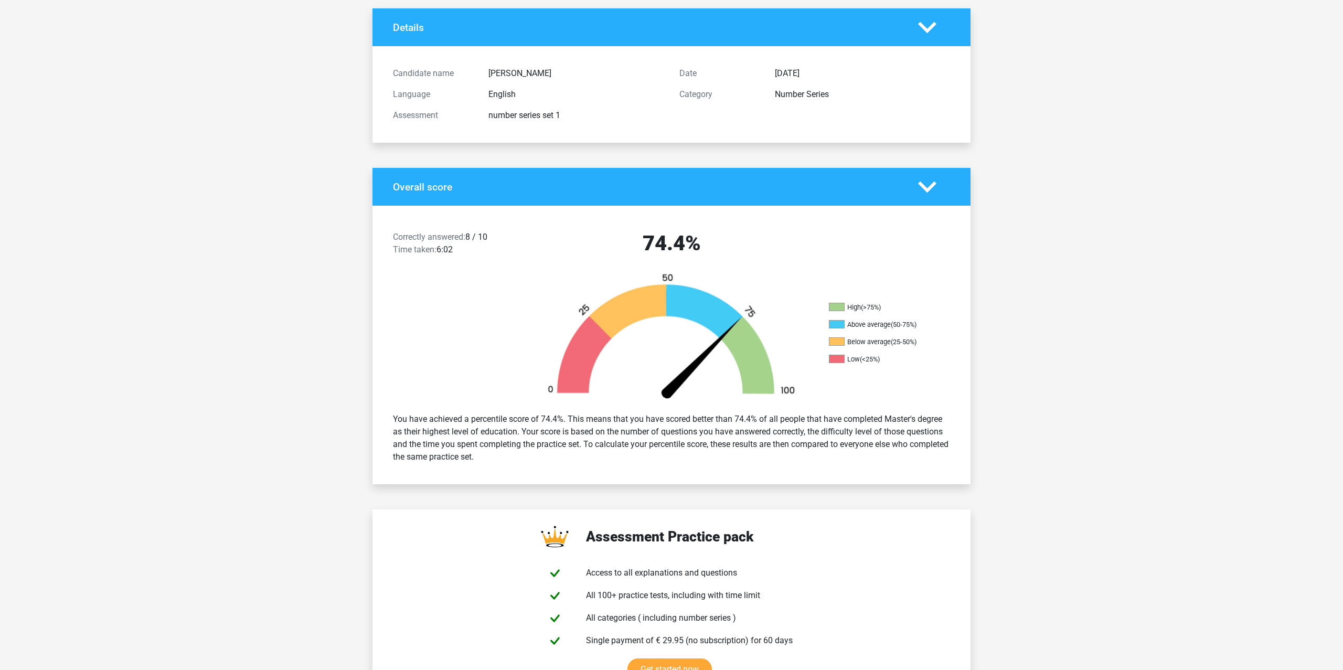
click at [928, 187] on icon at bounding box center [927, 187] width 18 height 18
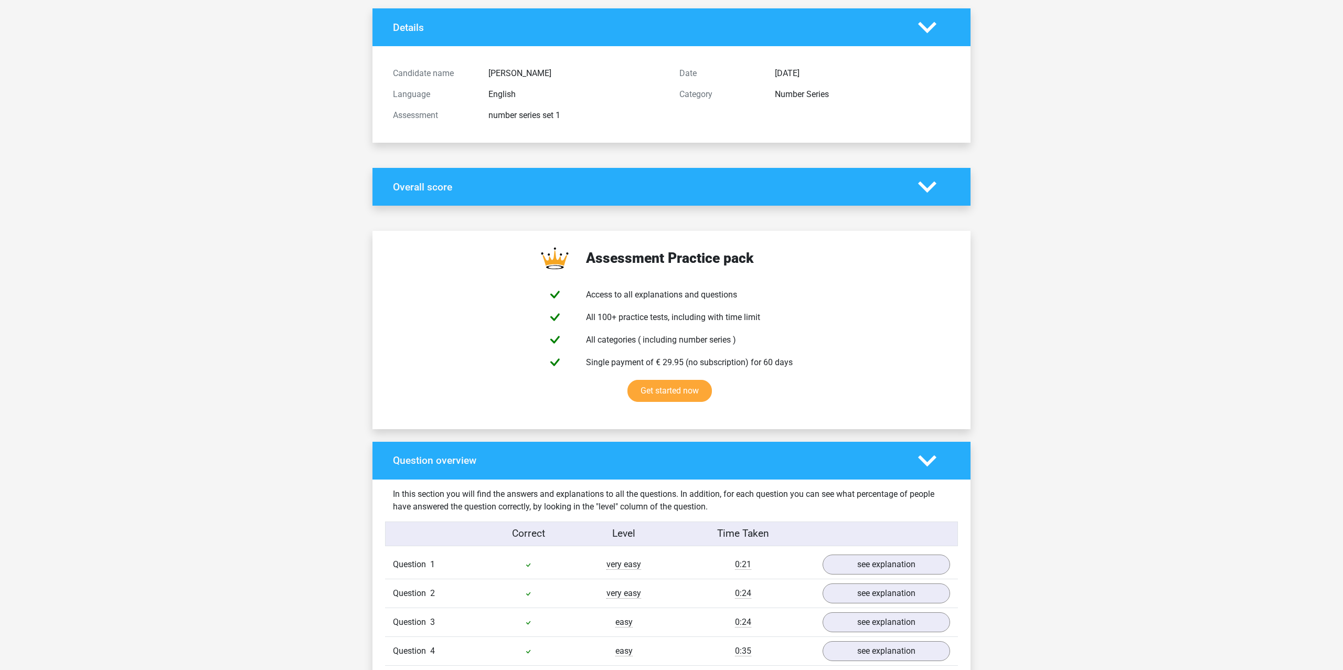
click at [928, 187] on icon at bounding box center [927, 187] width 18 height 18
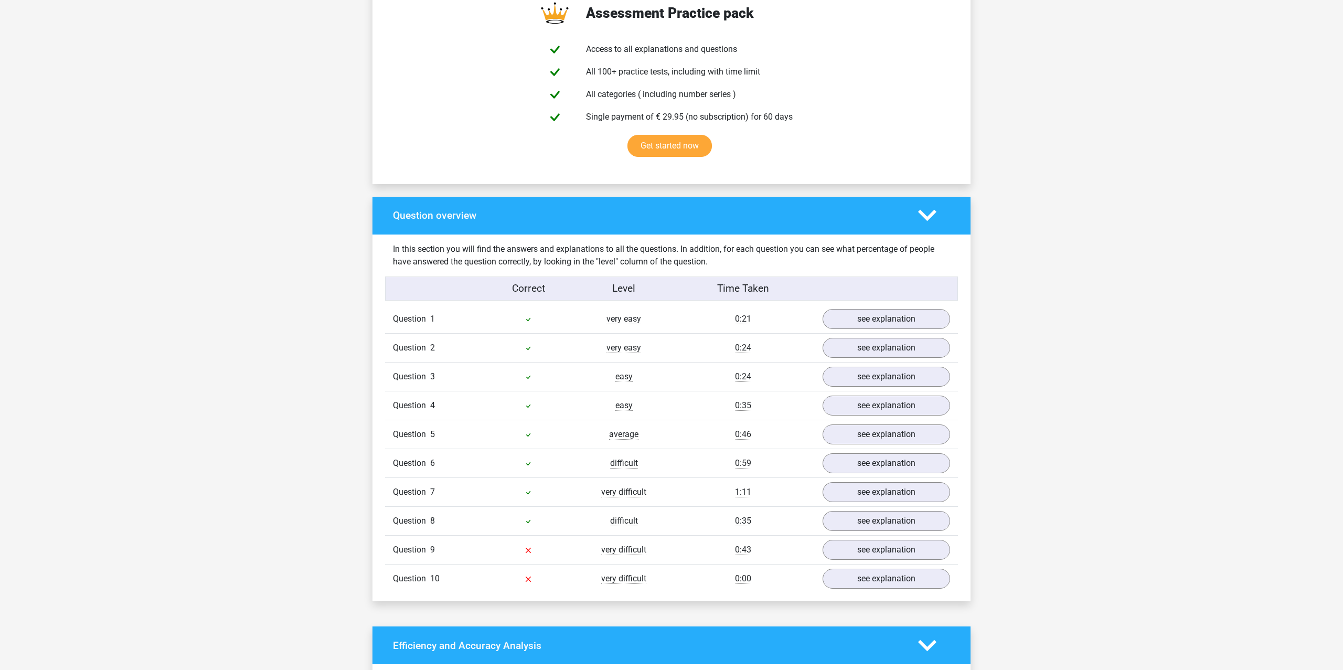
scroll to position [586, 0]
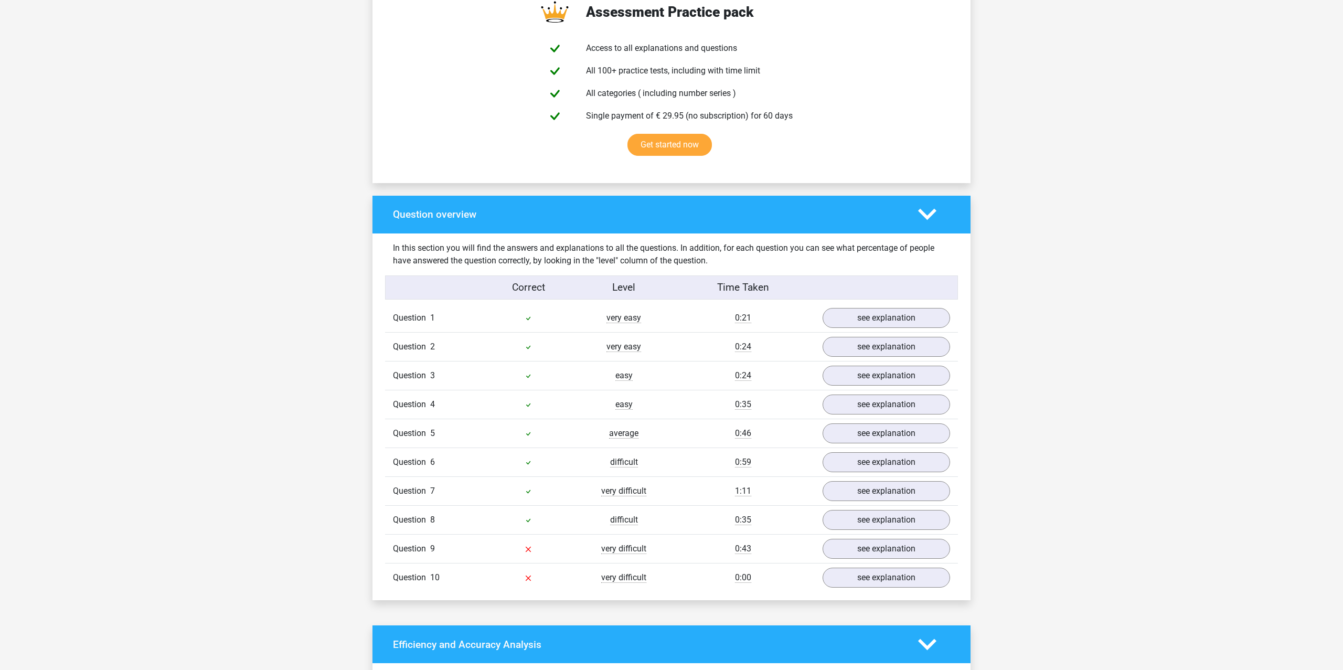
click at [934, 218] on icon at bounding box center [927, 214] width 18 height 18
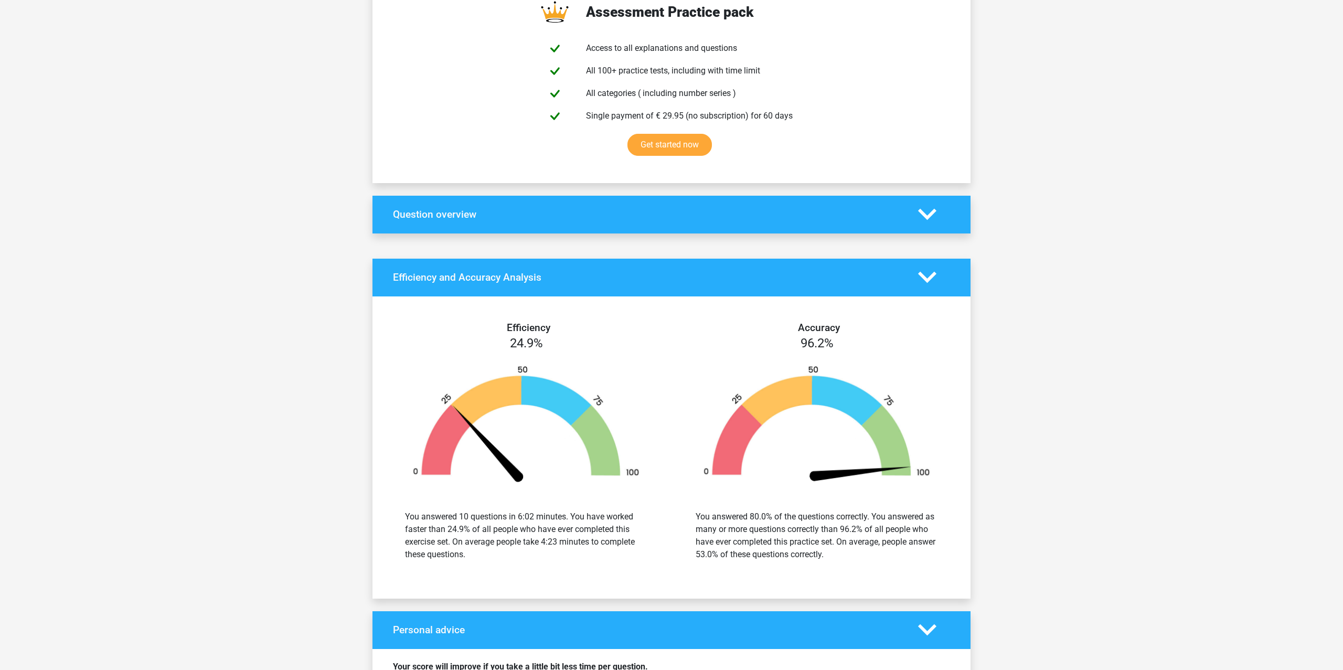
click at [934, 218] on icon at bounding box center [927, 214] width 18 height 18
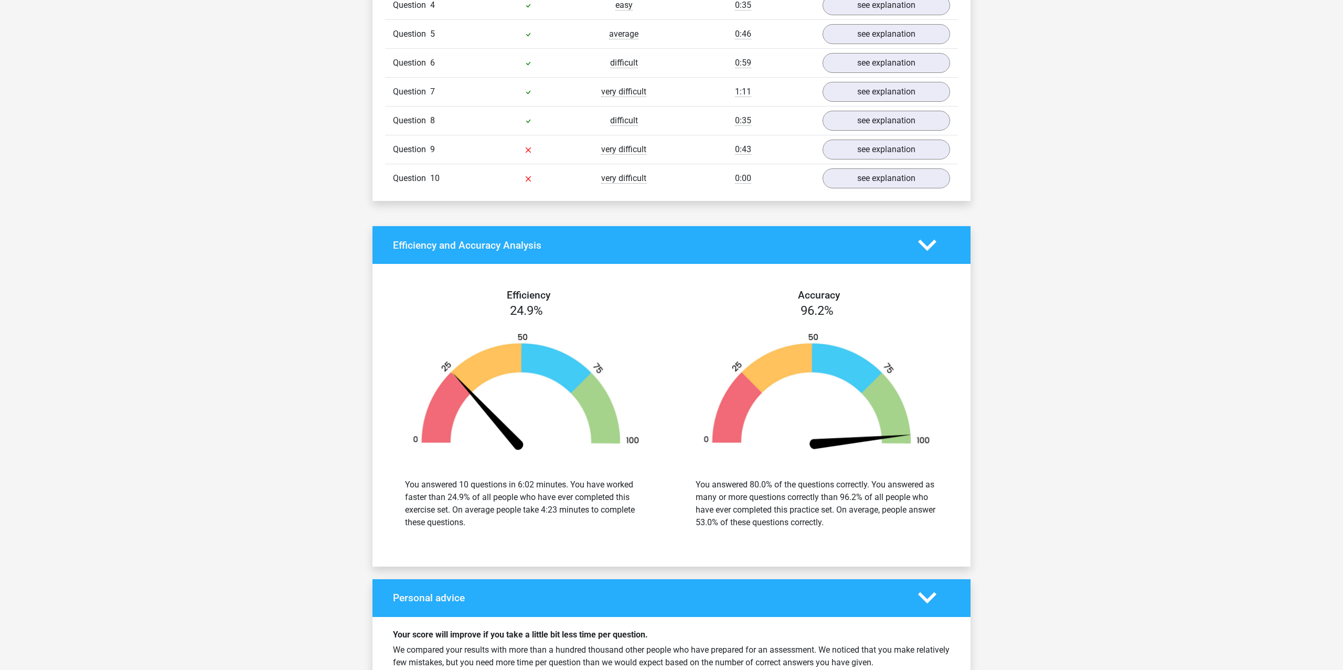
scroll to position [986, 0]
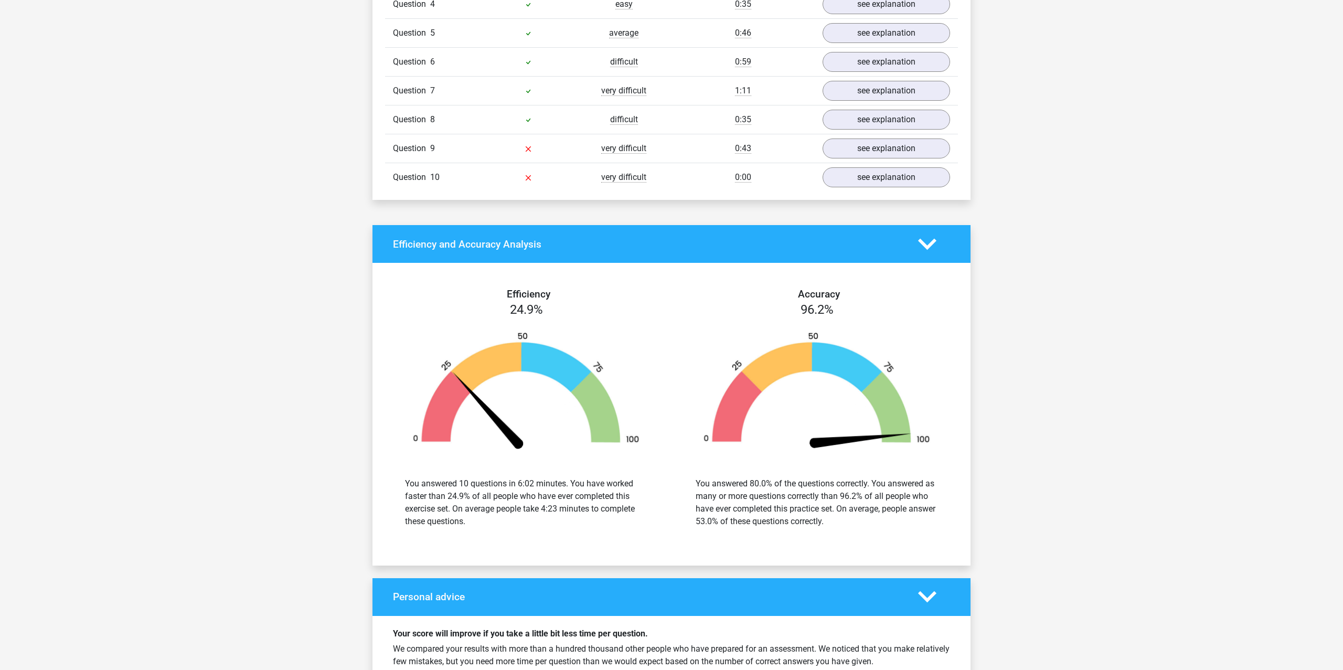
click at [919, 245] on icon at bounding box center [927, 244] width 18 height 18
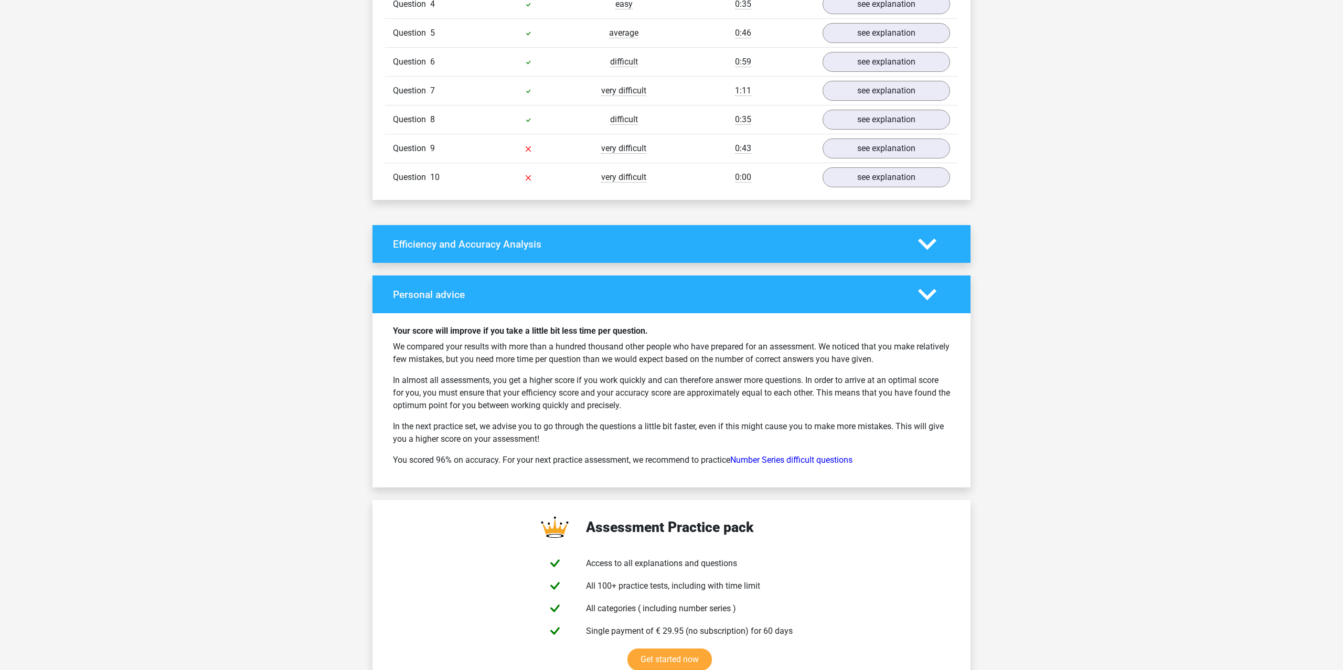
click at [919, 245] on icon at bounding box center [927, 244] width 18 height 18
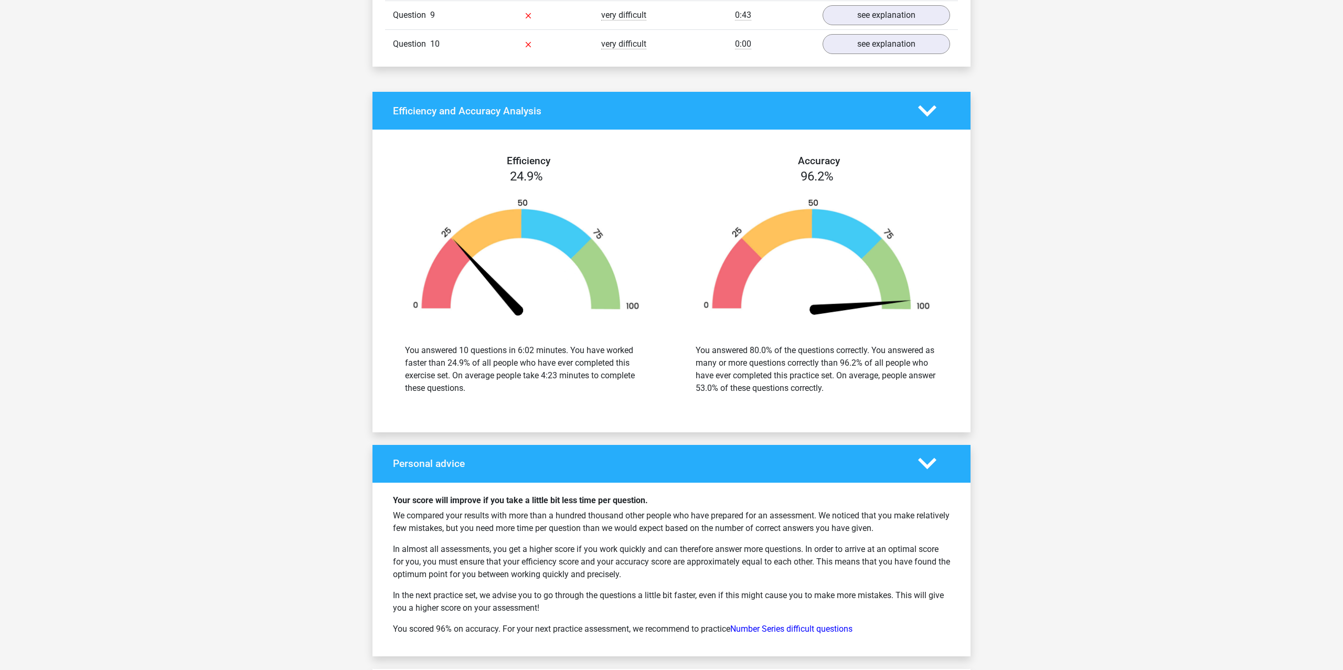
scroll to position [1164, 0]
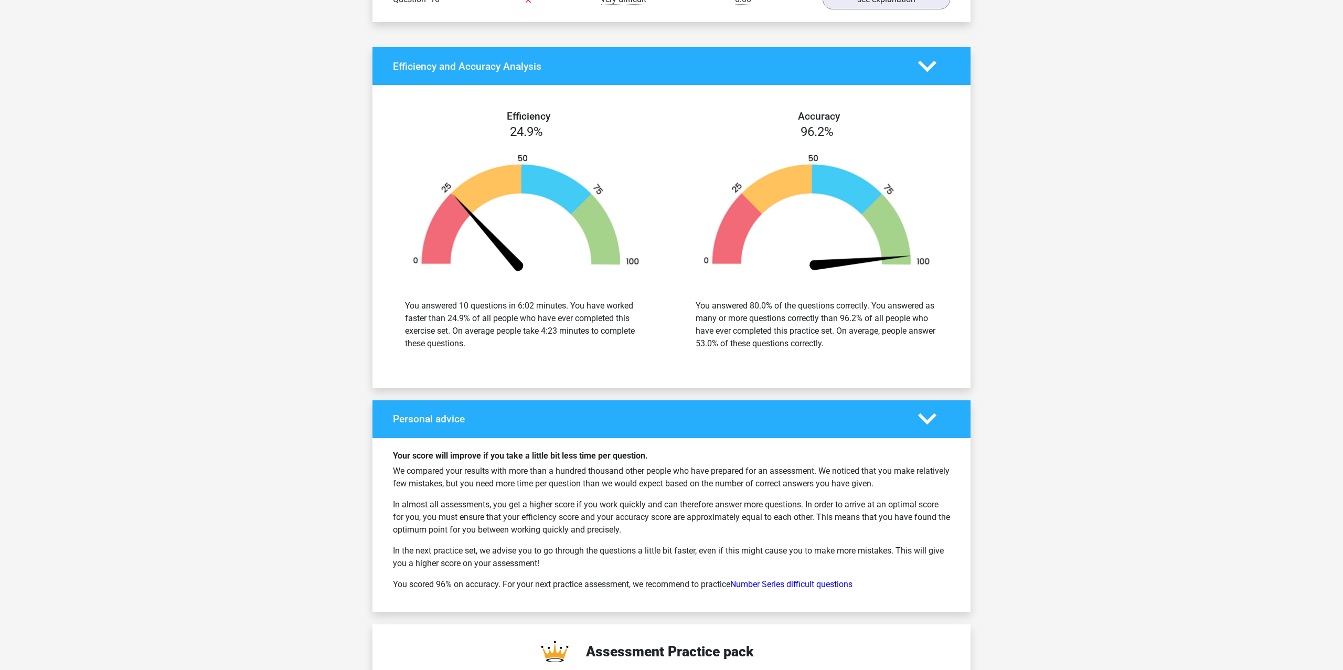
click at [921, 416] on polygon at bounding box center [927, 419] width 18 height 12
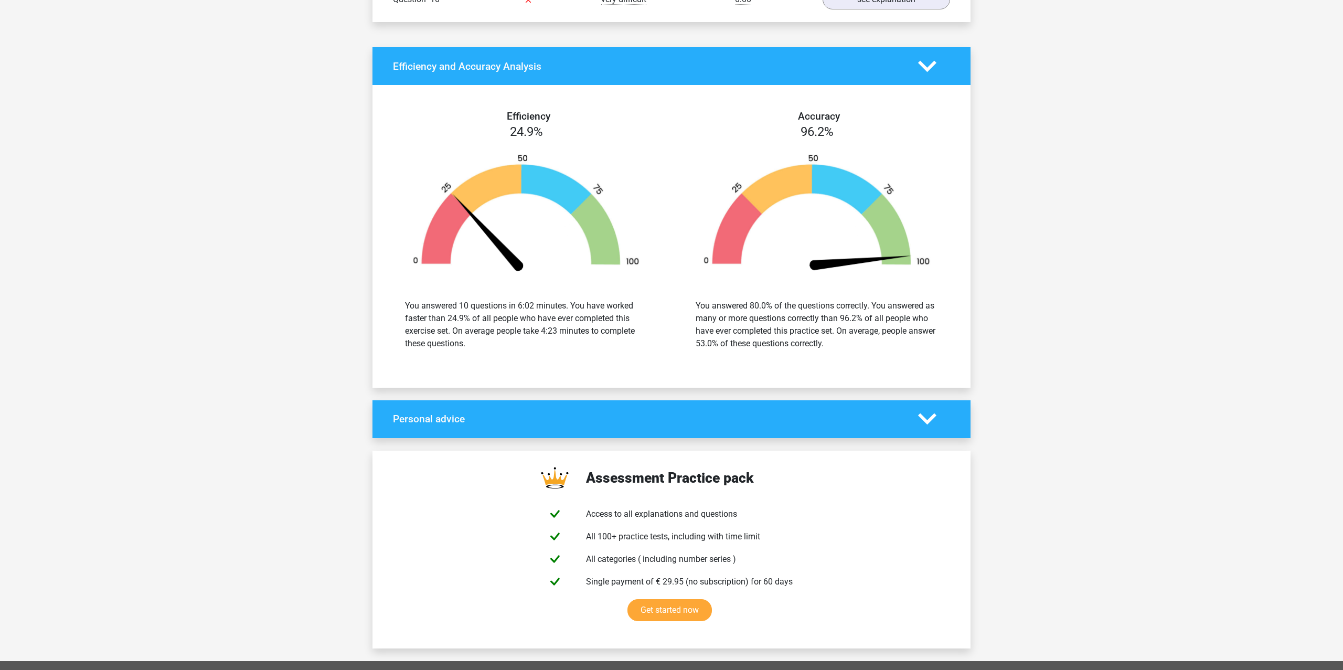
click at [921, 416] on polygon at bounding box center [927, 419] width 18 height 12
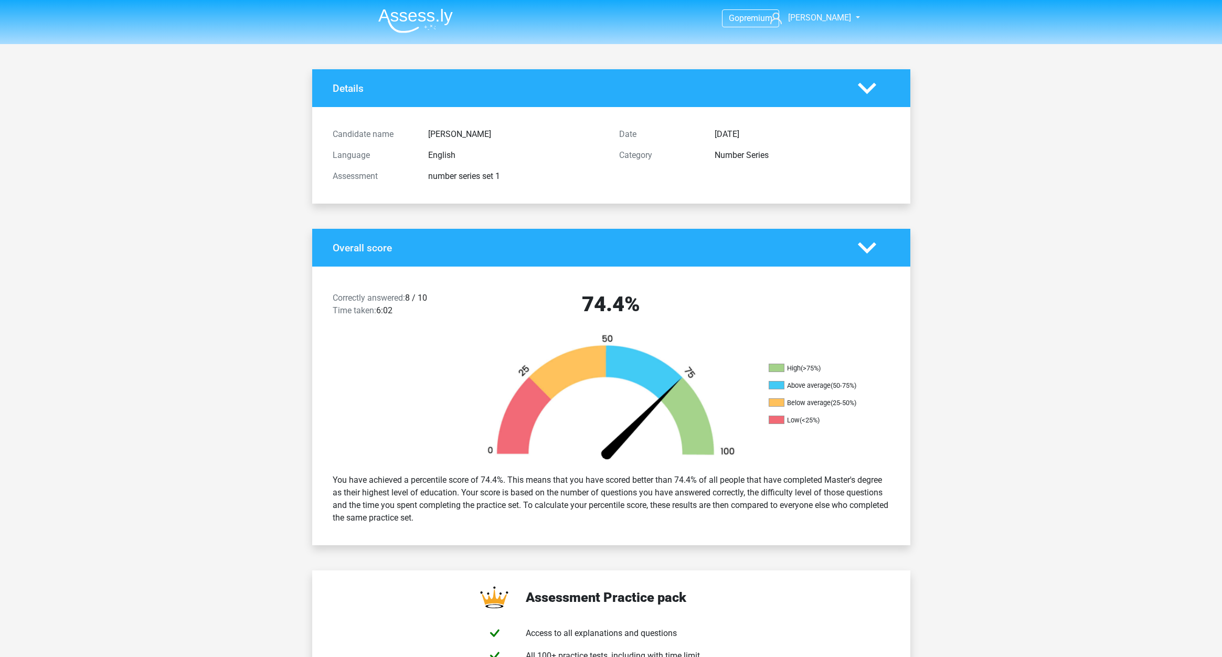
scroll to position [0, 0]
